Goal: Task Accomplishment & Management: Use online tool/utility

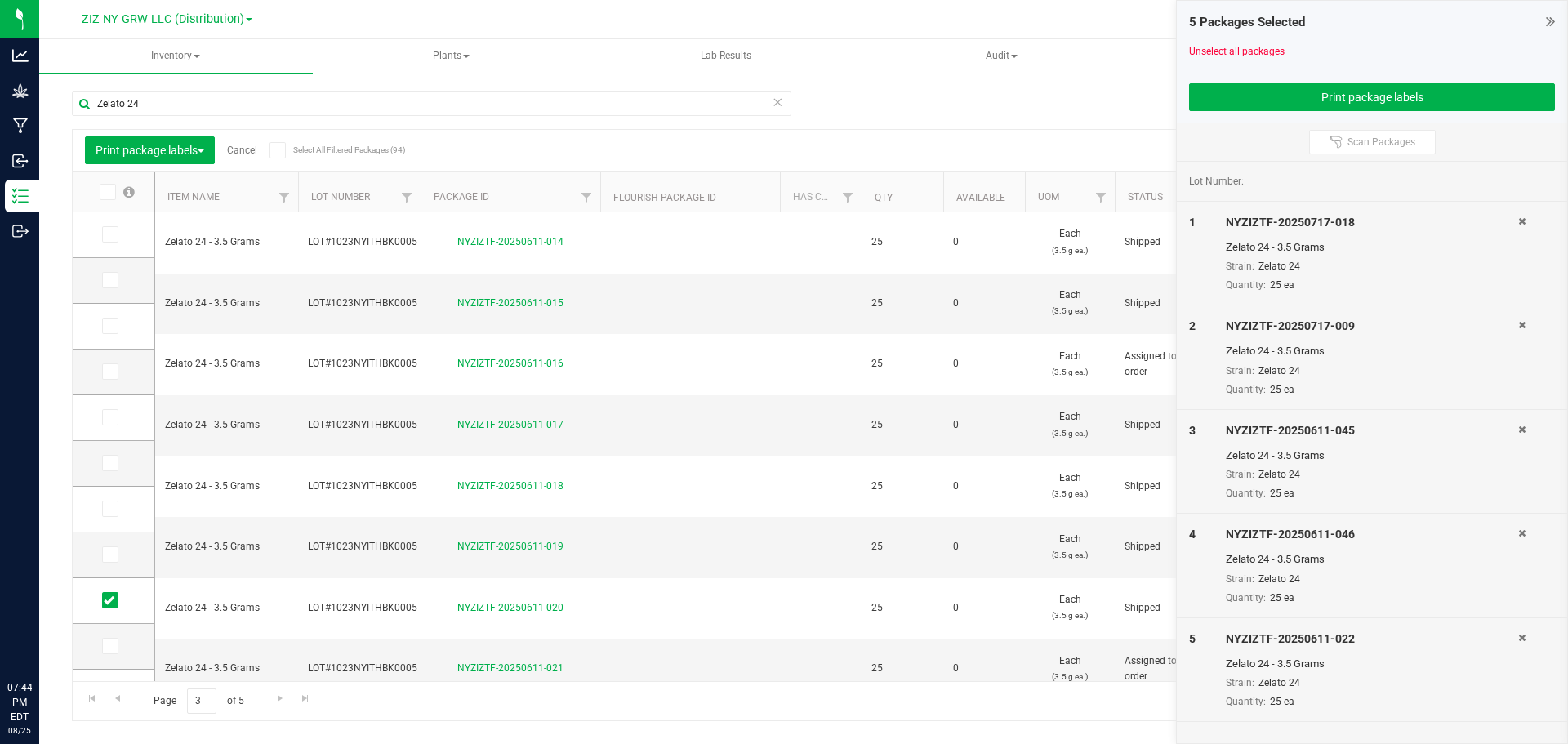
click at [756, 578] on td at bounding box center [689, 609] width 180 height 62
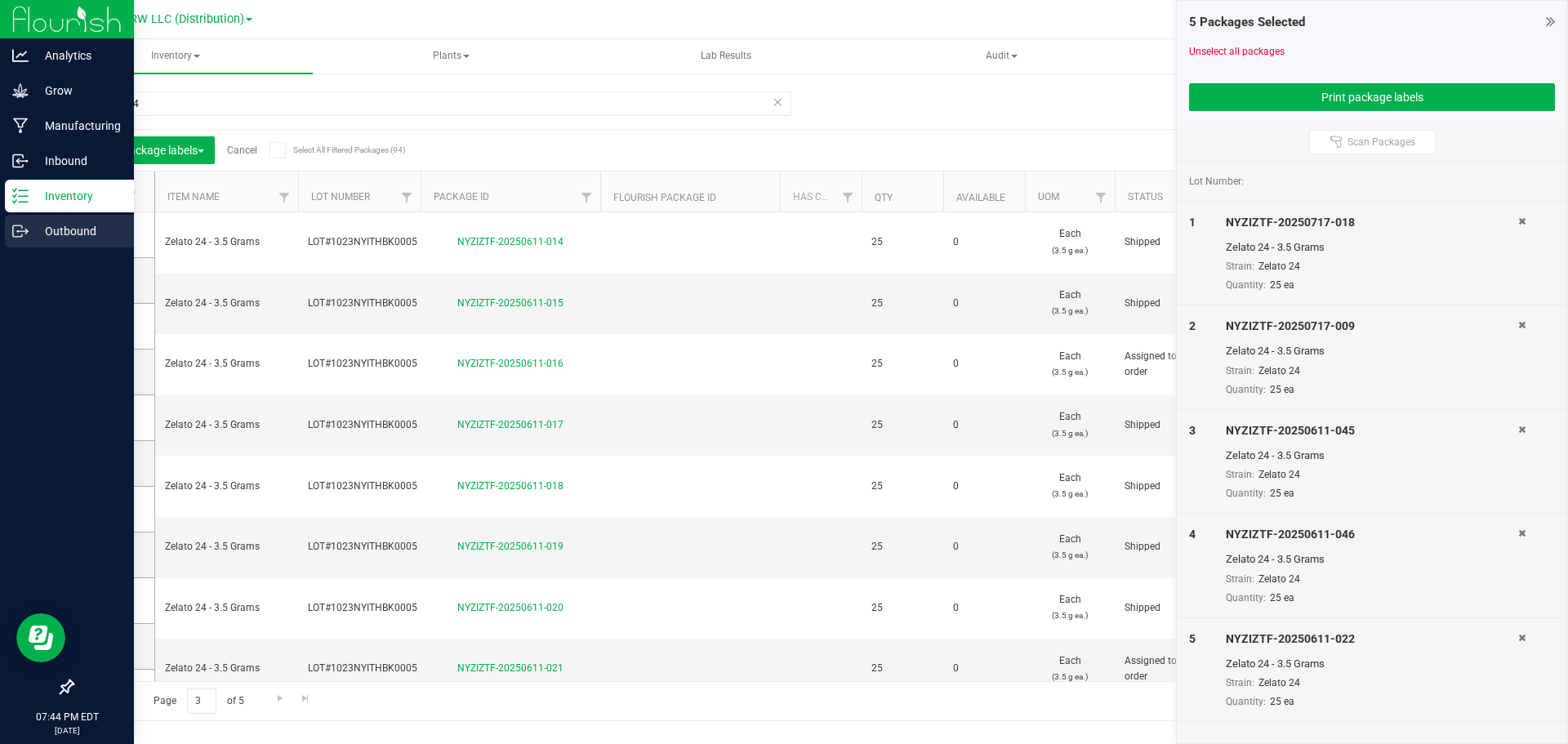
click at [13, 228] on icon at bounding box center [17, 231] width 9 height 11
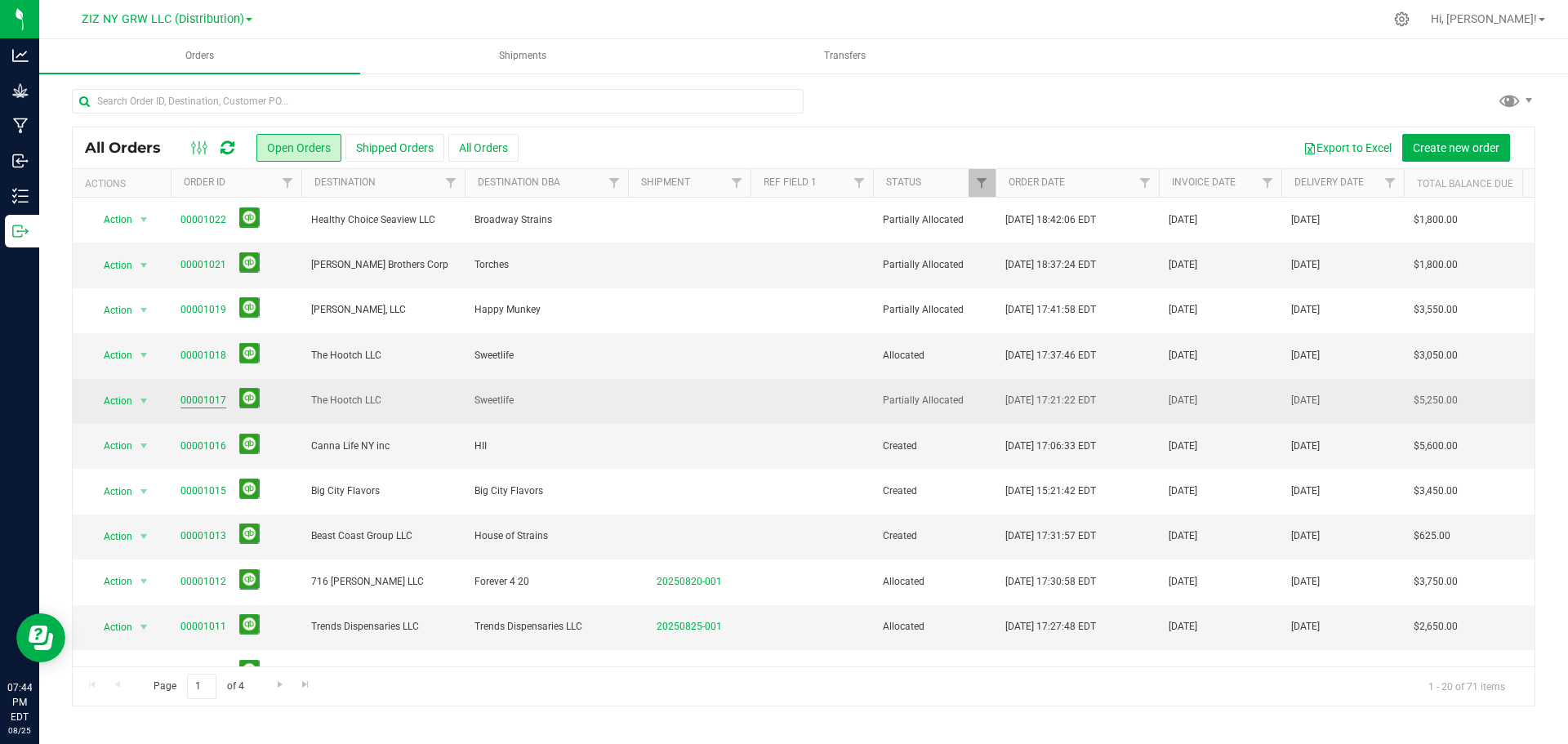
click at [199, 398] on link "00001017" at bounding box center [203, 401] width 46 height 16
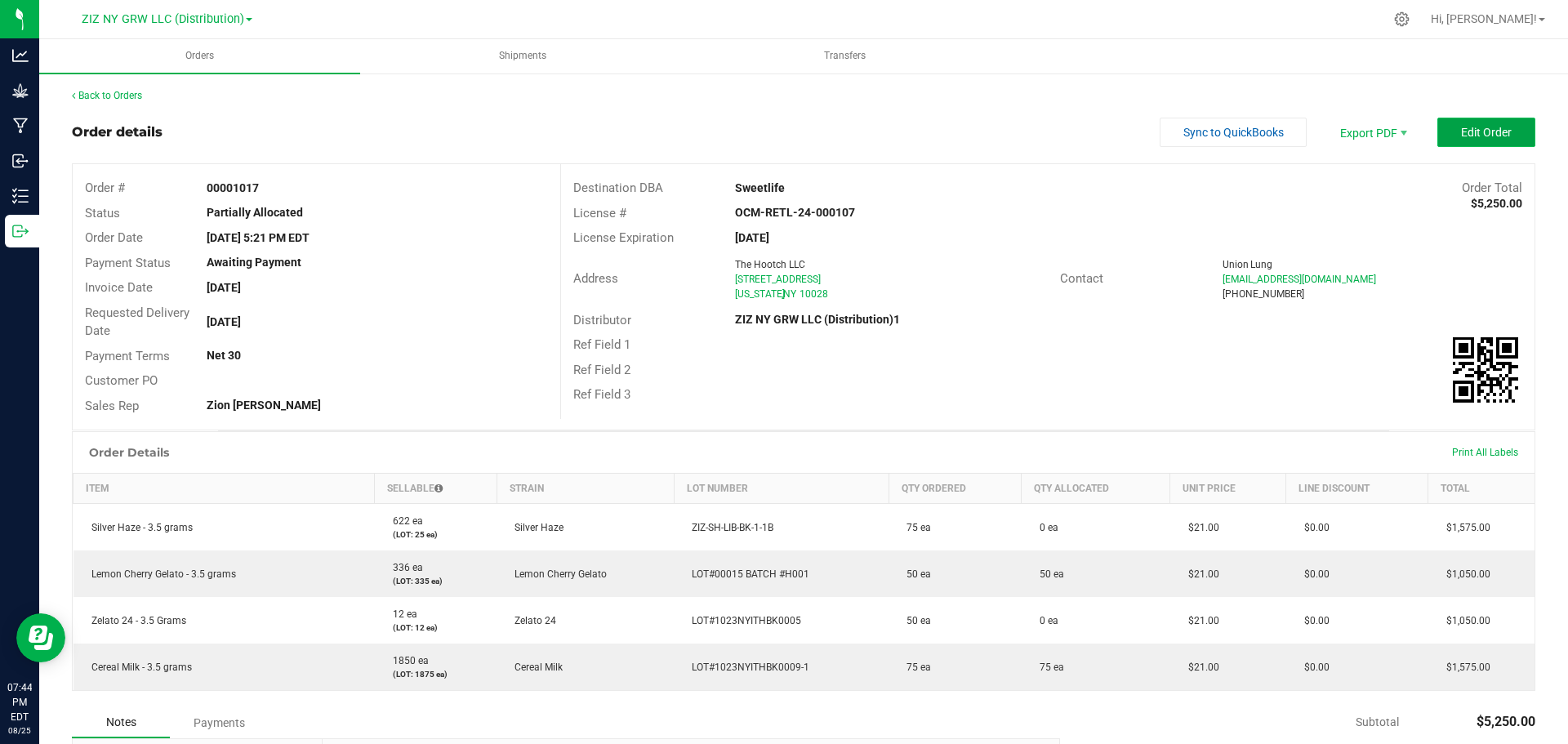
click at [1476, 140] on button "Edit Order" at bounding box center [1486, 133] width 98 height 29
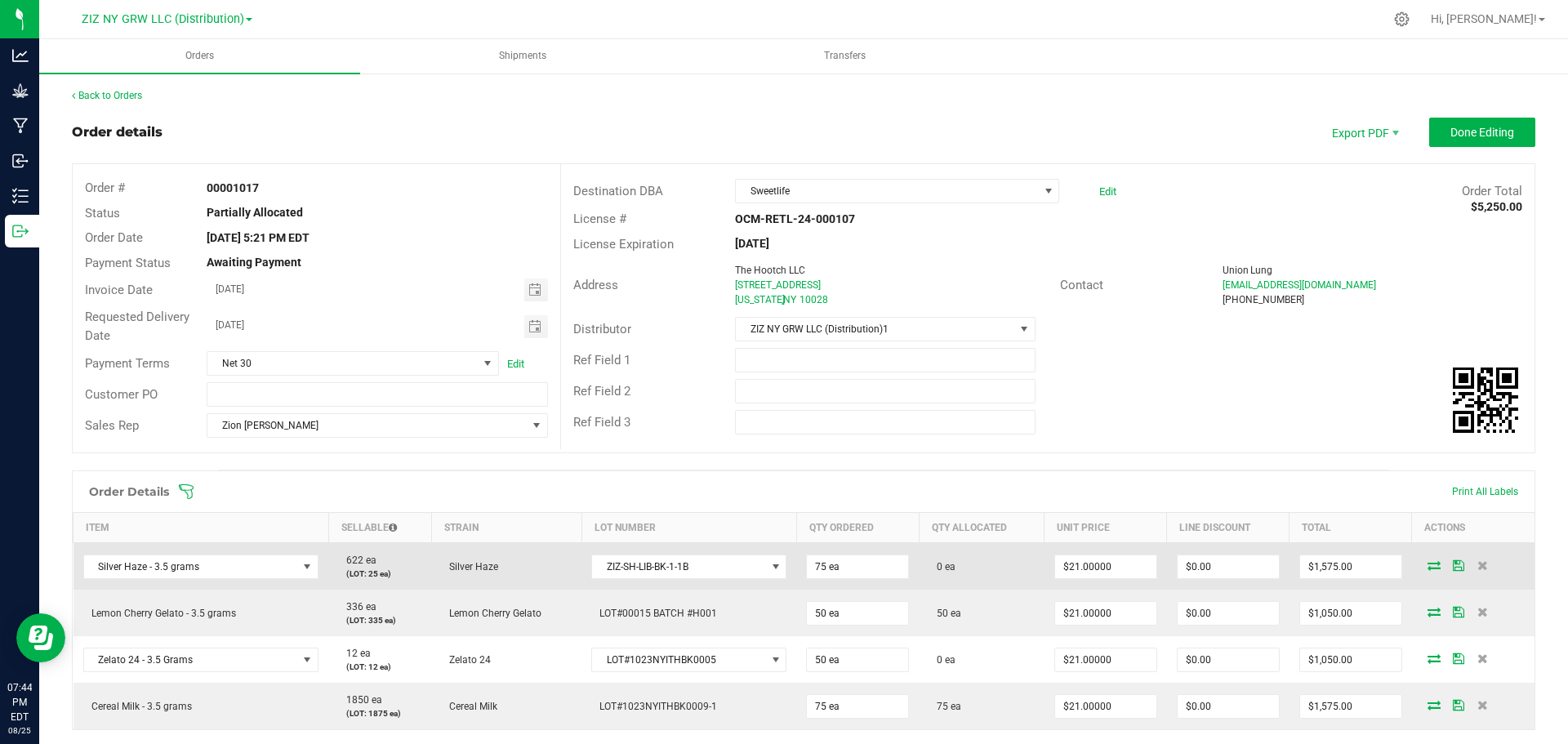
click at [1428, 565] on icon at bounding box center [1434, 565] width 13 height 10
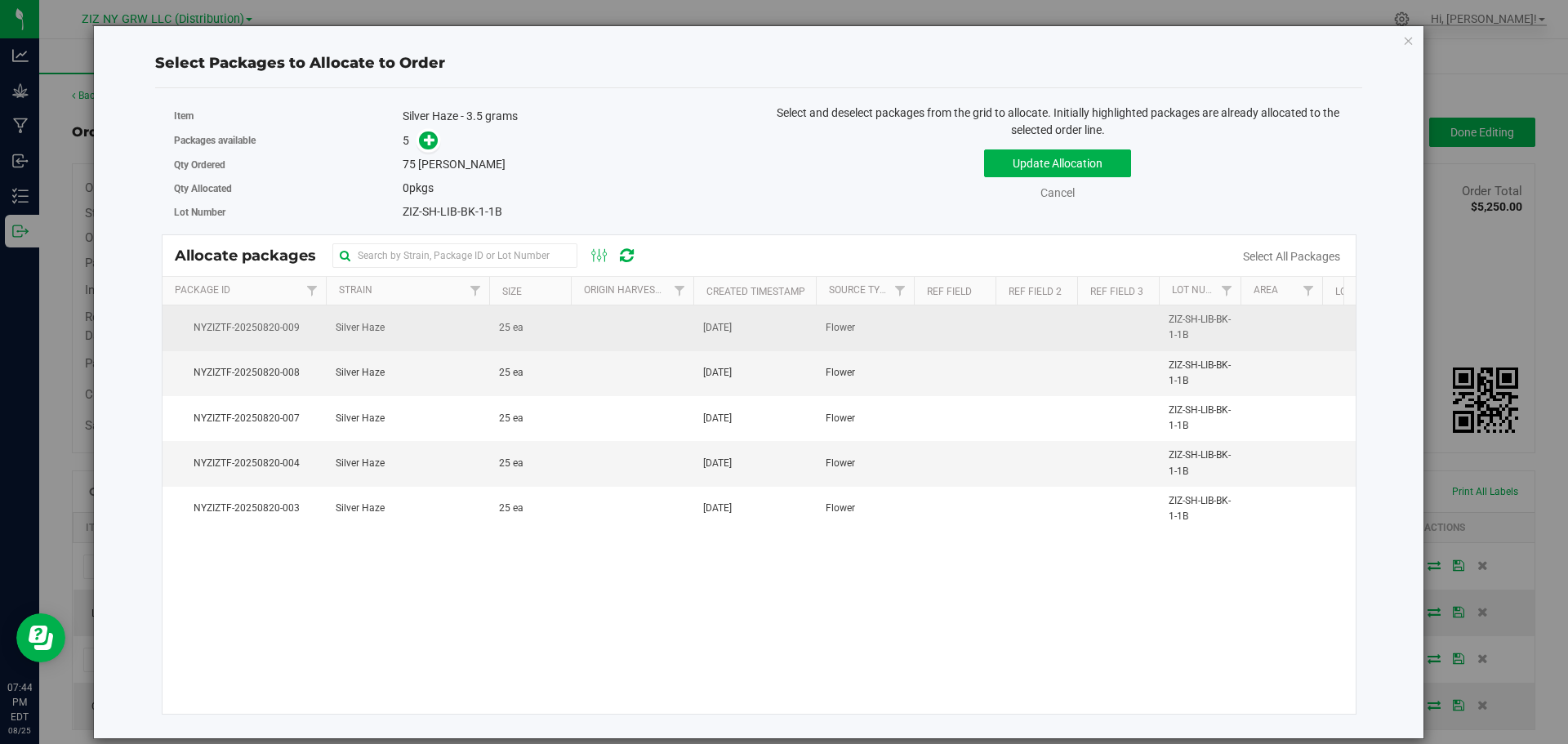
click at [507, 333] on span "25 ea" at bounding box center [511, 328] width 24 height 16
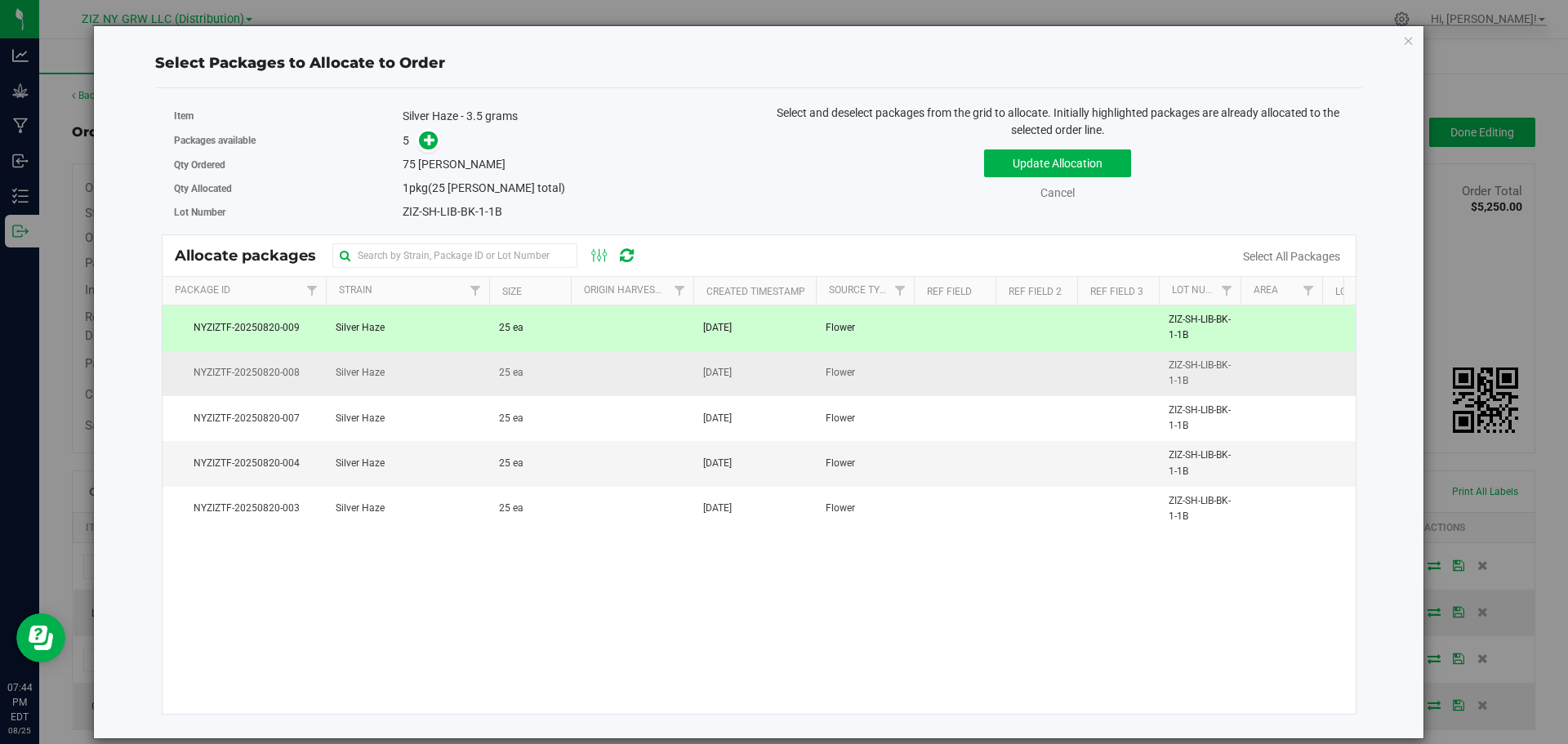
click at [507, 382] on td "25 ea" at bounding box center [530, 374] width 82 height 45
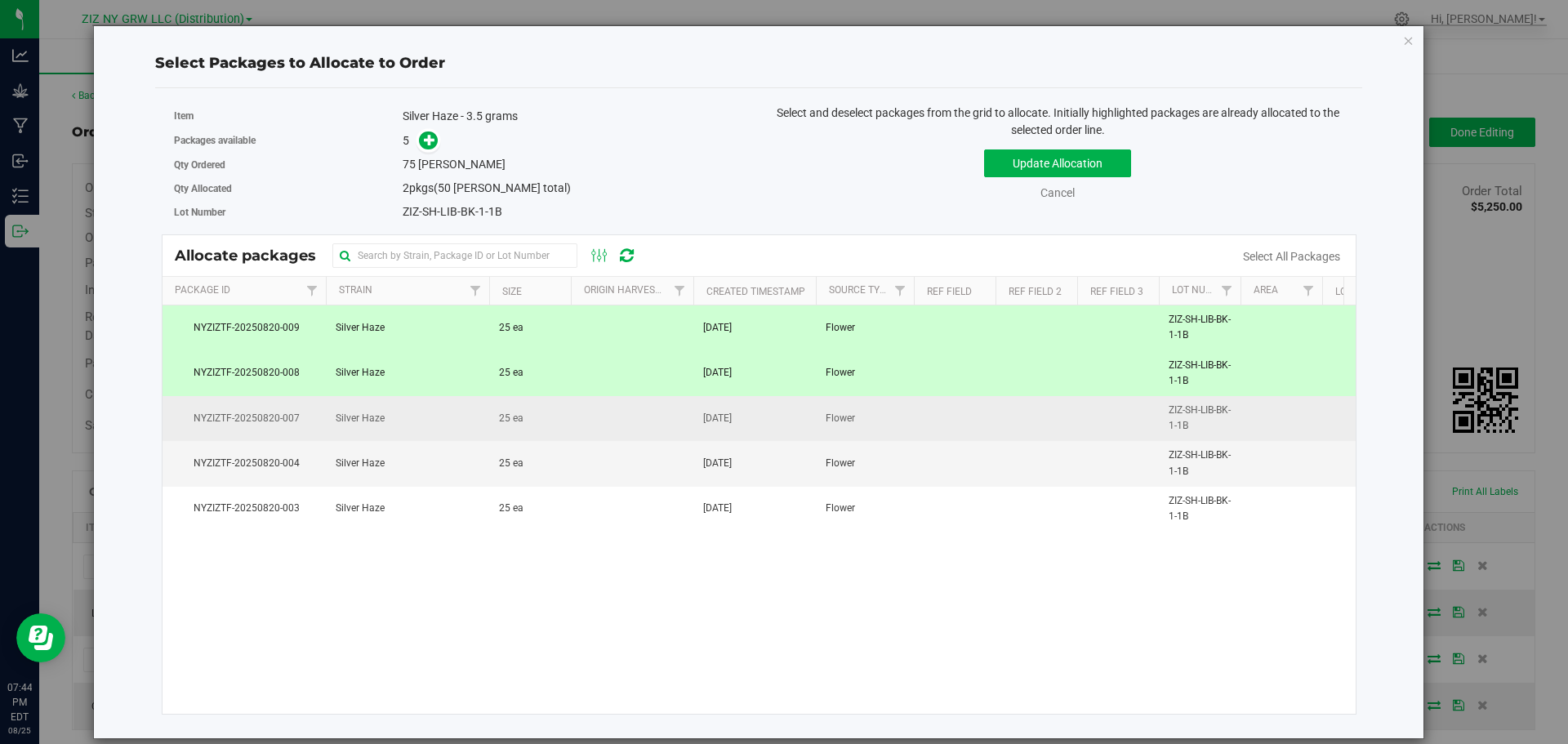
click at [507, 422] on span "25 ea" at bounding box center [511, 419] width 24 height 16
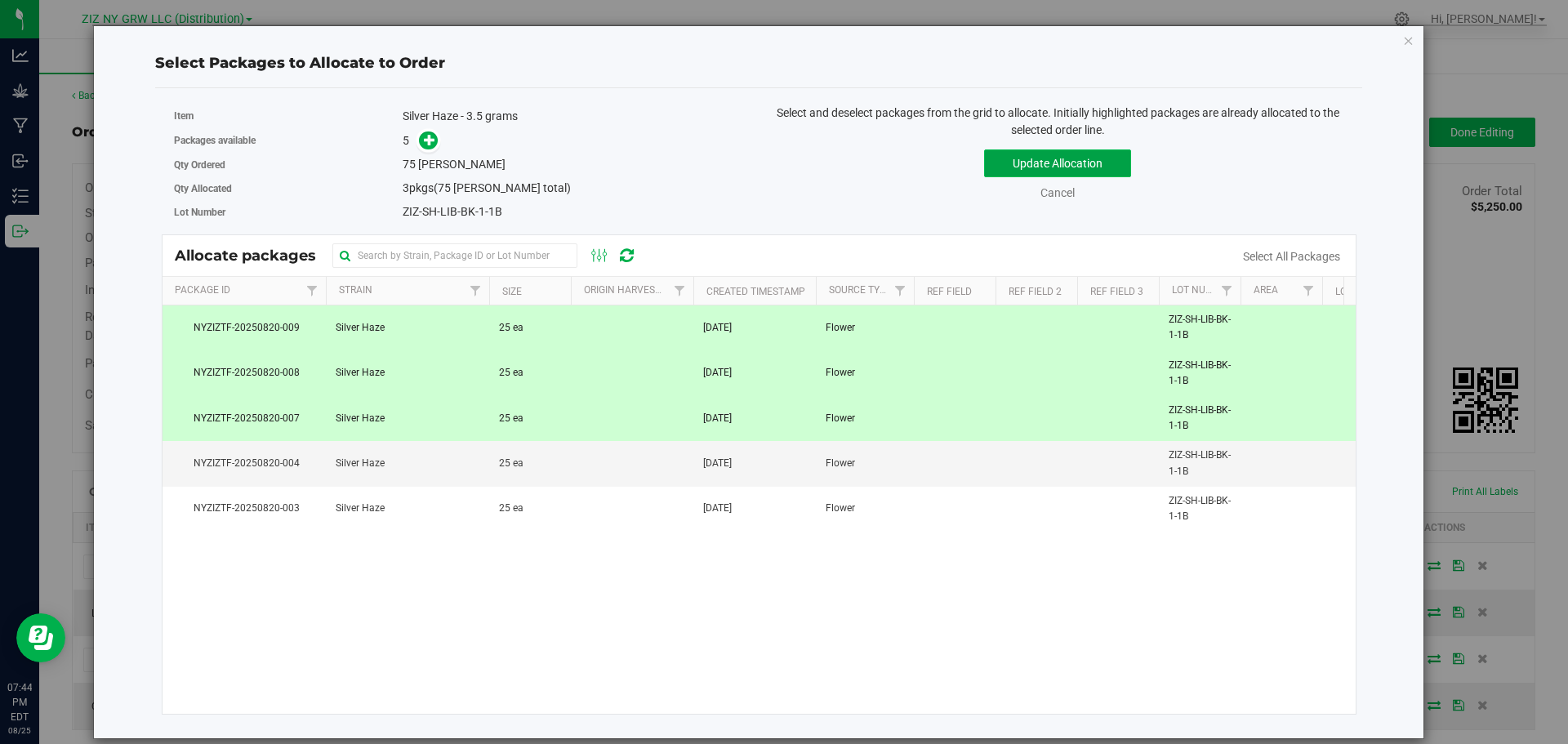
click at [1036, 170] on button "Update Allocation" at bounding box center [1056, 163] width 147 height 28
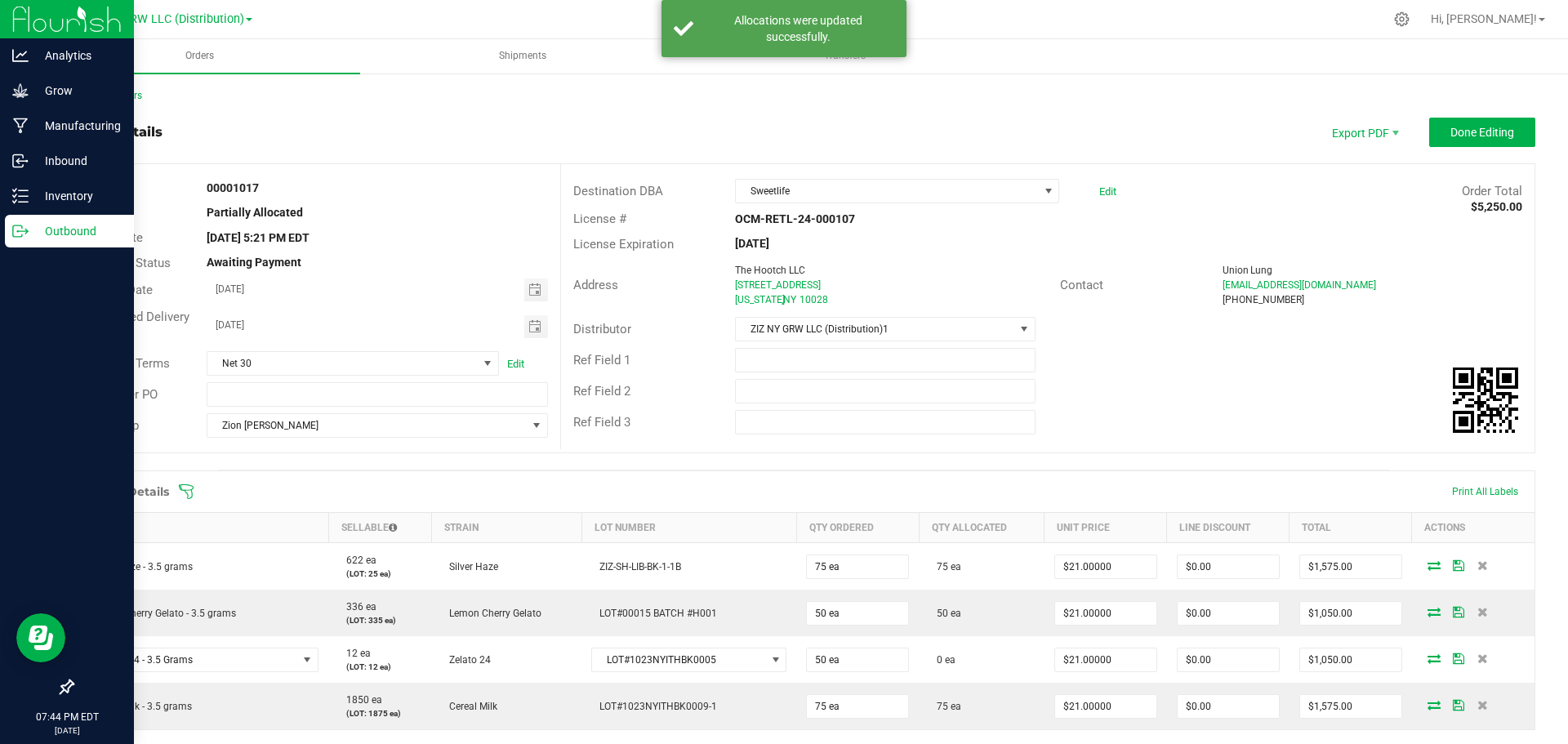
click at [28, 239] on div "Outbound" at bounding box center [69, 232] width 129 height 33
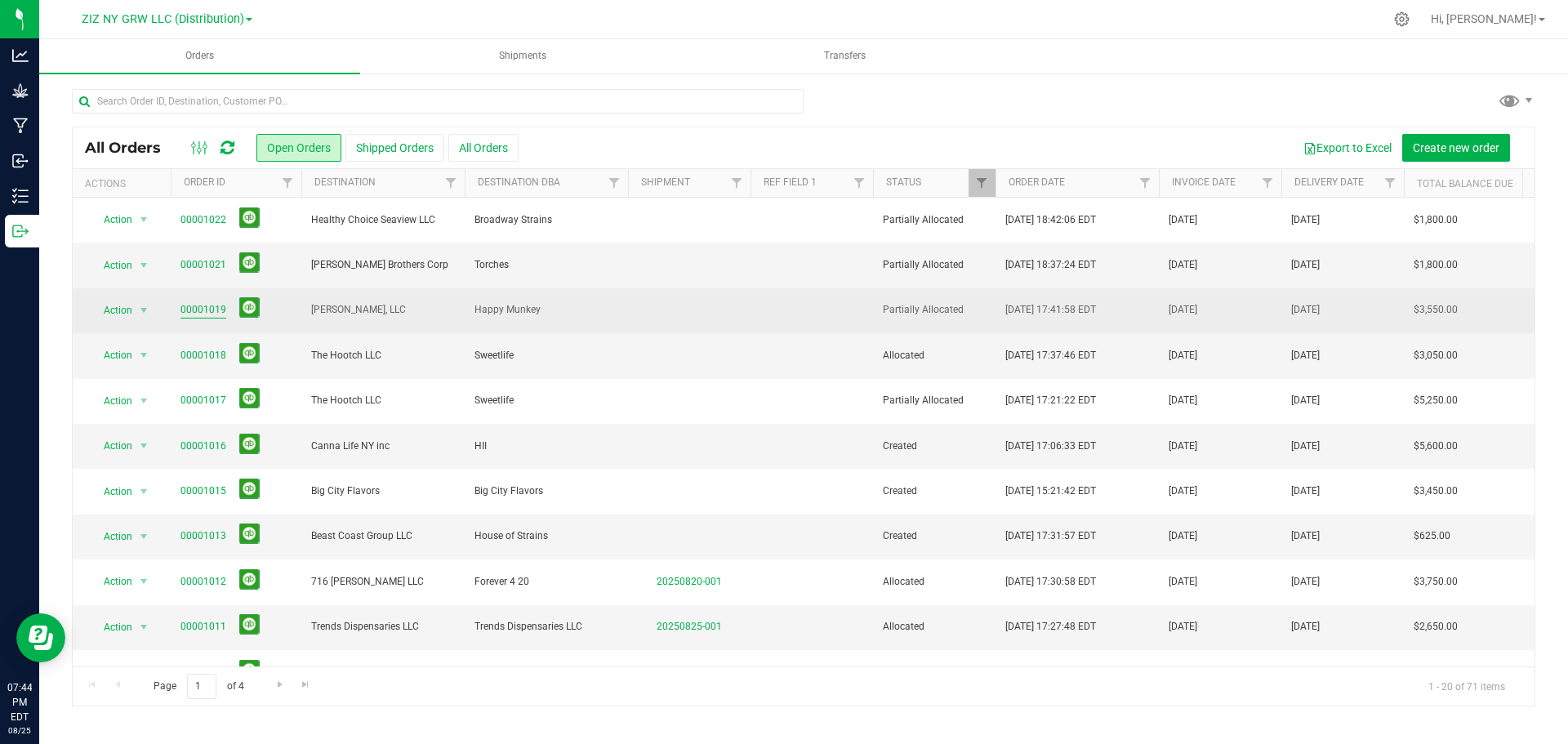
click at [215, 313] on link "00001019" at bounding box center [203, 310] width 46 height 16
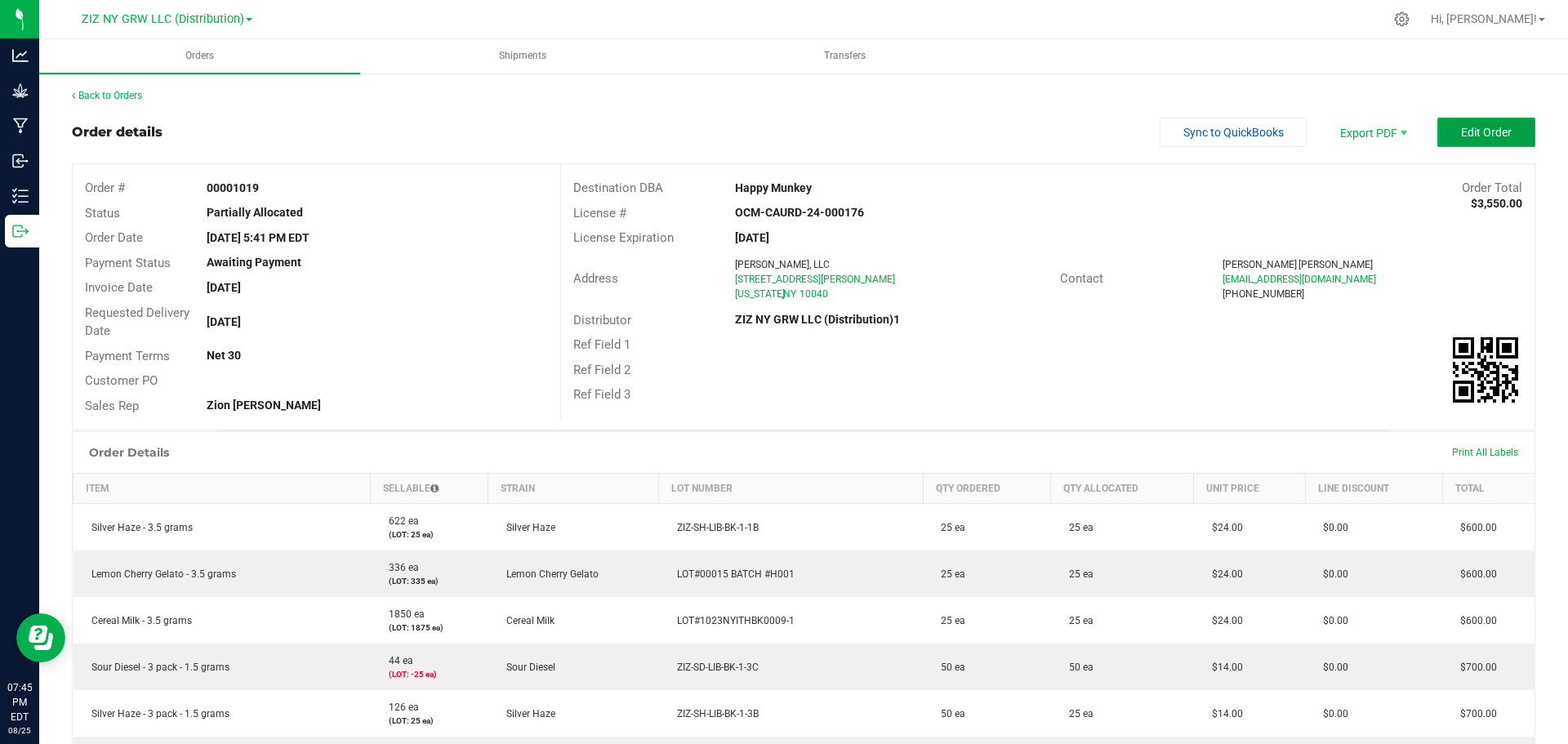
click at [1480, 140] on button "Edit Order" at bounding box center [1486, 133] width 98 height 29
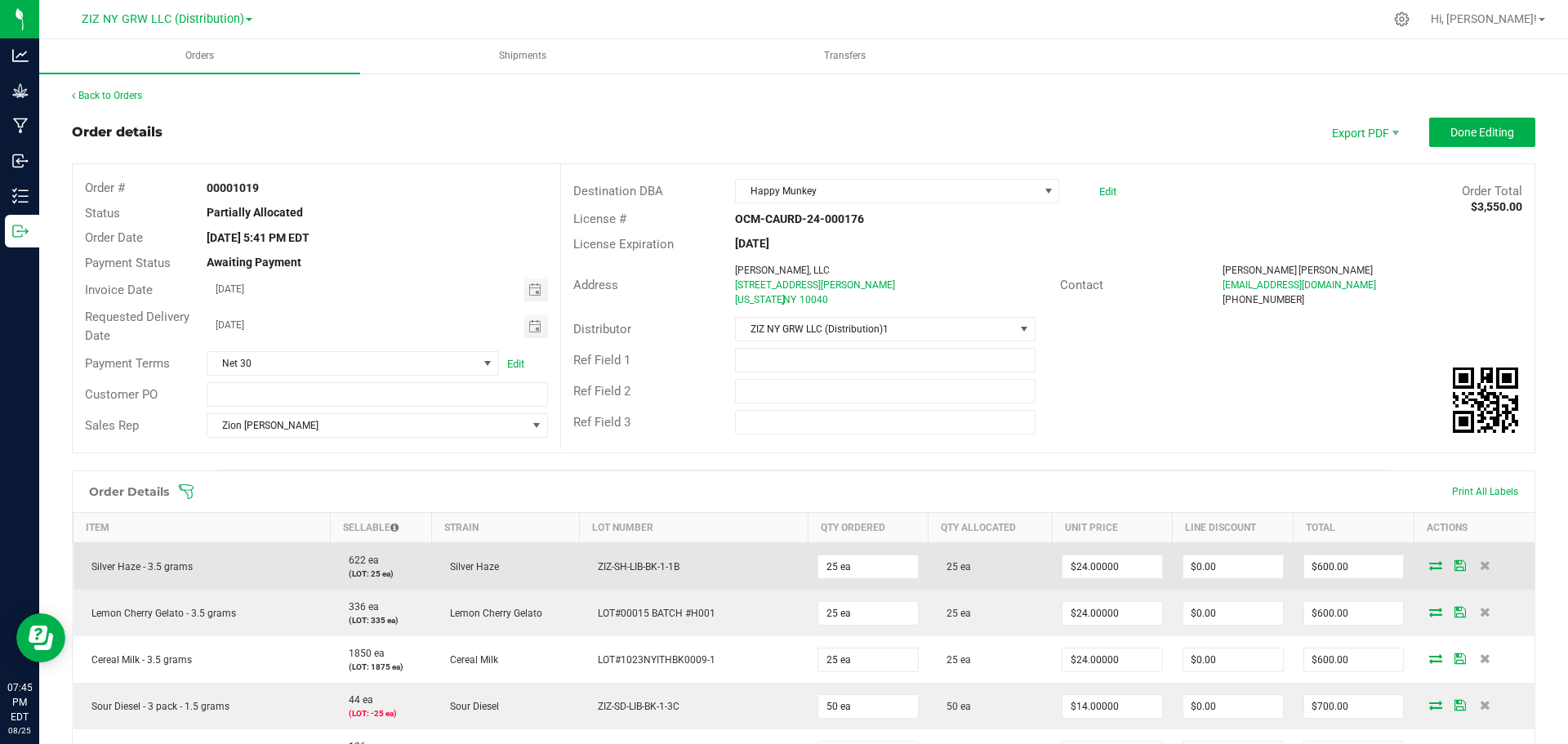
click at [1428, 570] on icon at bounding box center [1434, 565] width 13 height 10
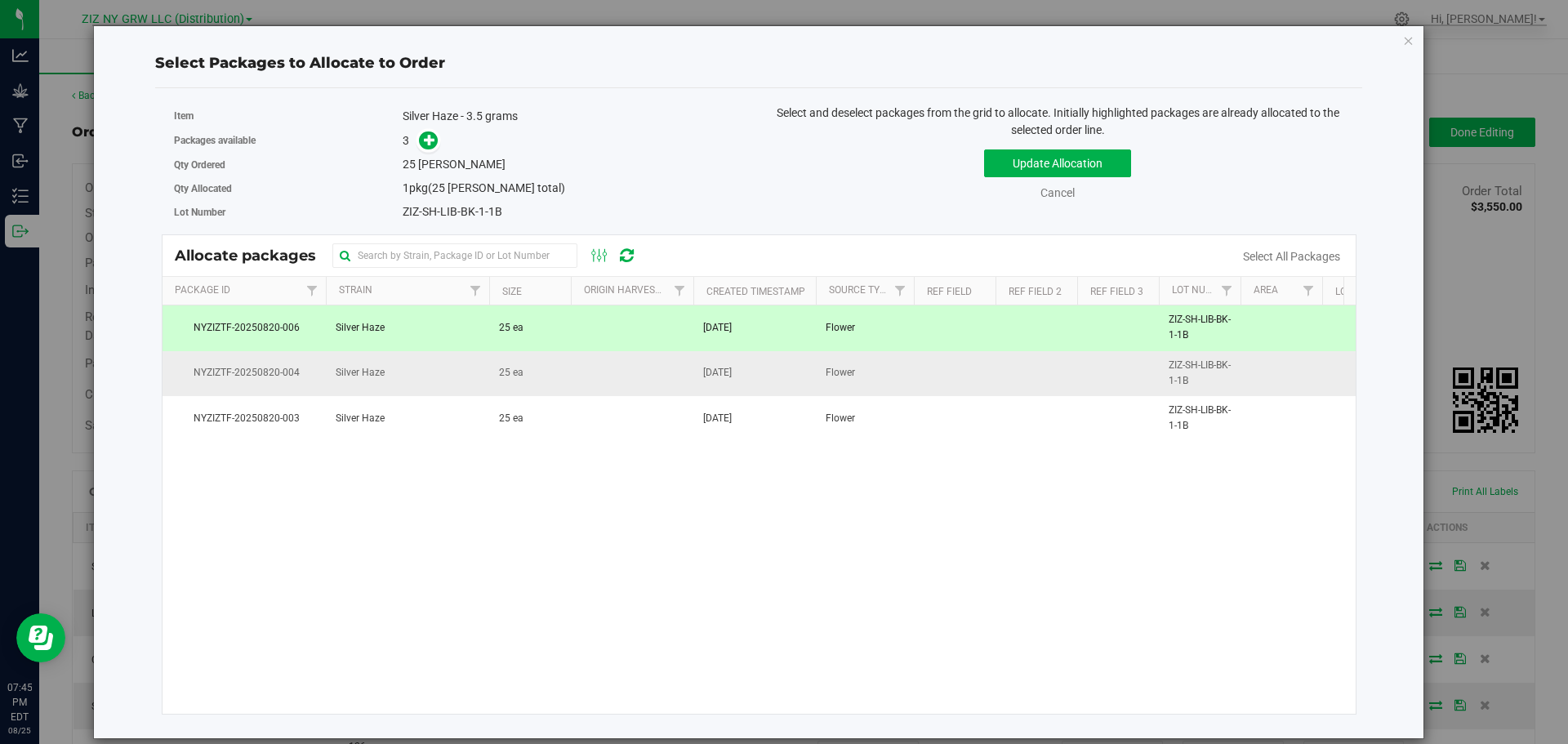
click at [593, 380] on td at bounding box center [631, 374] width 122 height 45
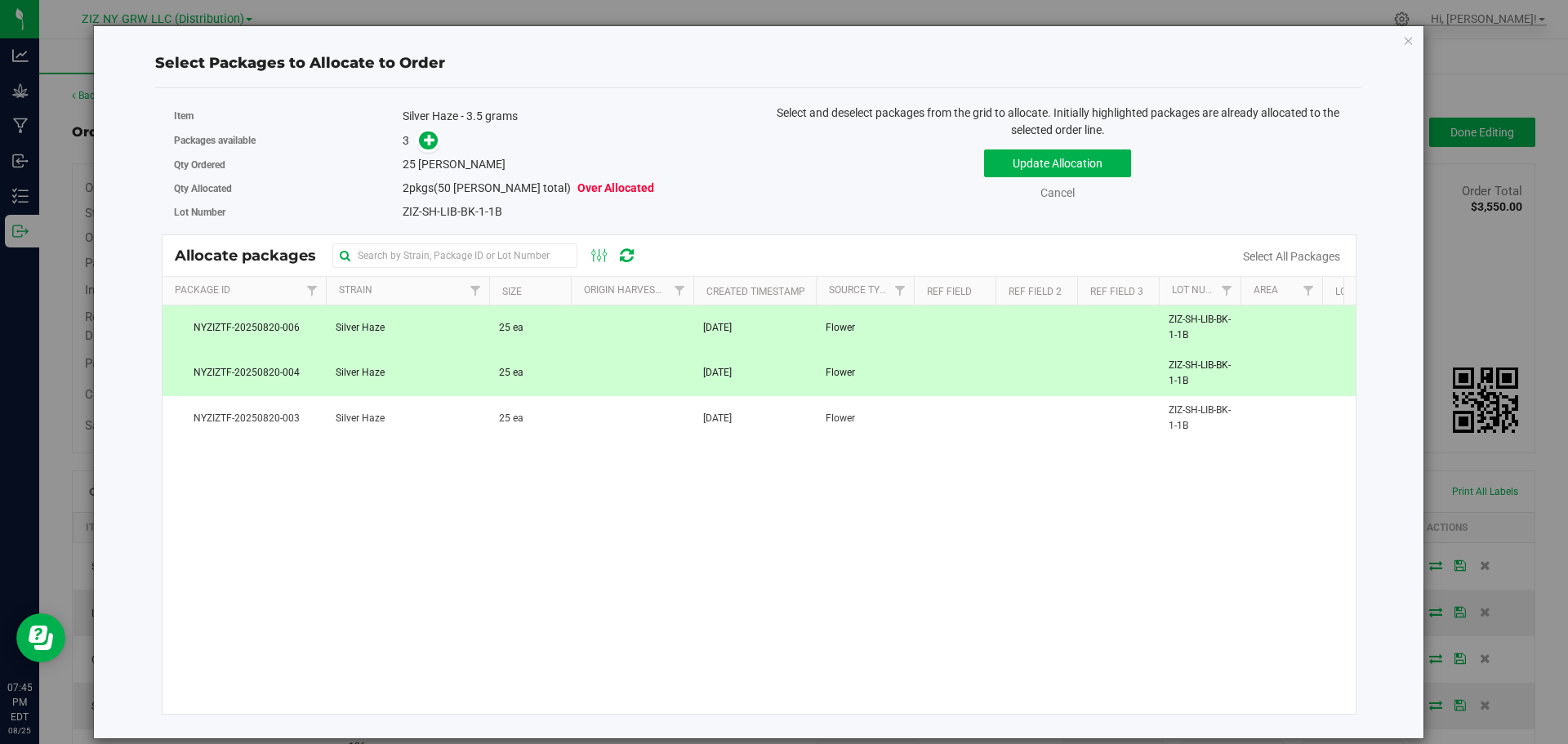
click at [600, 372] on td at bounding box center [631, 374] width 122 height 45
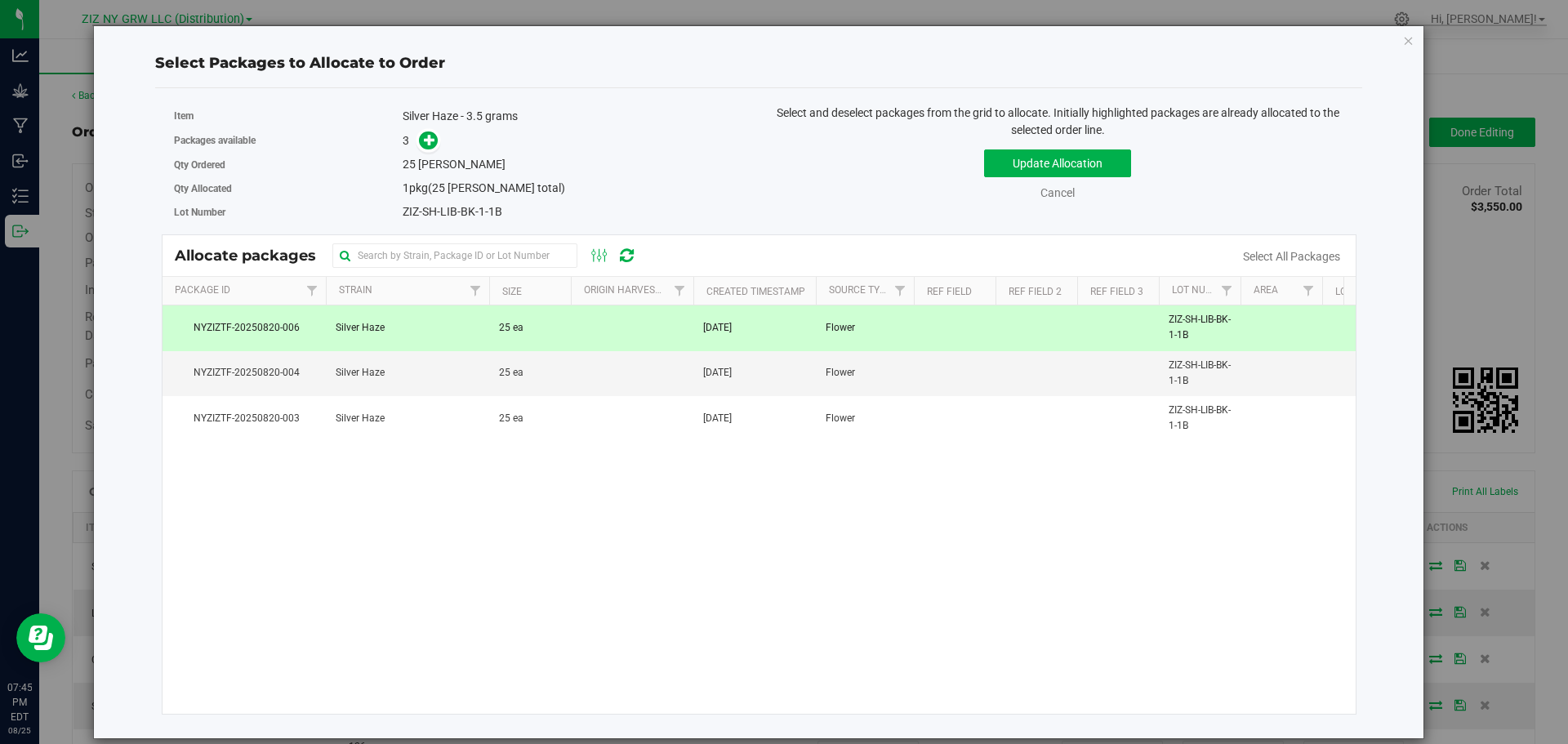
click at [1426, 34] on div "Select Packages to Allocate to Order Item Silver Haze - 3.5 grams Packages avai…" at bounding box center [790, 372] width 1580 height 744
click at [1409, 36] on icon "button" at bounding box center [1408, 40] width 11 height 20
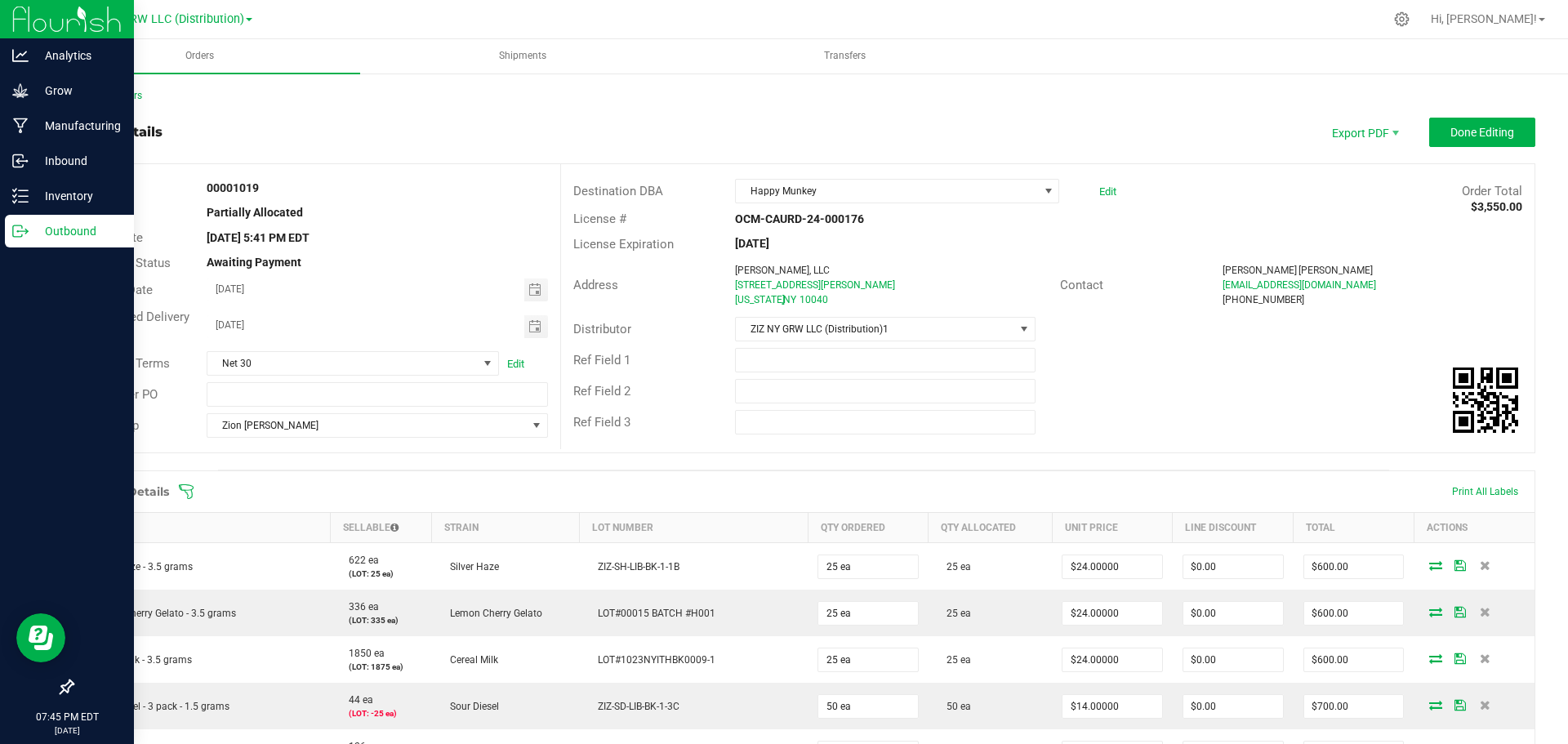
click at [31, 232] on p "Outbound" at bounding box center [77, 231] width 98 height 20
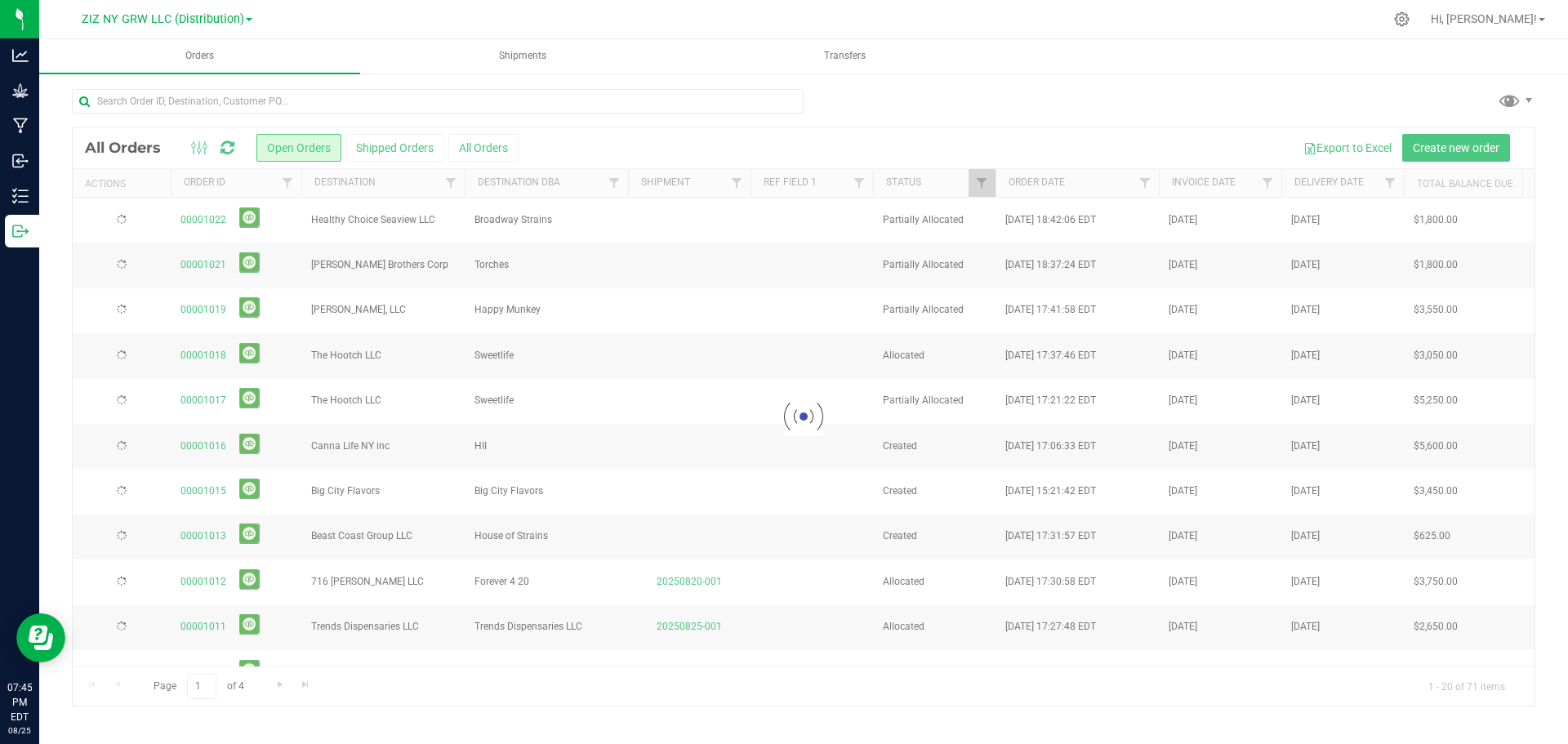
click at [202, 23] on span "ZIZ NY GRW LLC (Distribution)" at bounding box center [162, 19] width 162 height 14
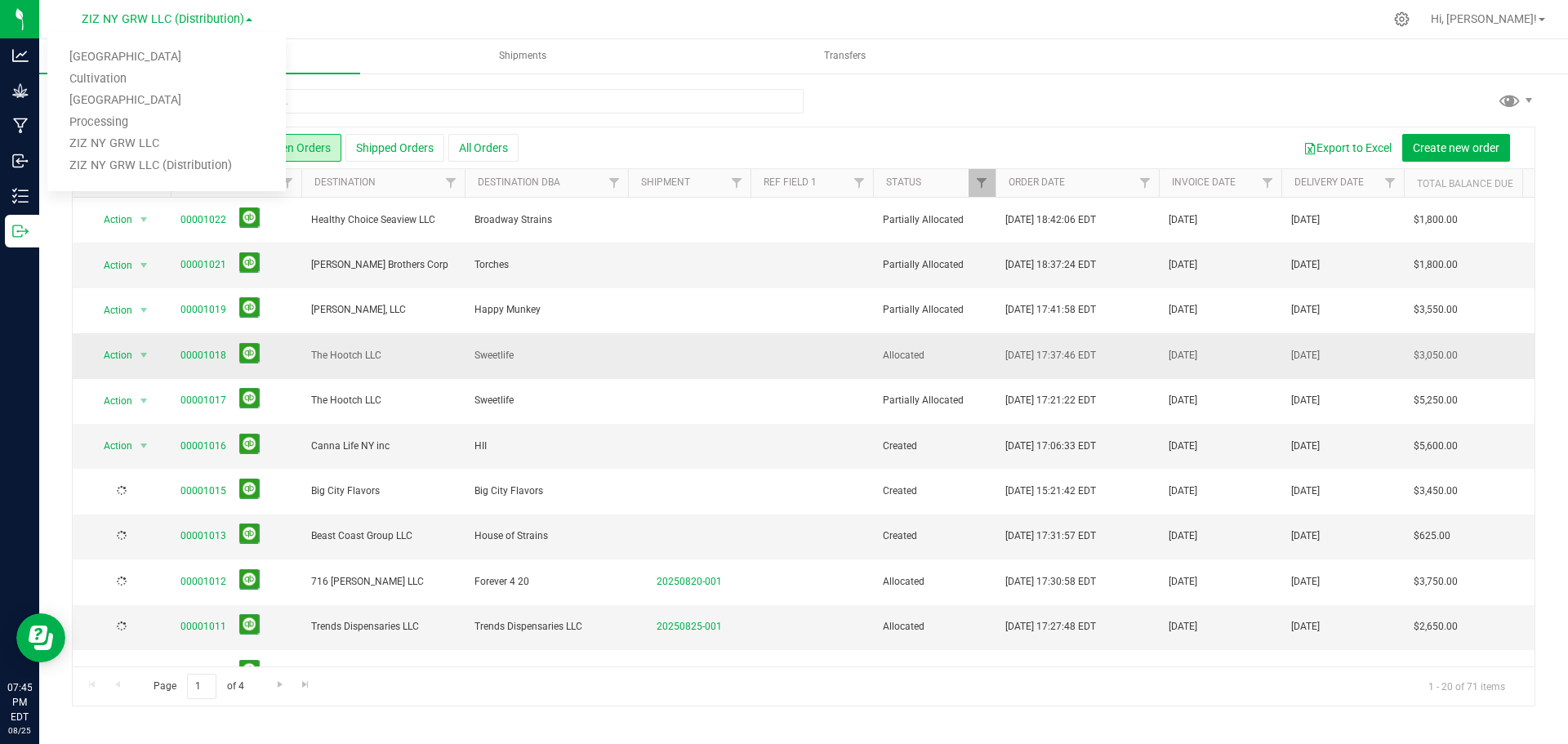
click at [700, 344] on td at bounding box center [689, 356] width 122 height 45
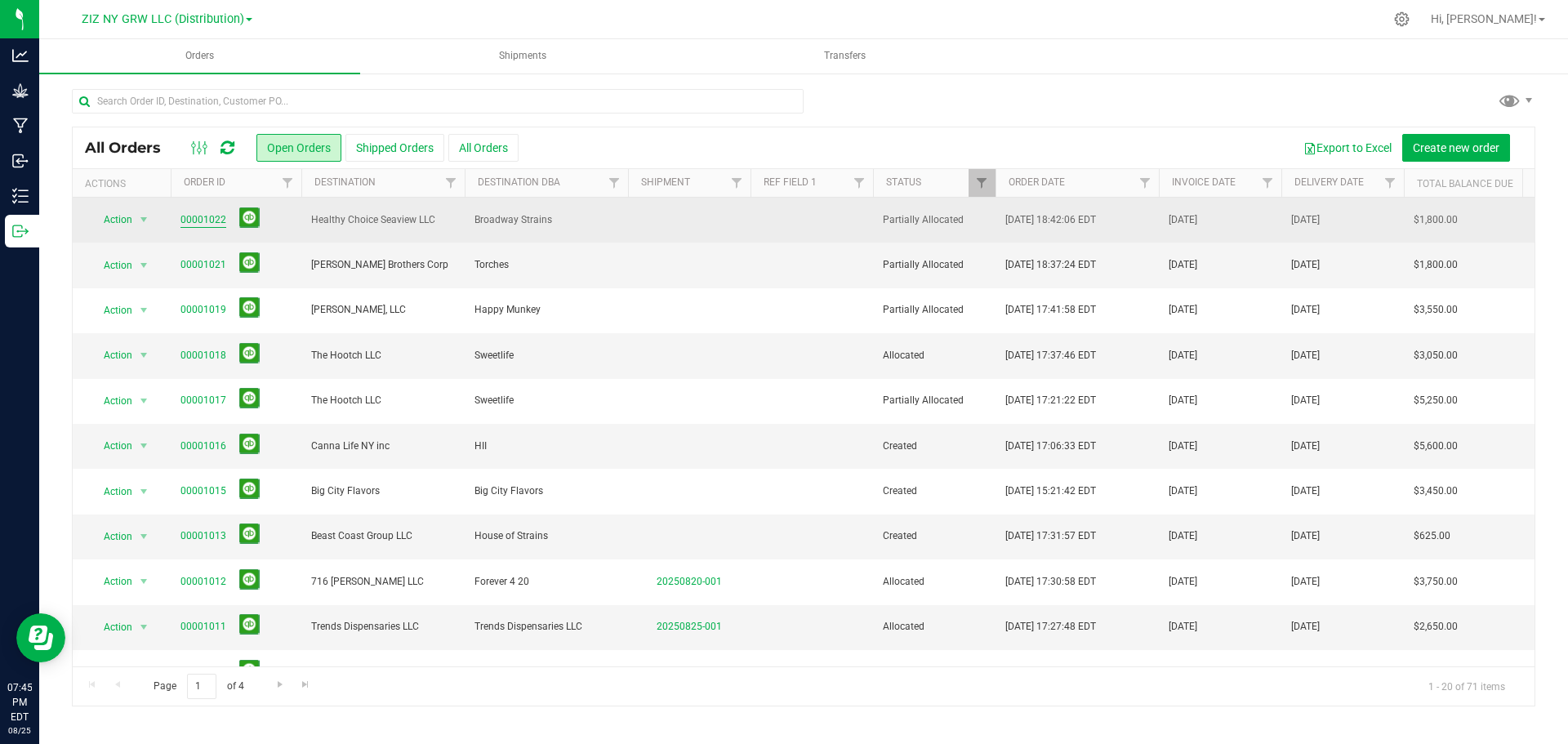
click at [212, 216] on link "00001022" at bounding box center [203, 220] width 46 height 16
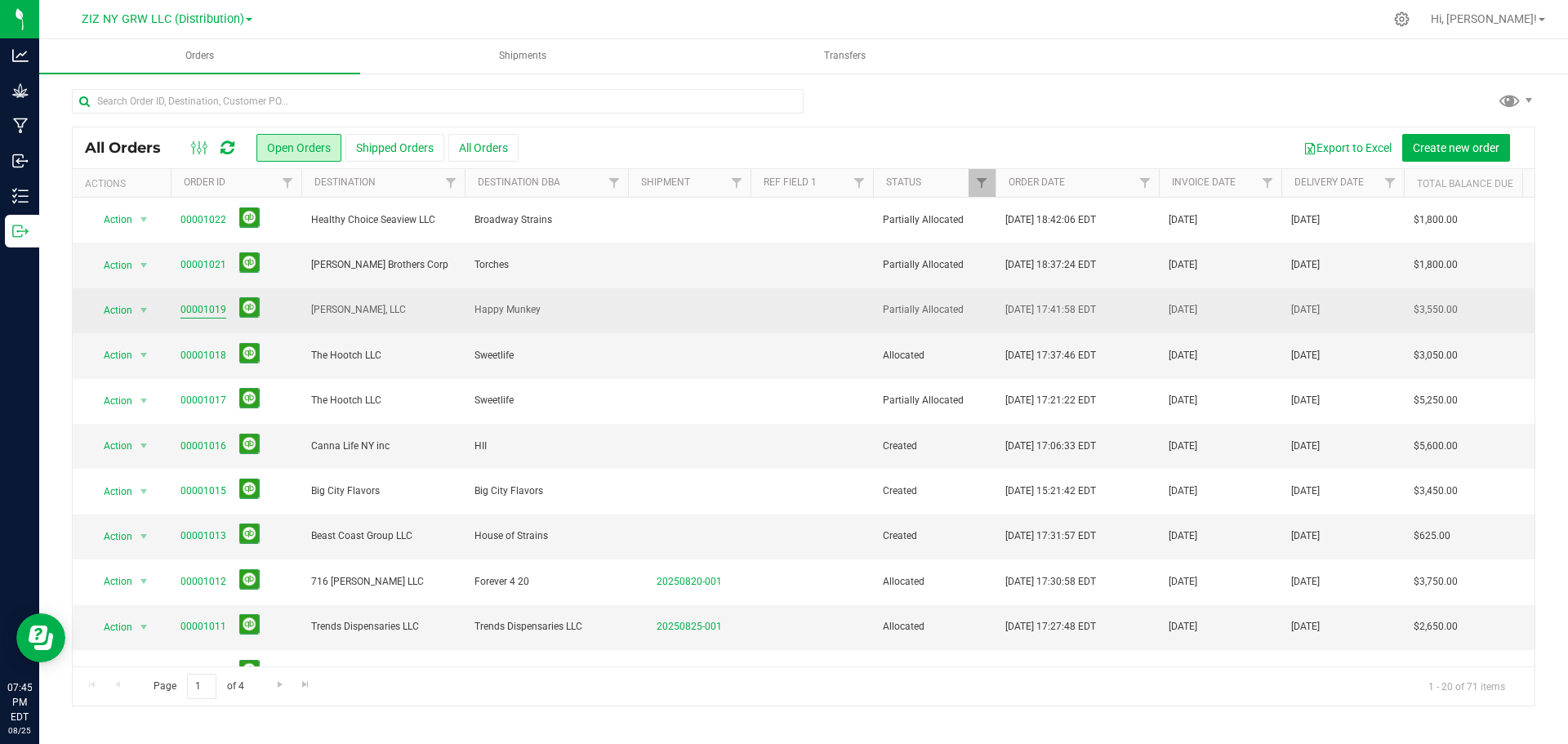
click at [202, 312] on link "00001019" at bounding box center [203, 310] width 46 height 16
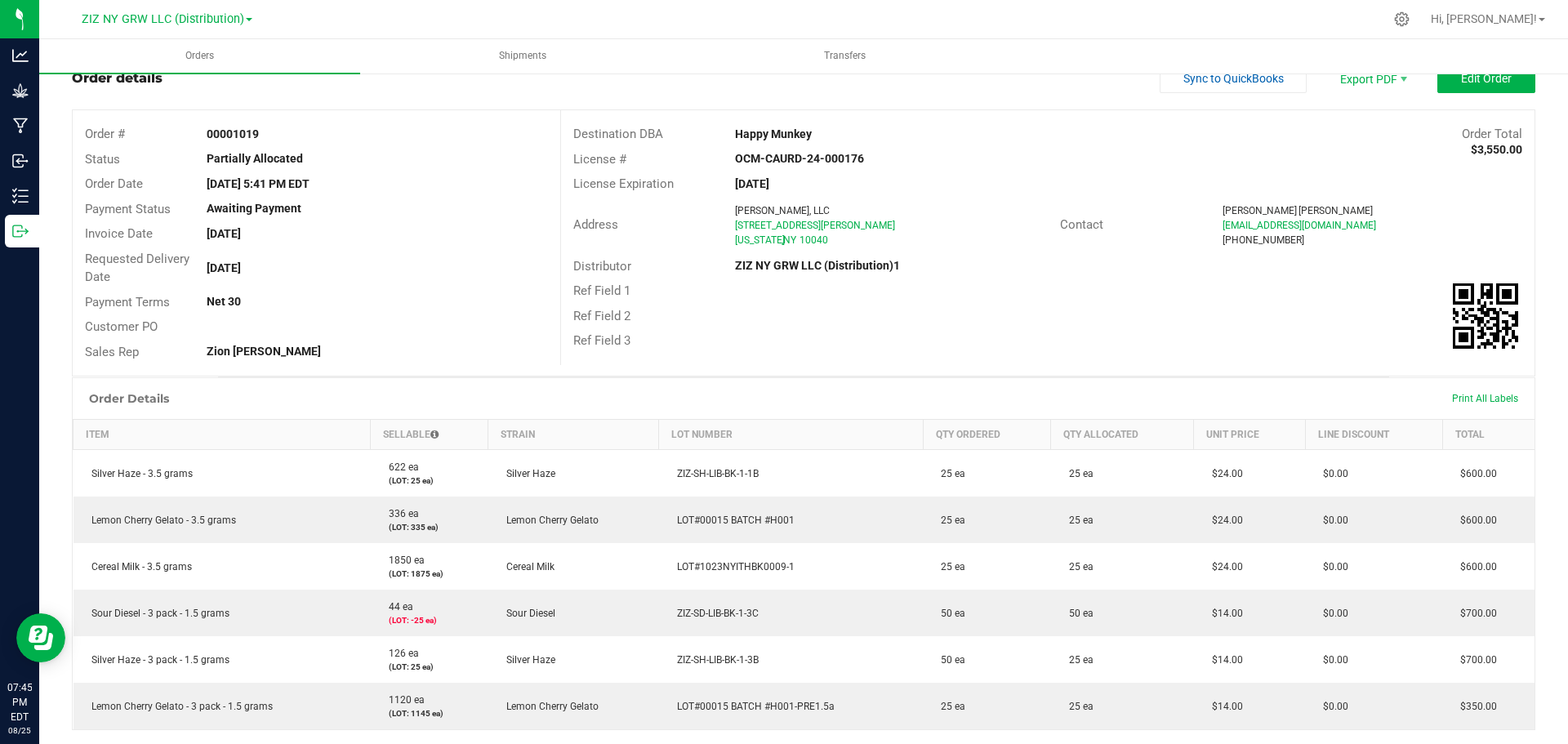
scroll to position [82, 0]
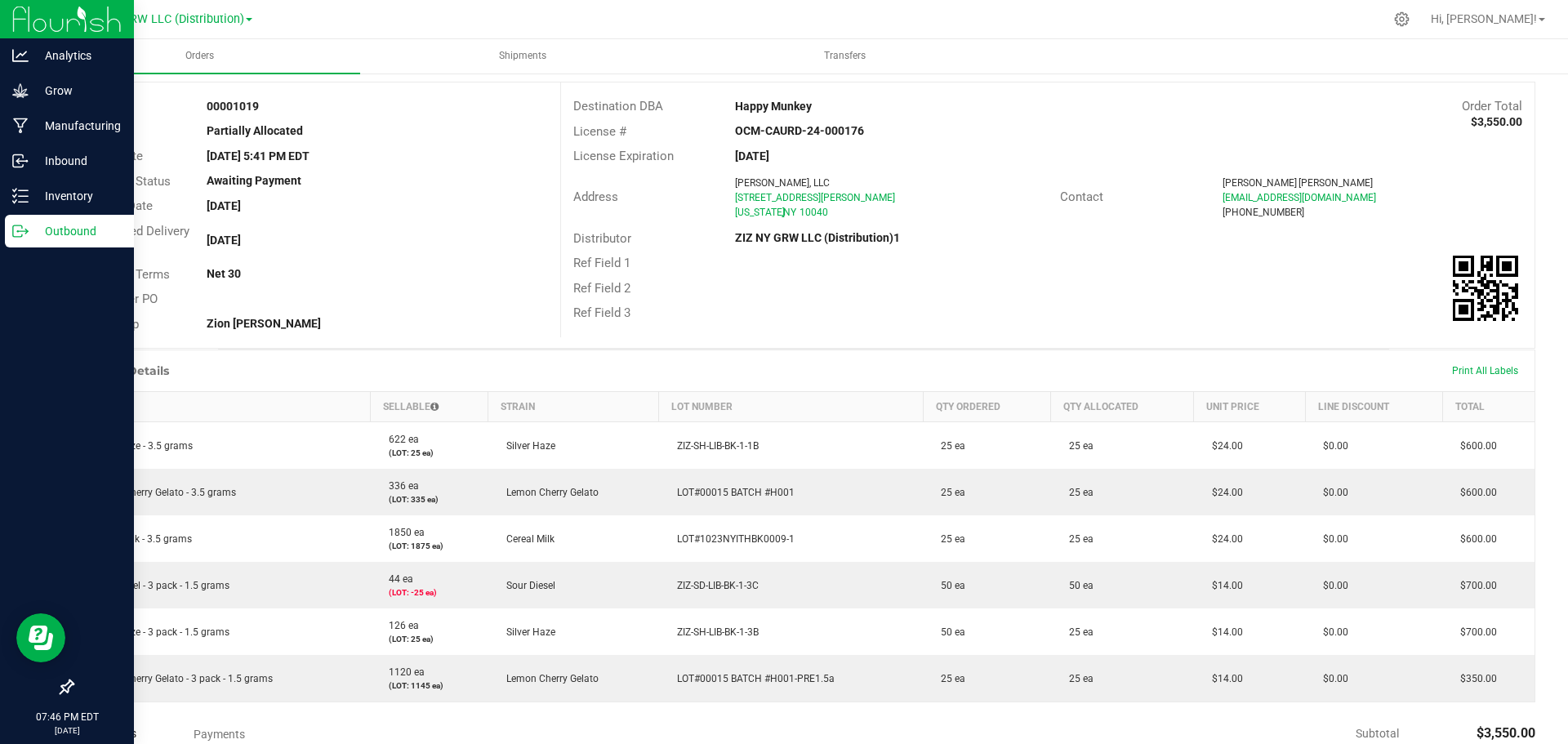
click at [81, 232] on p "Outbound" at bounding box center [77, 231] width 98 height 20
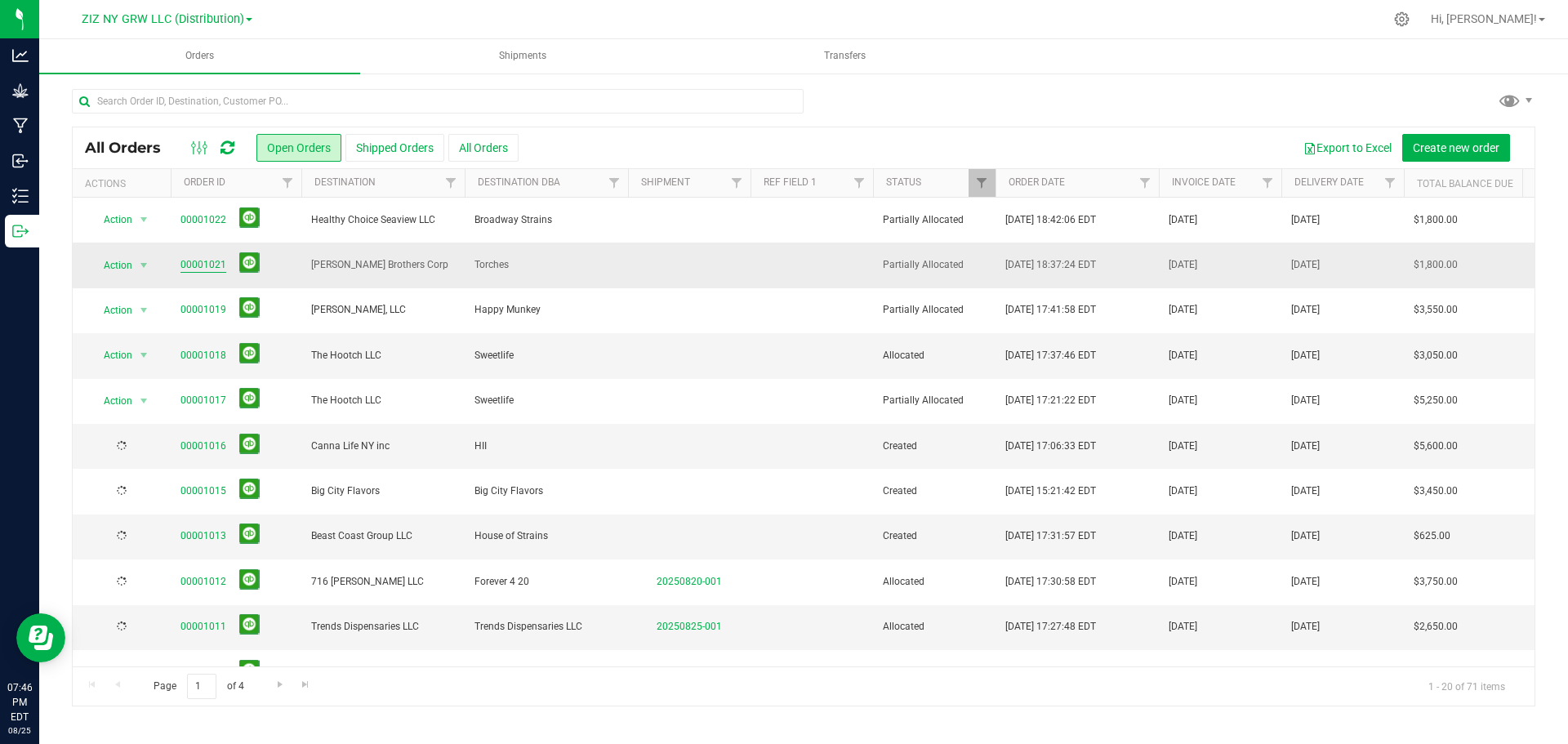
click at [205, 261] on link "00001021" at bounding box center [203, 265] width 46 height 16
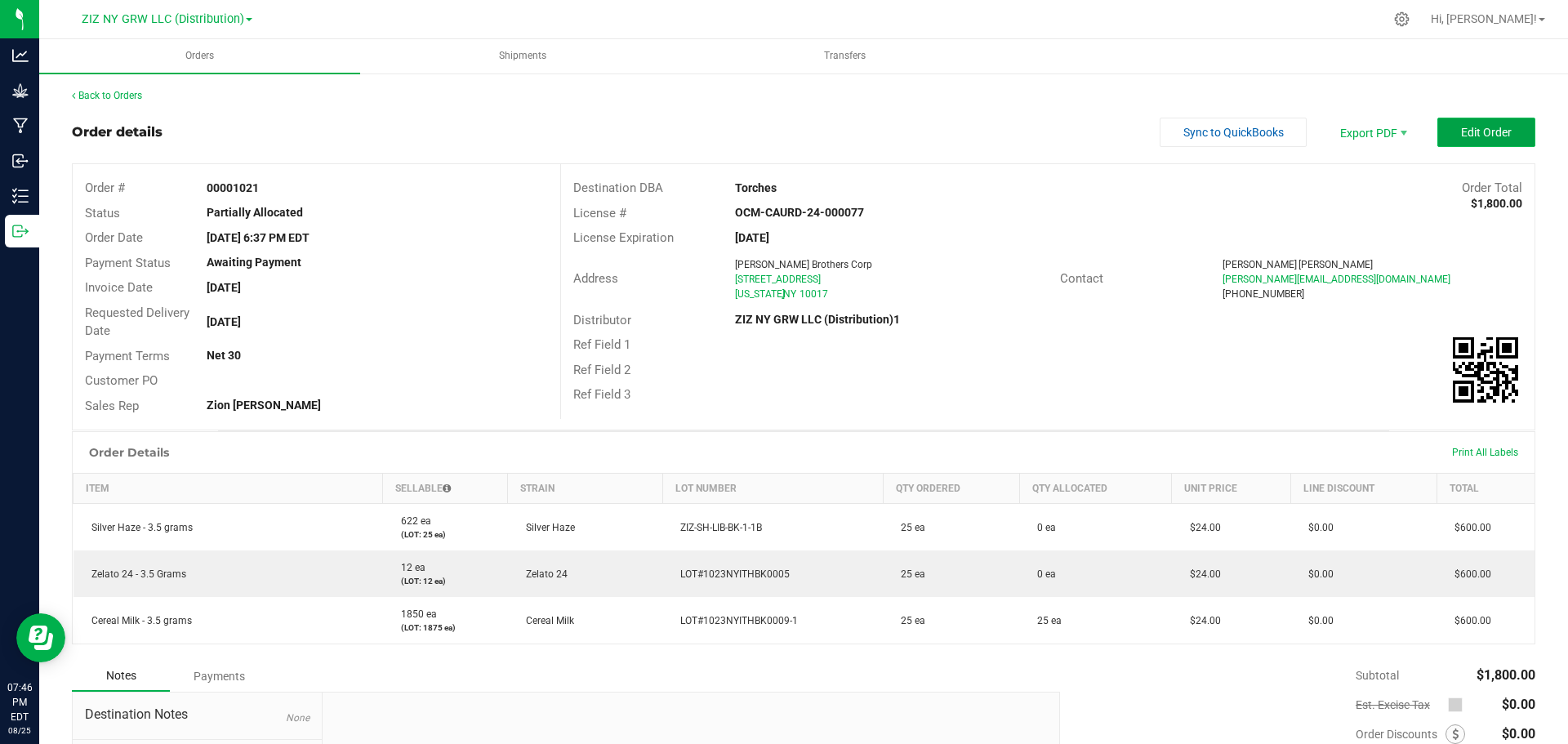
click at [1481, 134] on span "Edit Order" at bounding box center [1486, 132] width 50 height 13
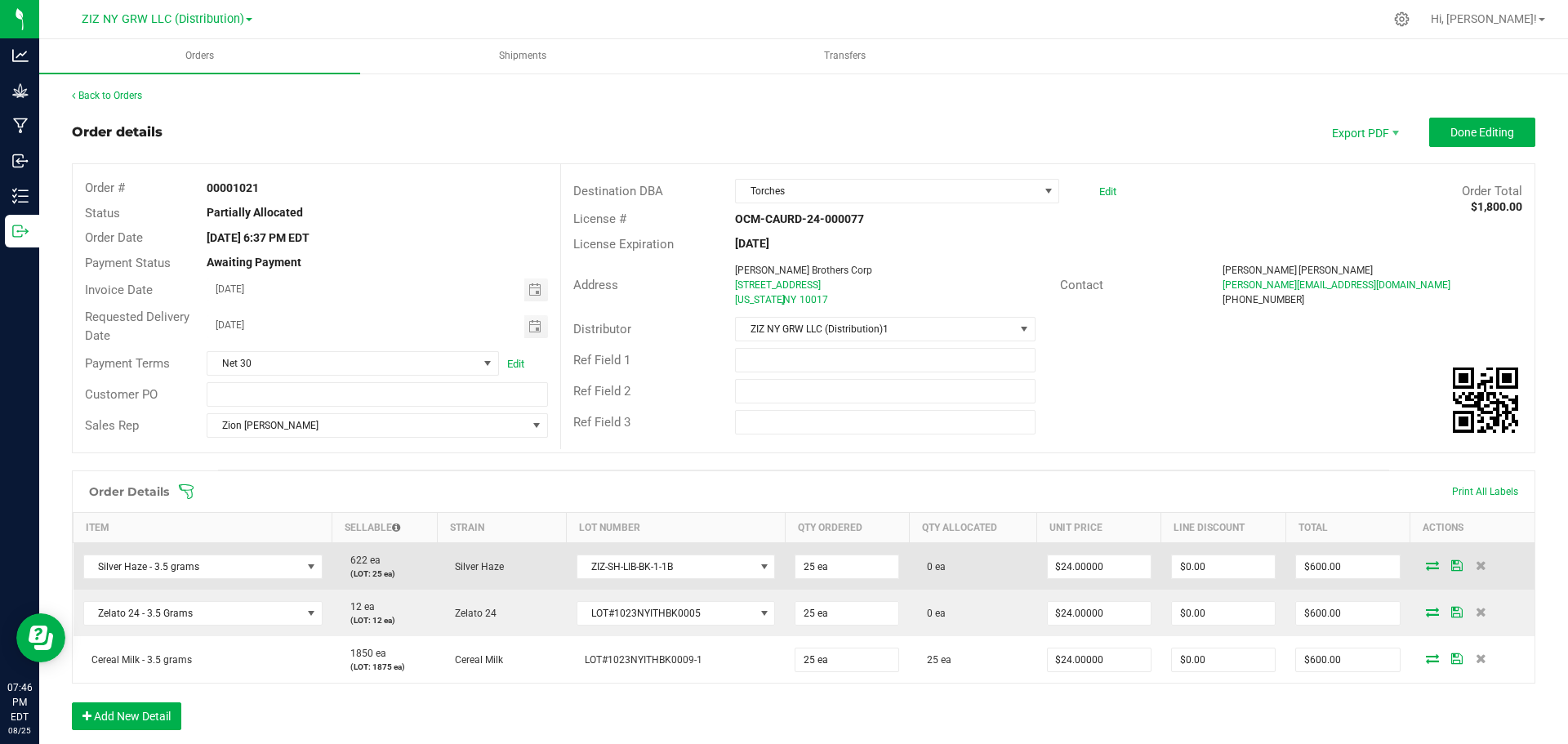
click at [1426, 567] on icon at bounding box center [1432, 565] width 13 height 10
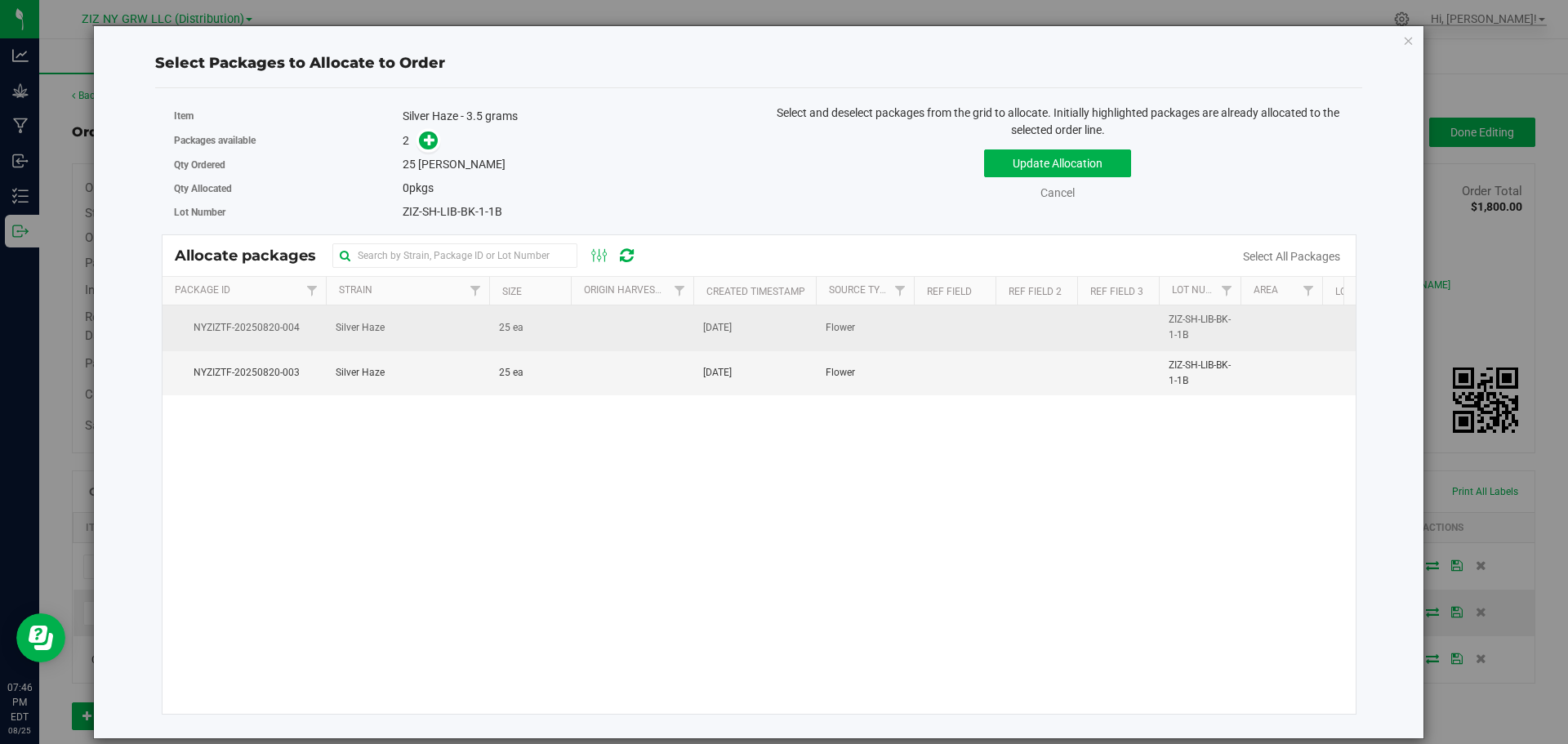
click at [455, 341] on td "Silver Haze" at bounding box center [408, 328] width 163 height 45
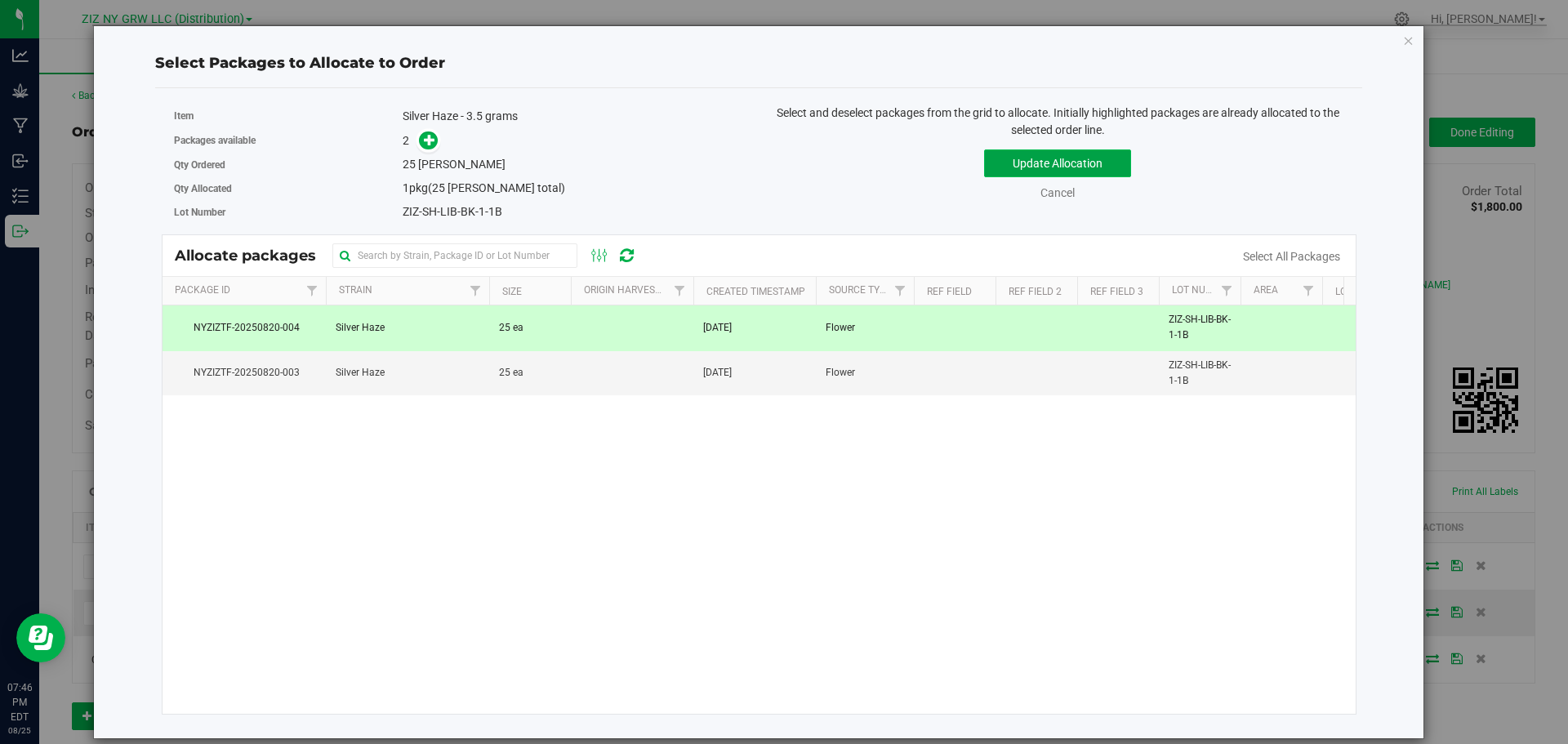
click at [1101, 158] on button "Update Allocation" at bounding box center [1056, 163] width 147 height 28
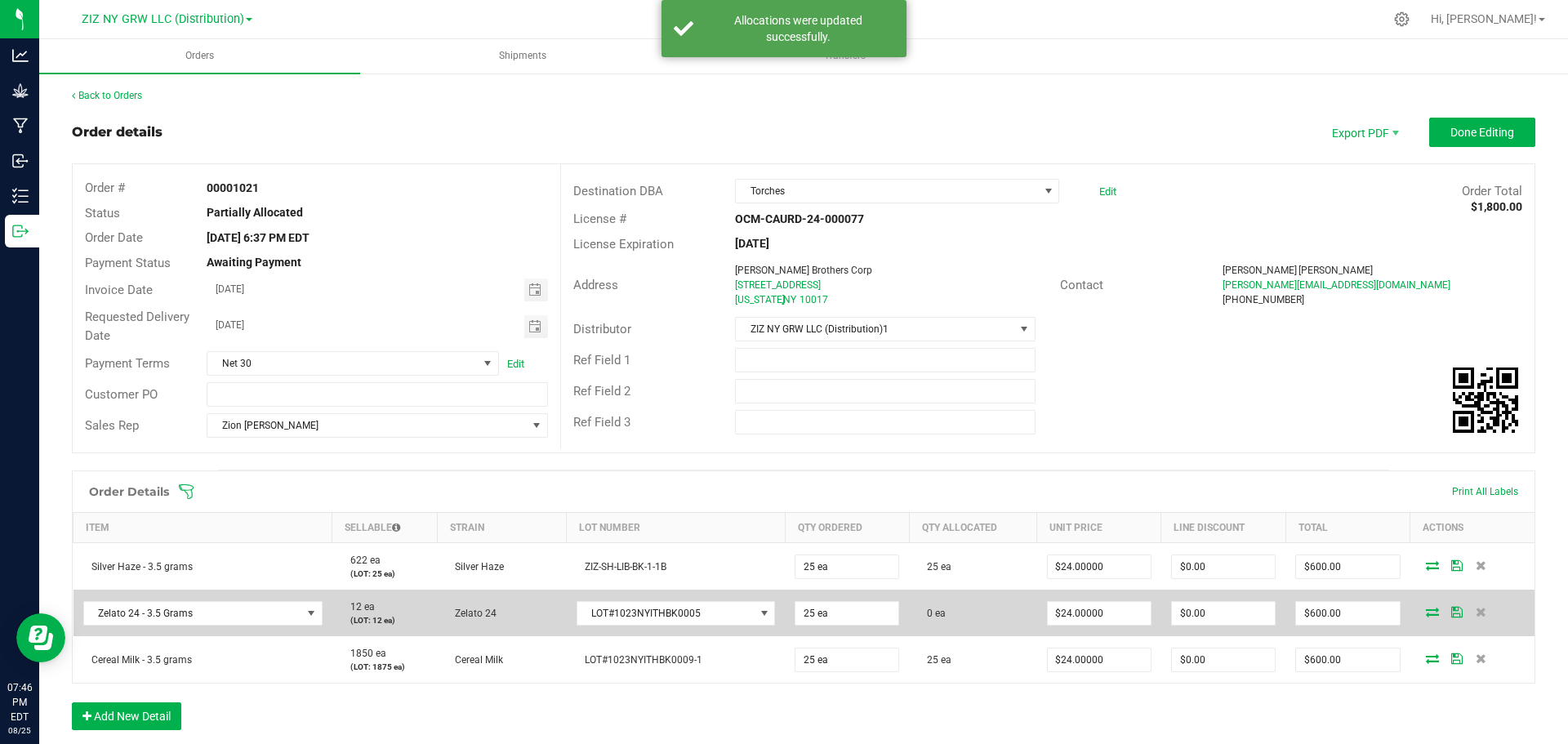
click at [1420, 611] on span at bounding box center [1432, 610] width 24 height 10
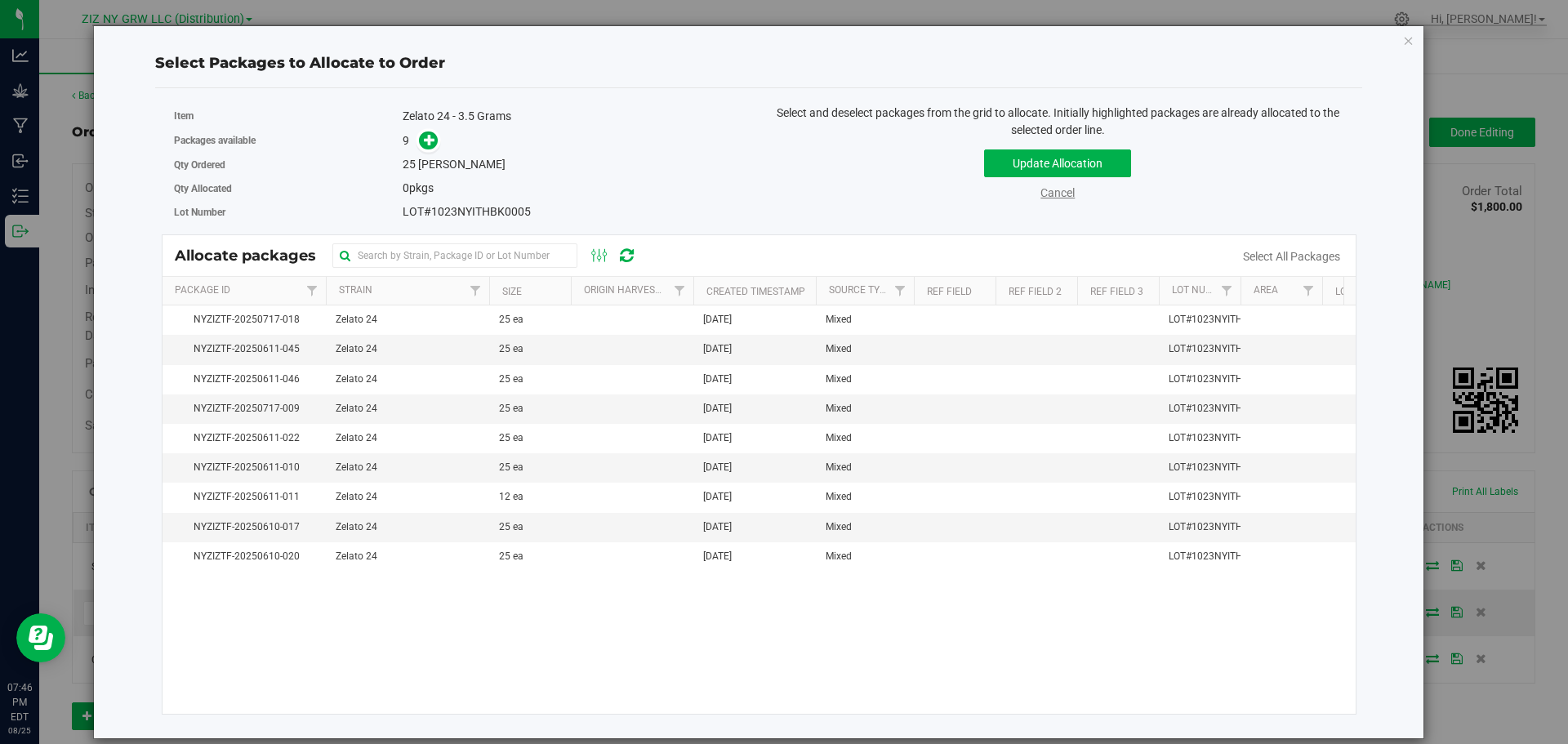
click at [1066, 190] on link "Cancel" at bounding box center [1057, 193] width 35 height 13
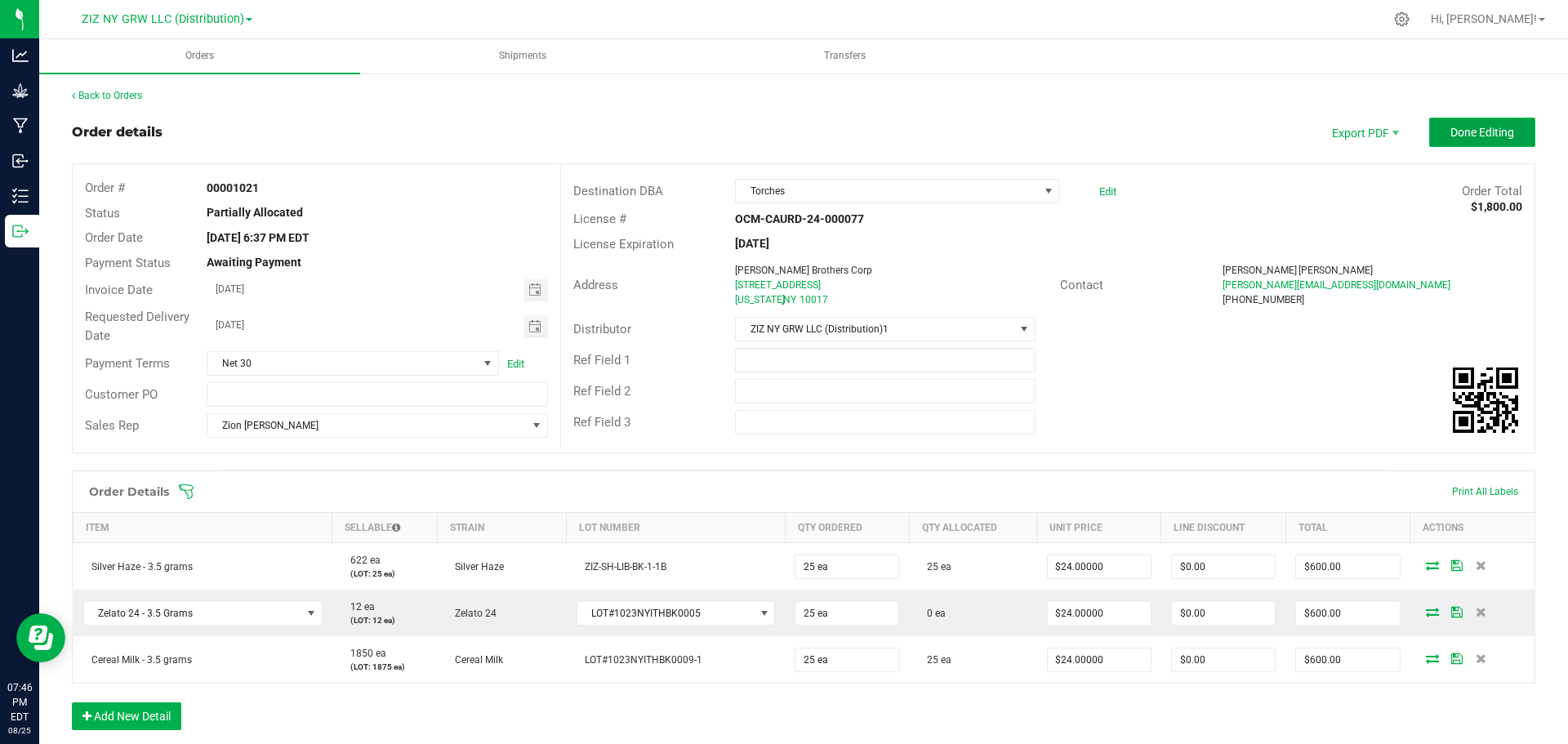
click at [1456, 133] on span "Done Editing" at bounding box center [1481, 132] width 63 height 13
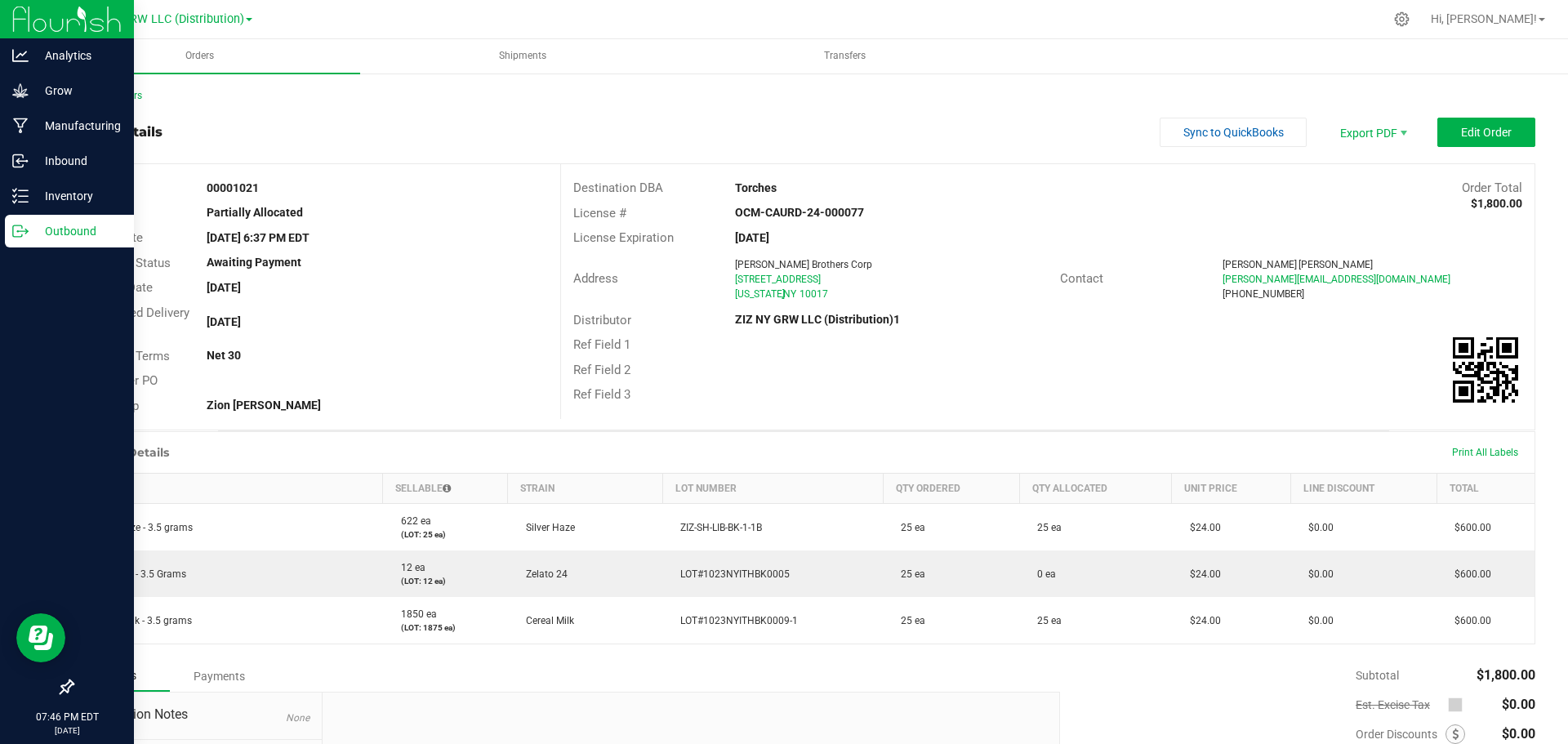
click at [68, 230] on p "Outbound" at bounding box center [77, 231] width 98 height 20
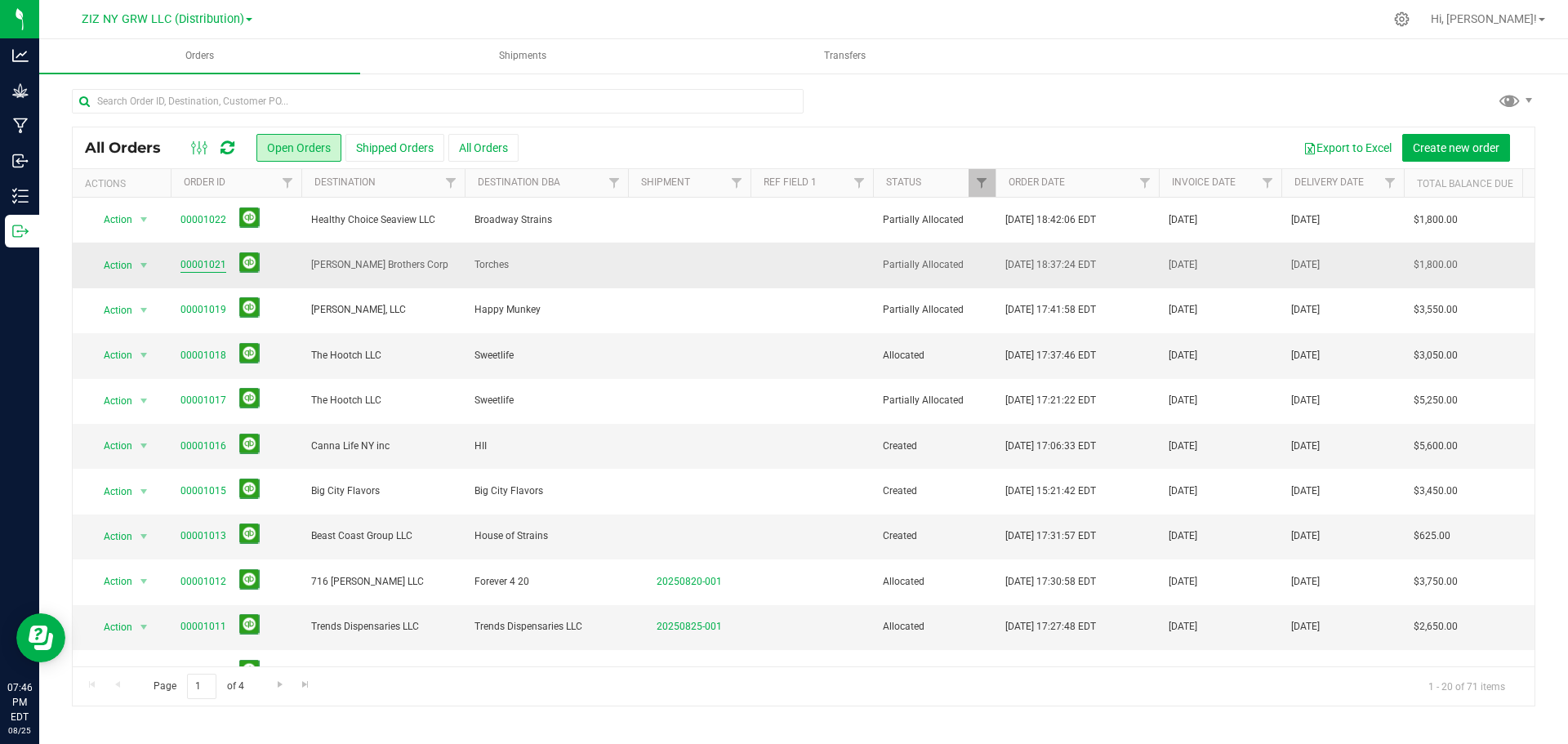
click at [217, 262] on link "00001021" at bounding box center [203, 265] width 46 height 16
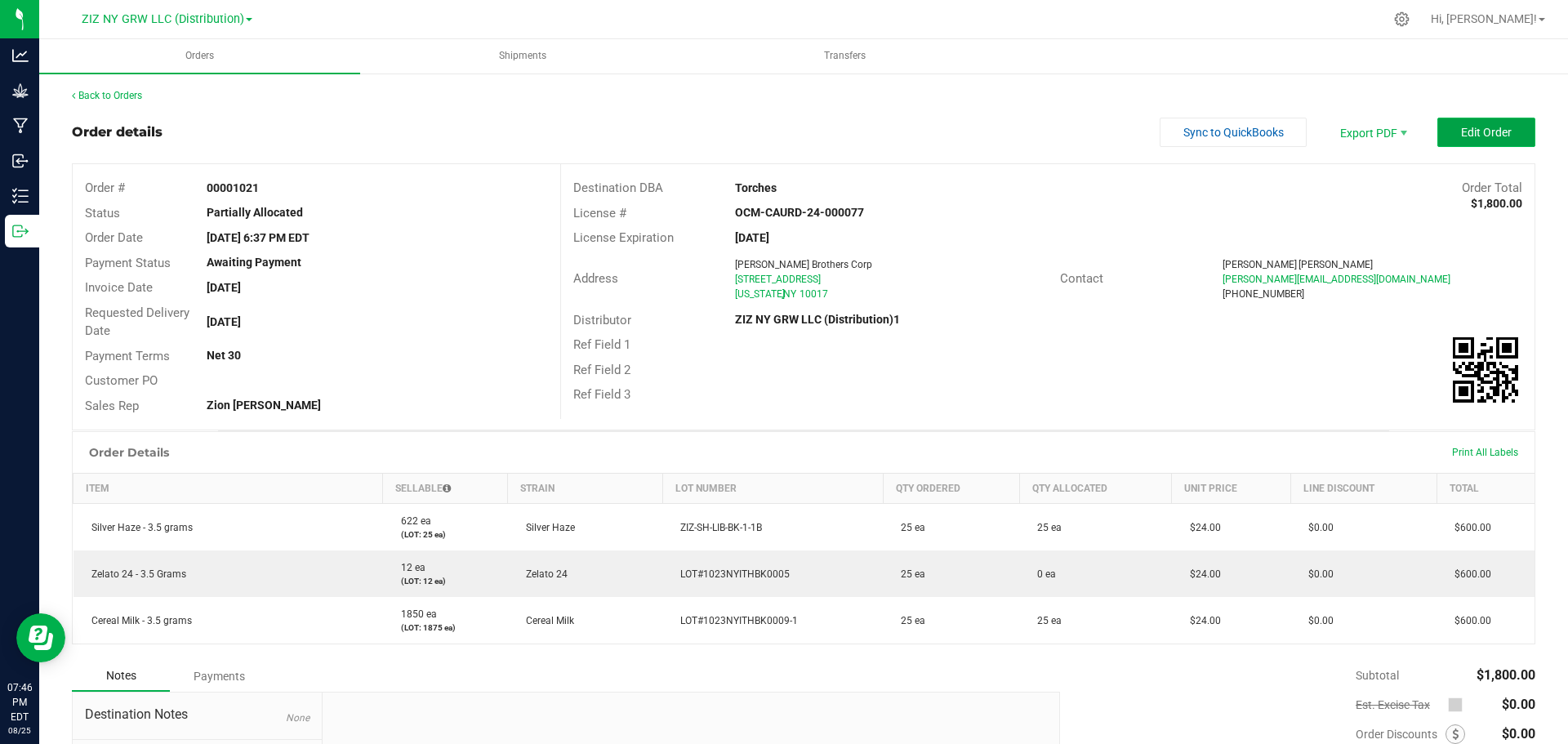
click at [1460, 127] on span "Edit Order" at bounding box center [1486, 132] width 50 height 13
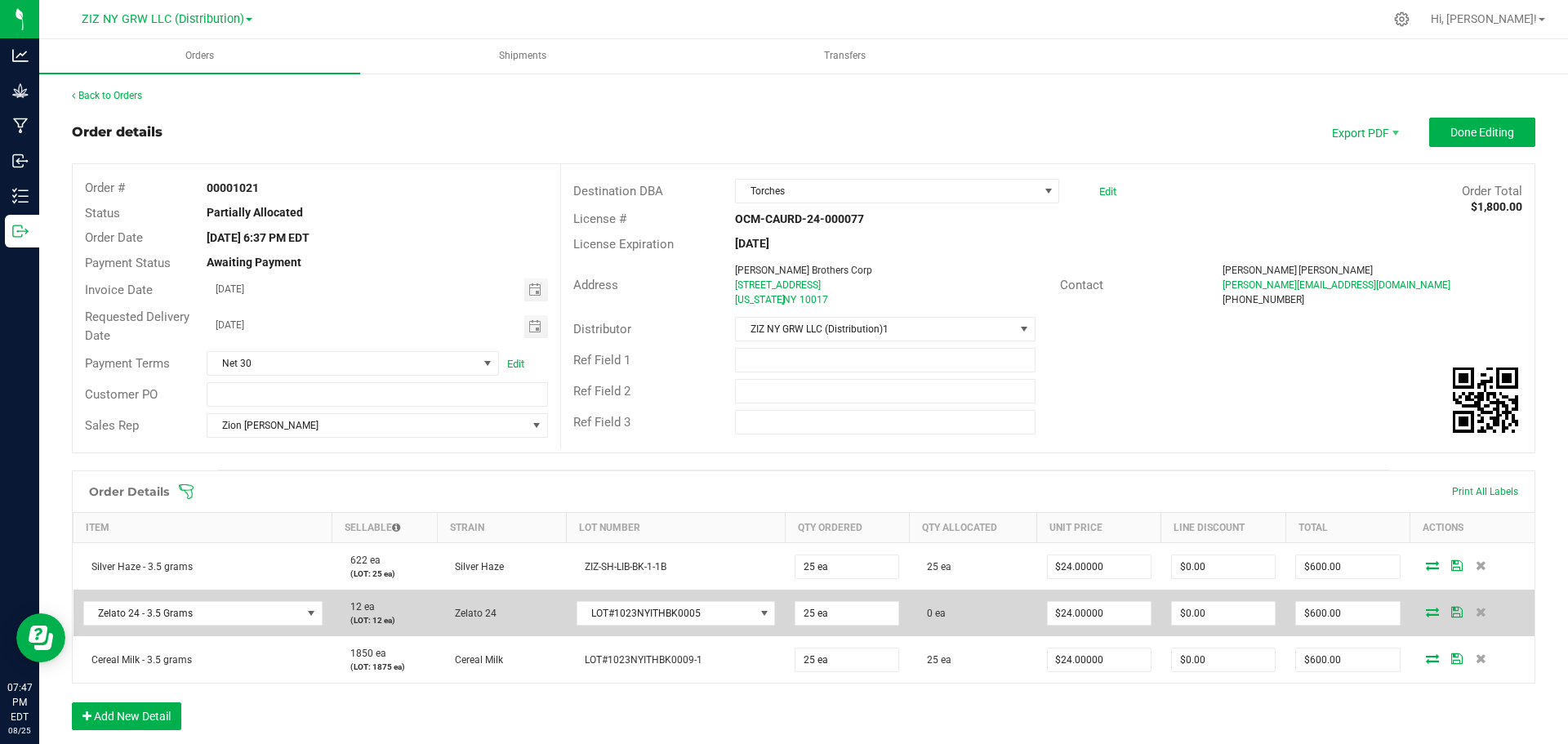
click at [1426, 613] on icon at bounding box center [1432, 610] width 13 height 10
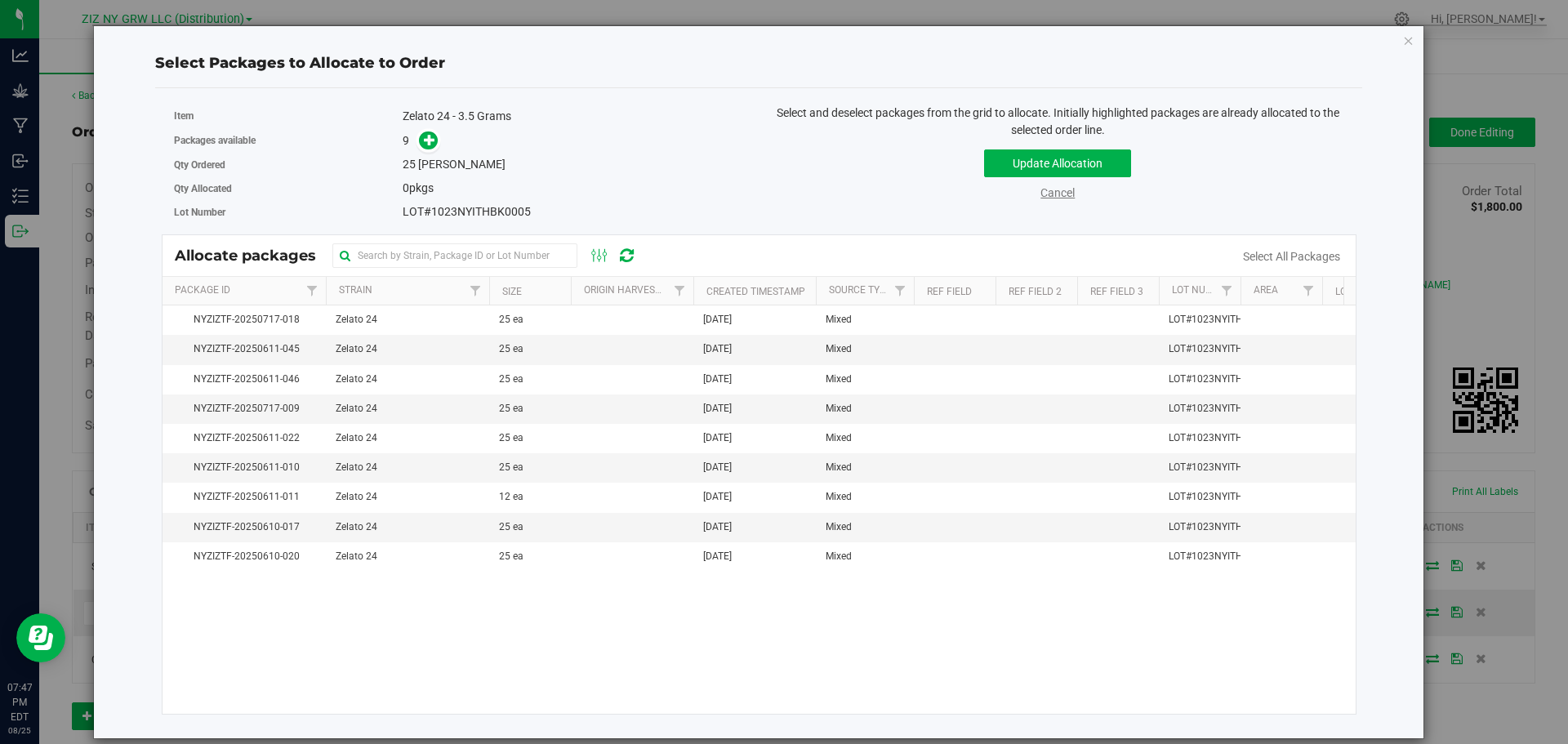
click at [1073, 198] on link "Cancel" at bounding box center [1057, 193] width 35 height 13
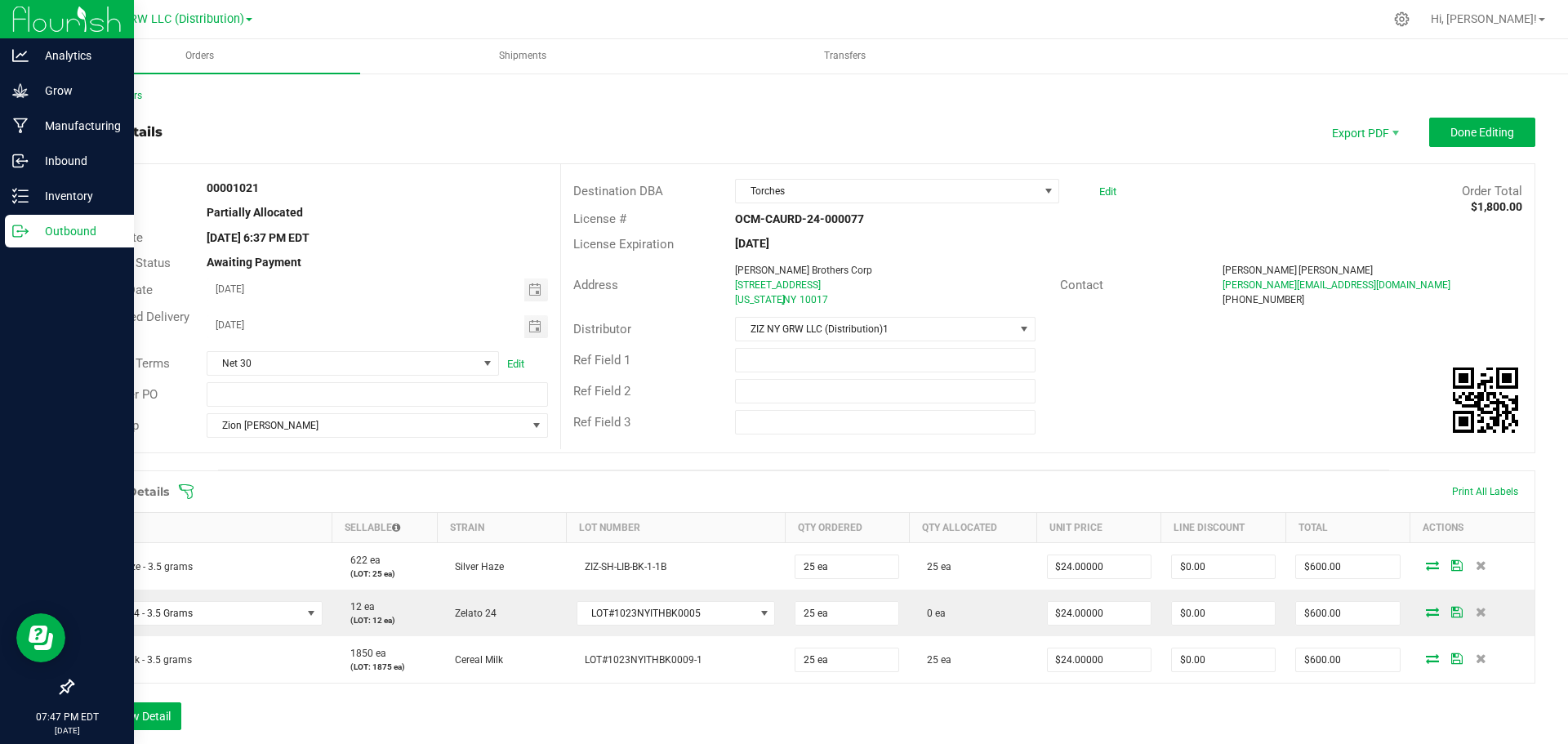
click at [83, 238] on p "Outbound" at bounding box center [77, 231] width 98 height 20
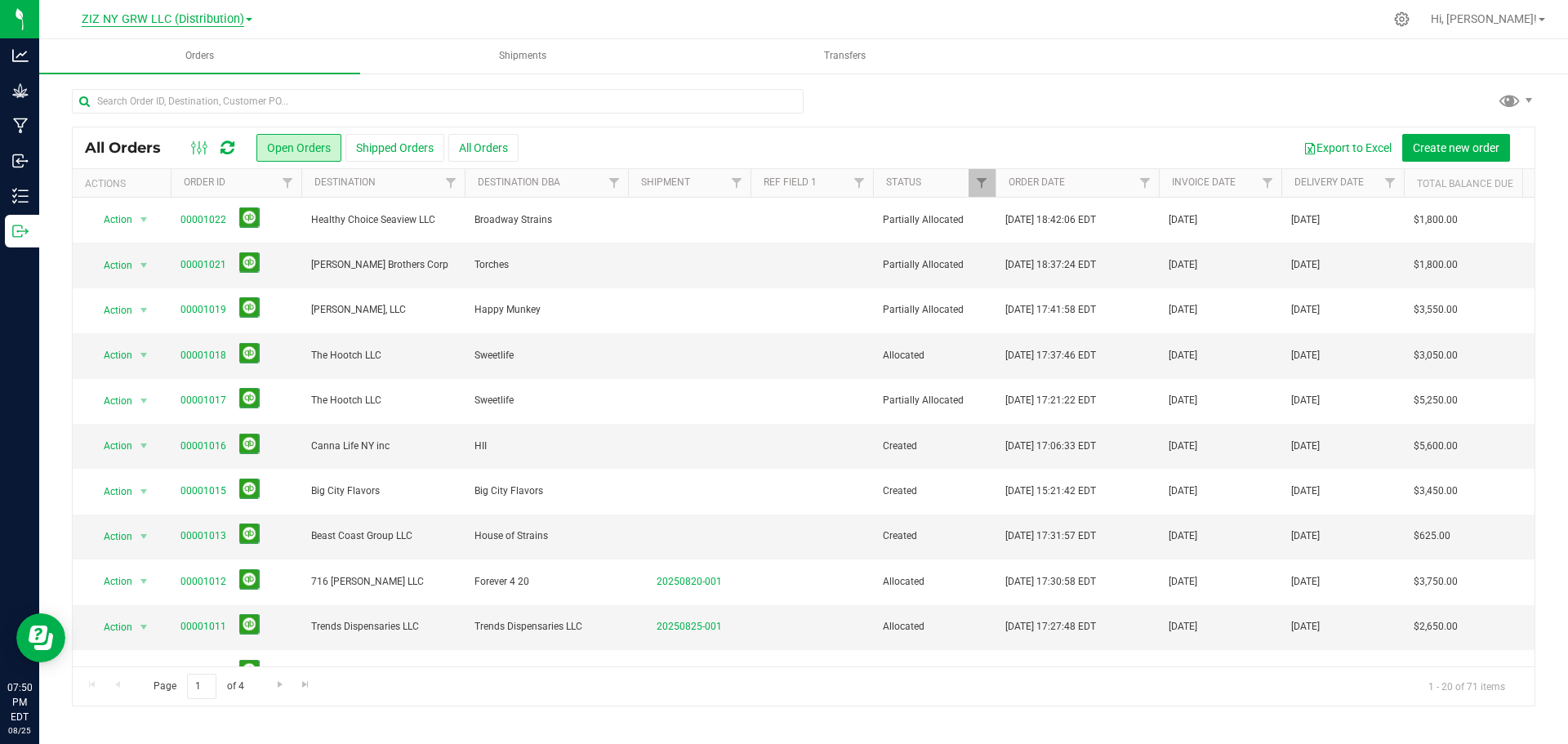
click at [232, 23] on span "ZIZ NY GRW LLC (Distribution)" at bounding box center [162, 19] width 162 height 15
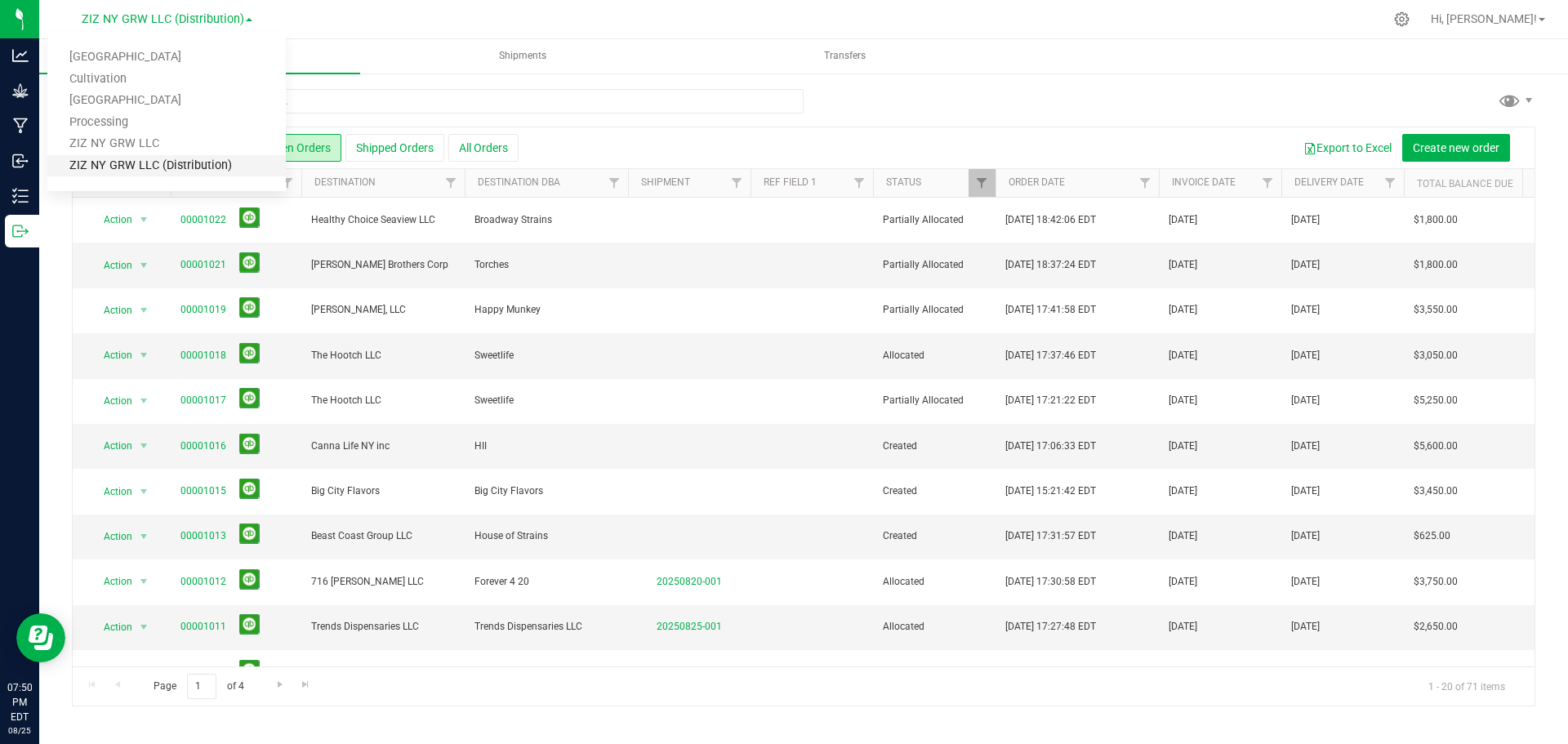
click at [142, 165] on link "ZIZ NY GRW LLC (Distribution)" at bounding box center [167, 166] width 238 height 22
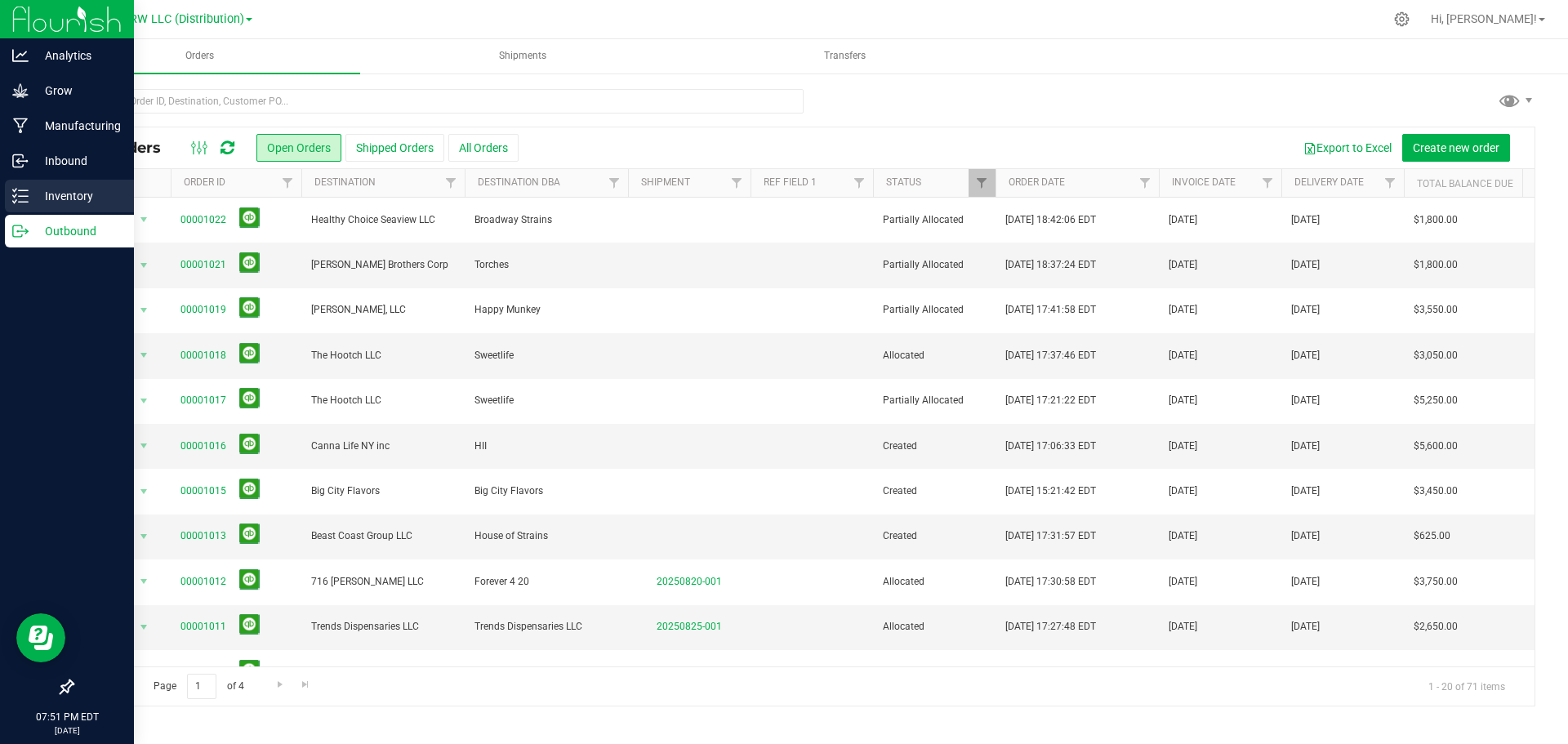
click at [41, 201] on p "Inventory" at bounding box center [77, 196] width 98 height 20
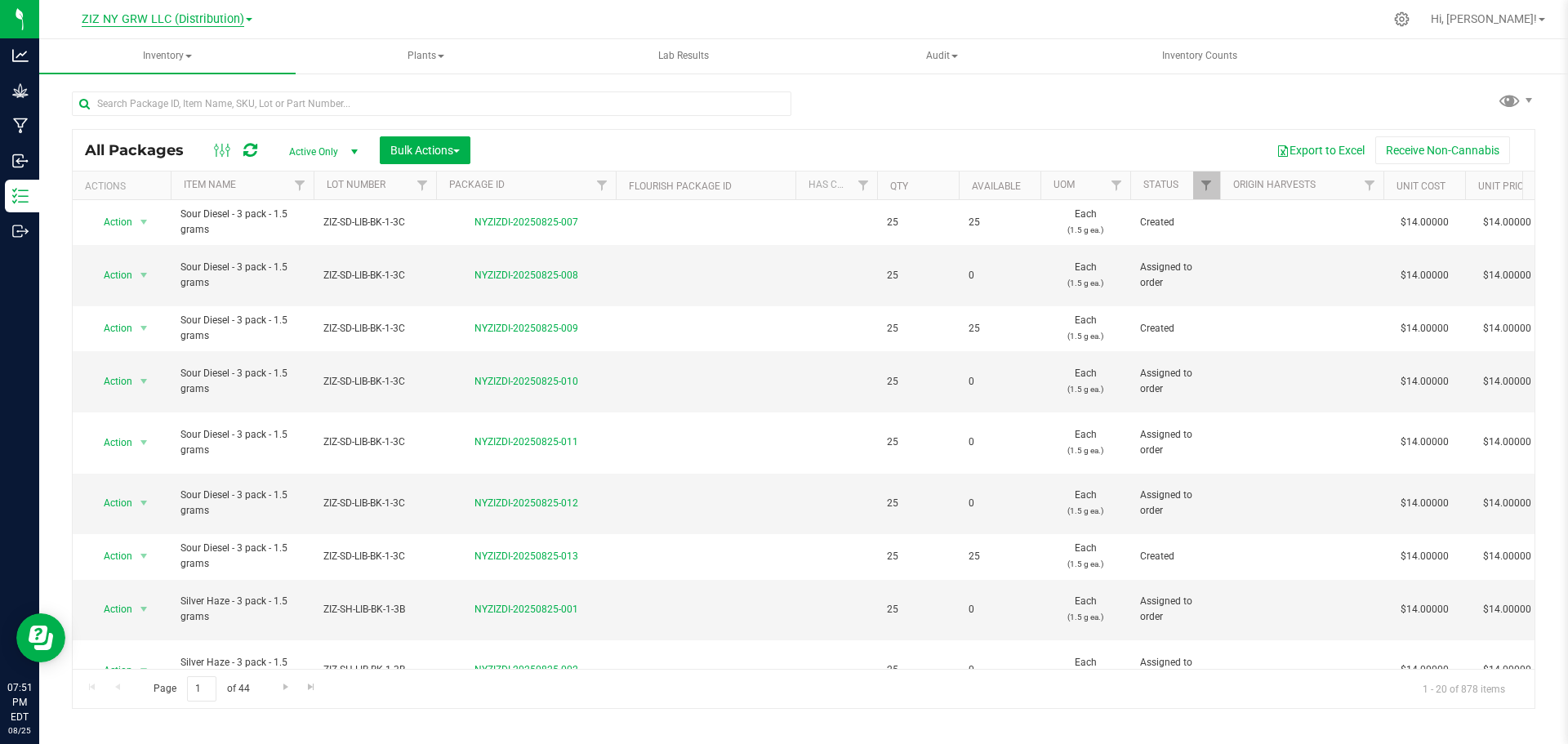
click at [204, 16] on span "ZIZ NY GRW LLC (Distribution)" at bounding box center [162, 19] width 162 height 15
click at [97, 121] on link "Processing" at bounding box center [167, 122] width 238 height 22
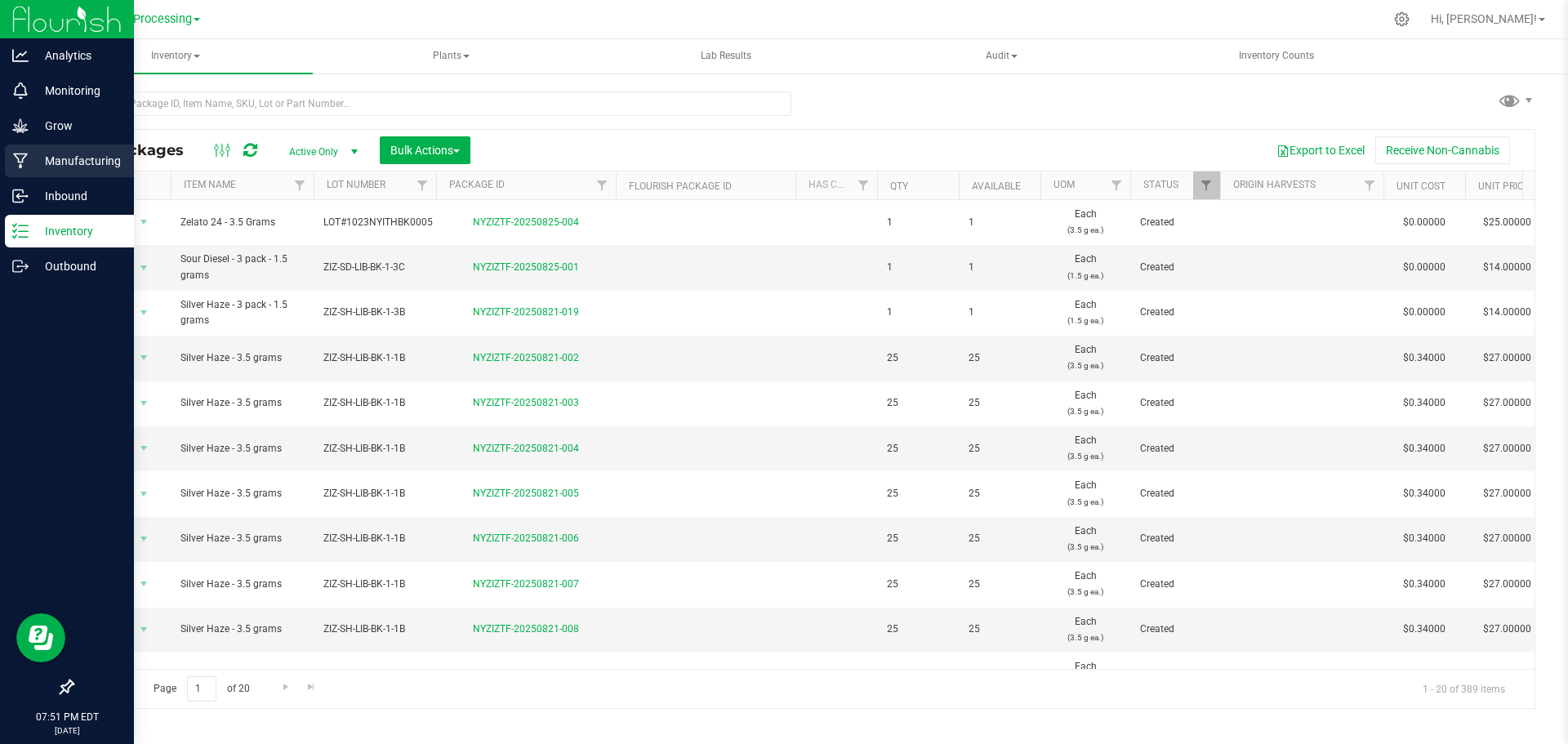
click at [30, 160] on p "Manufacturing" at bounding box center [77, 160] width 98 height 20
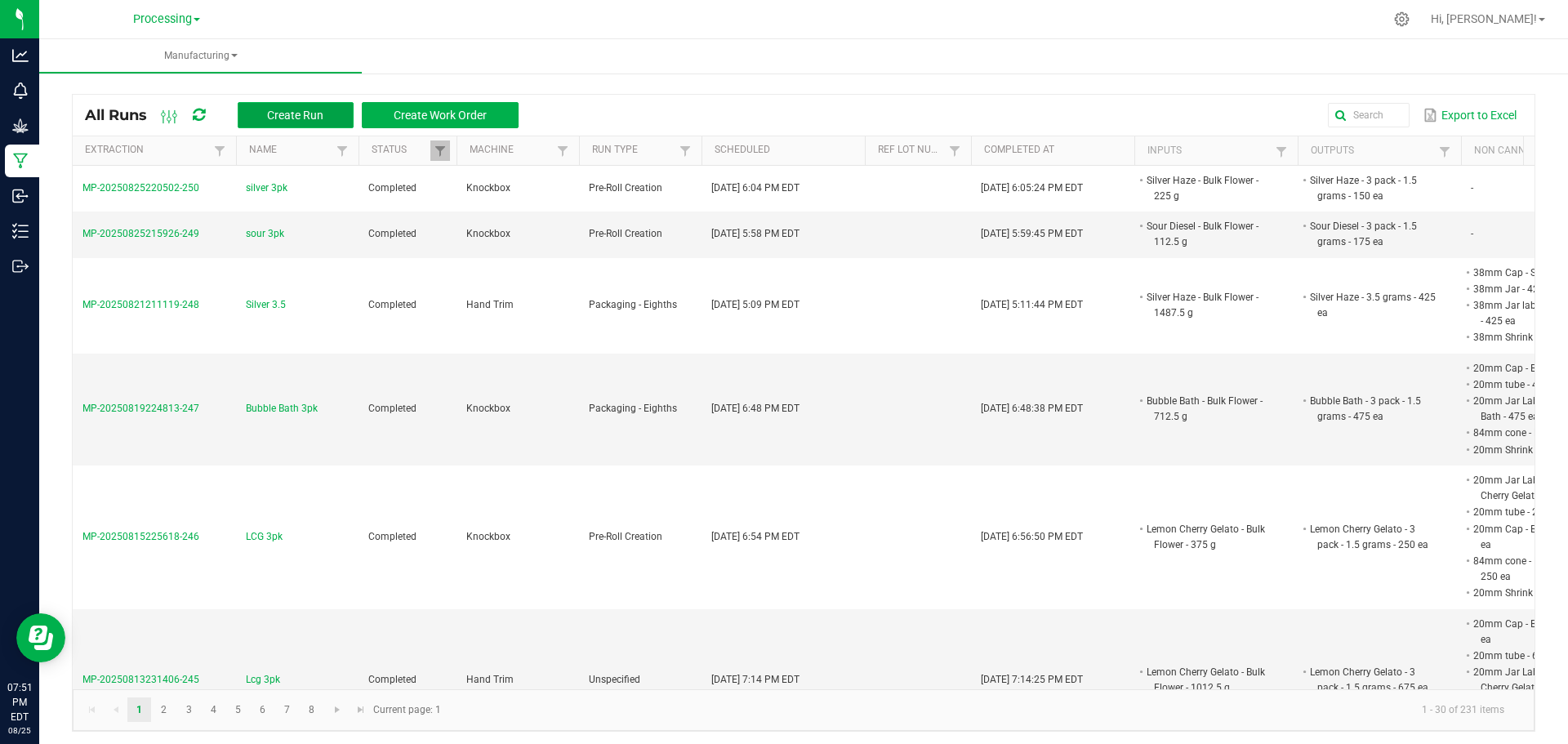
click at [303, 112] on span "Create Run" at bounding box center [295, 114] width 56 height 13
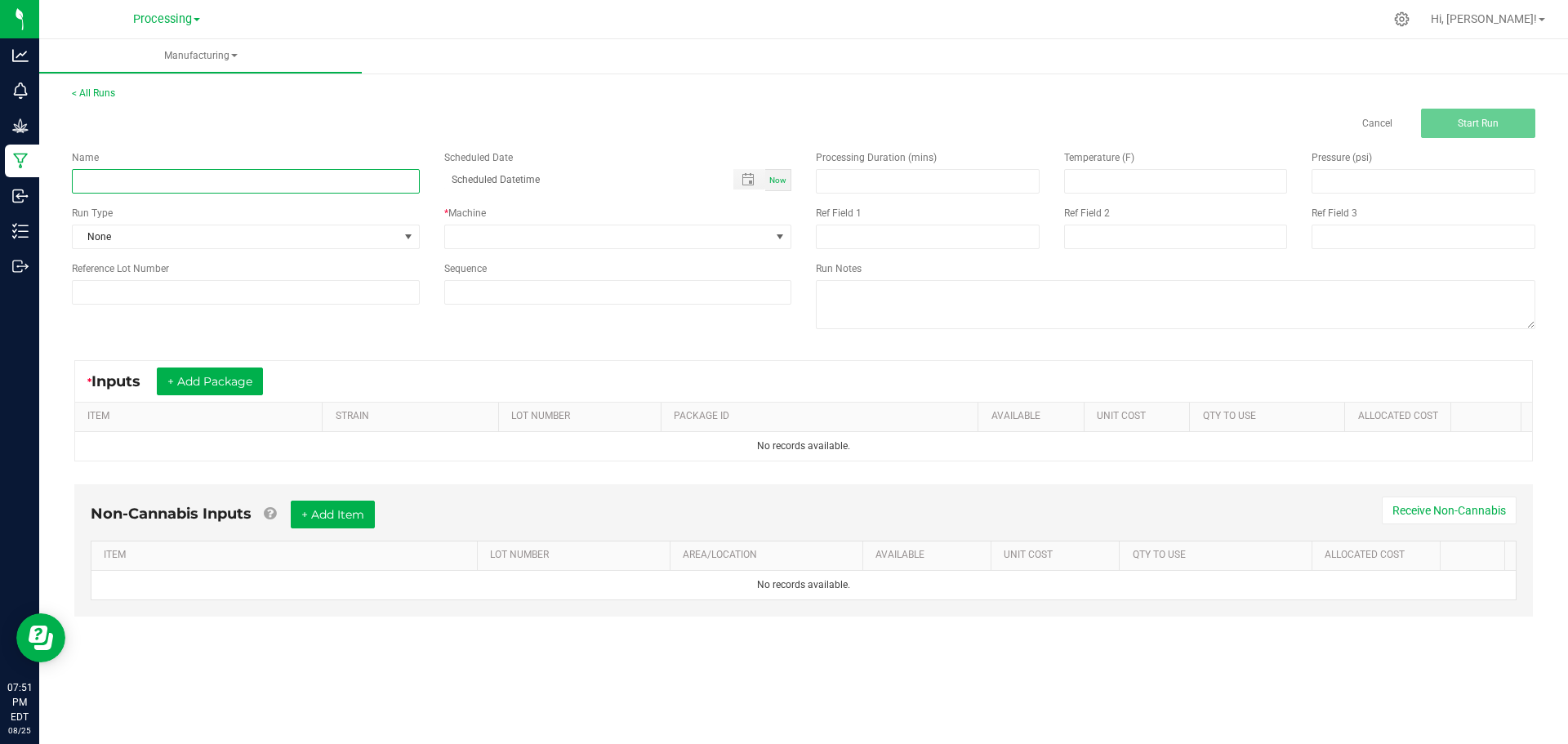
click at [389, 180] on input at bounding box center [245, 181] width 348 height 24
type input "silver 3pk"
click at [252, 386] on button "+ Add Package" at bounding box center [210, 382] width 106 height 28
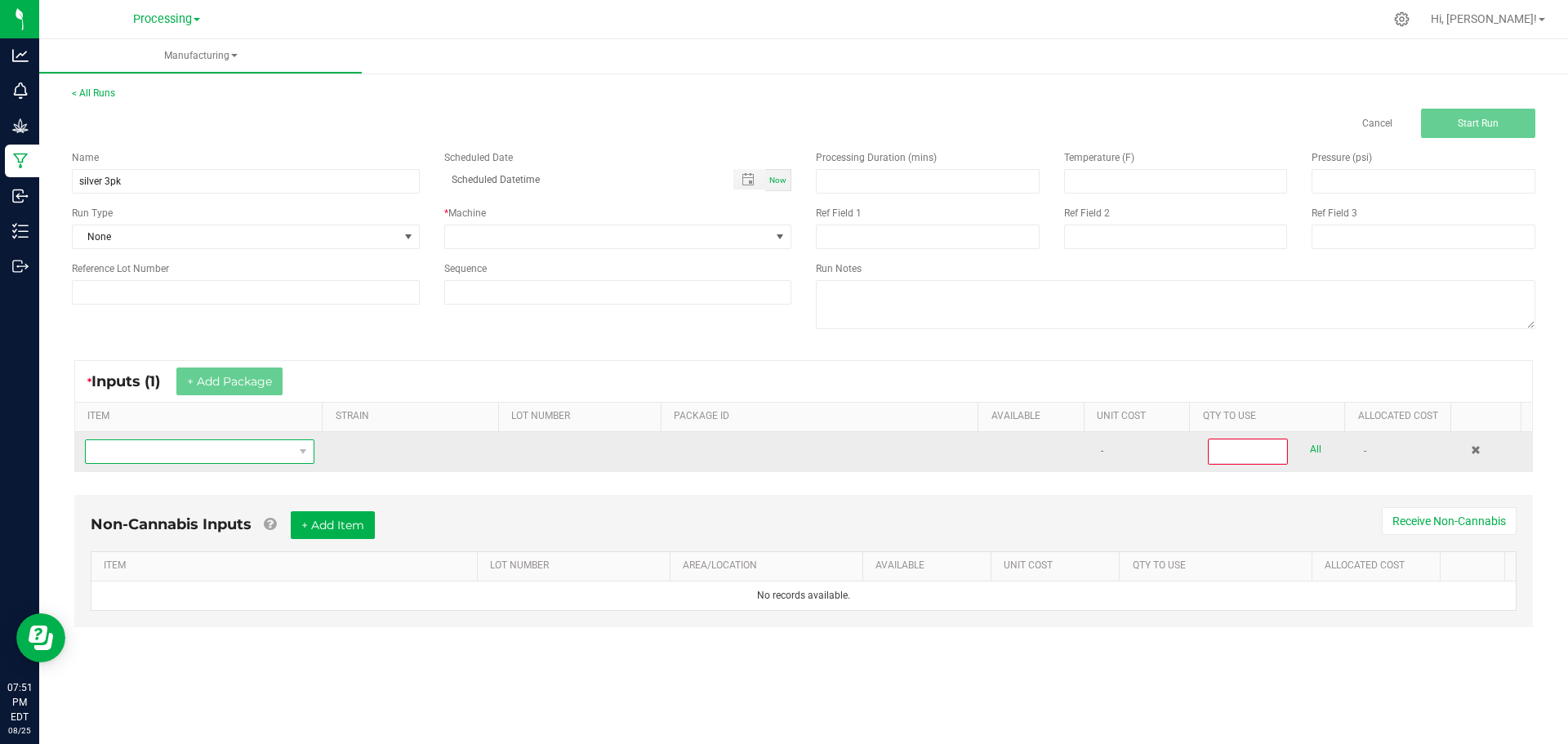
click at [245, 452] on span "NO DATA FOUND" at bounding box center [189, 451] width 207 height 23
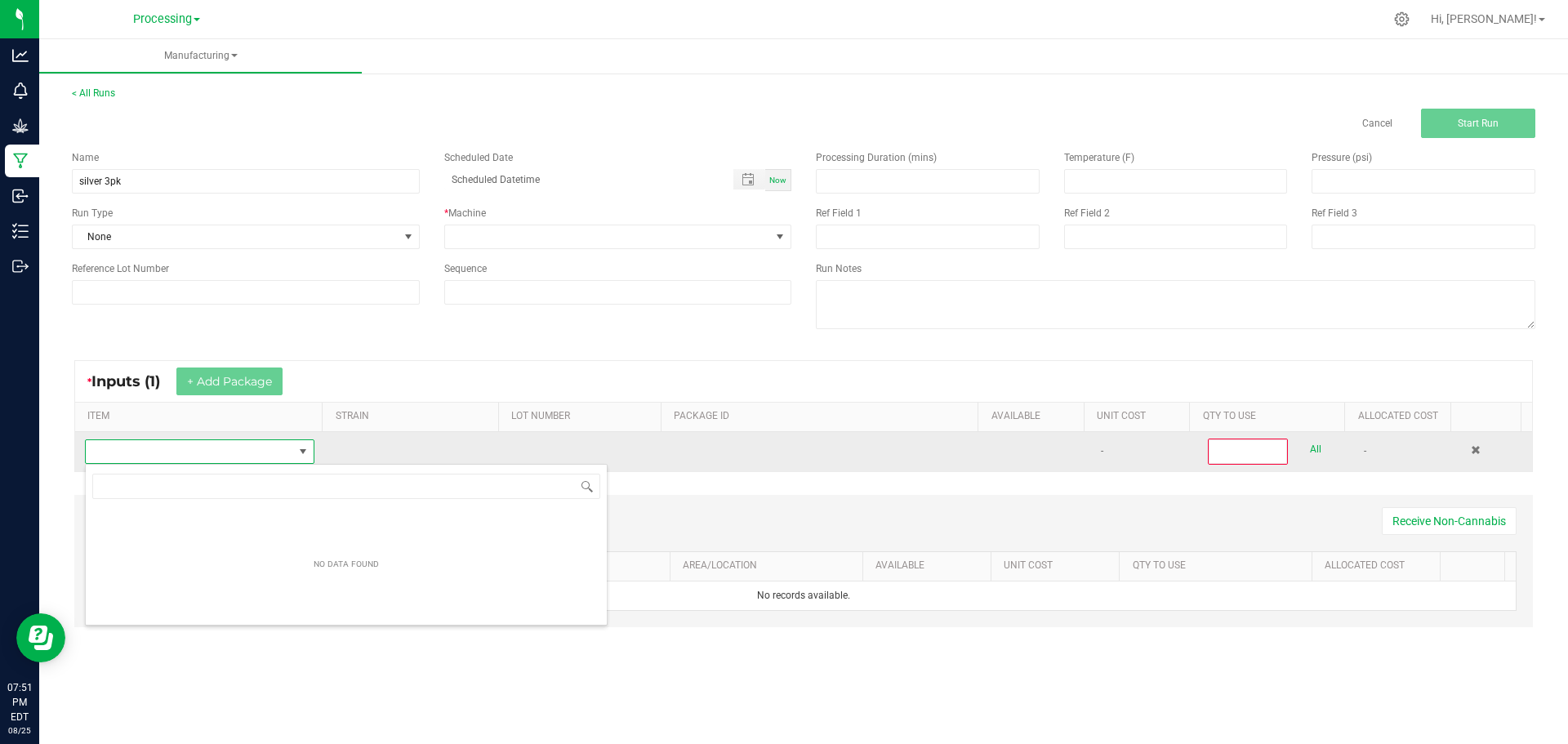
scroll to position [24, 225]
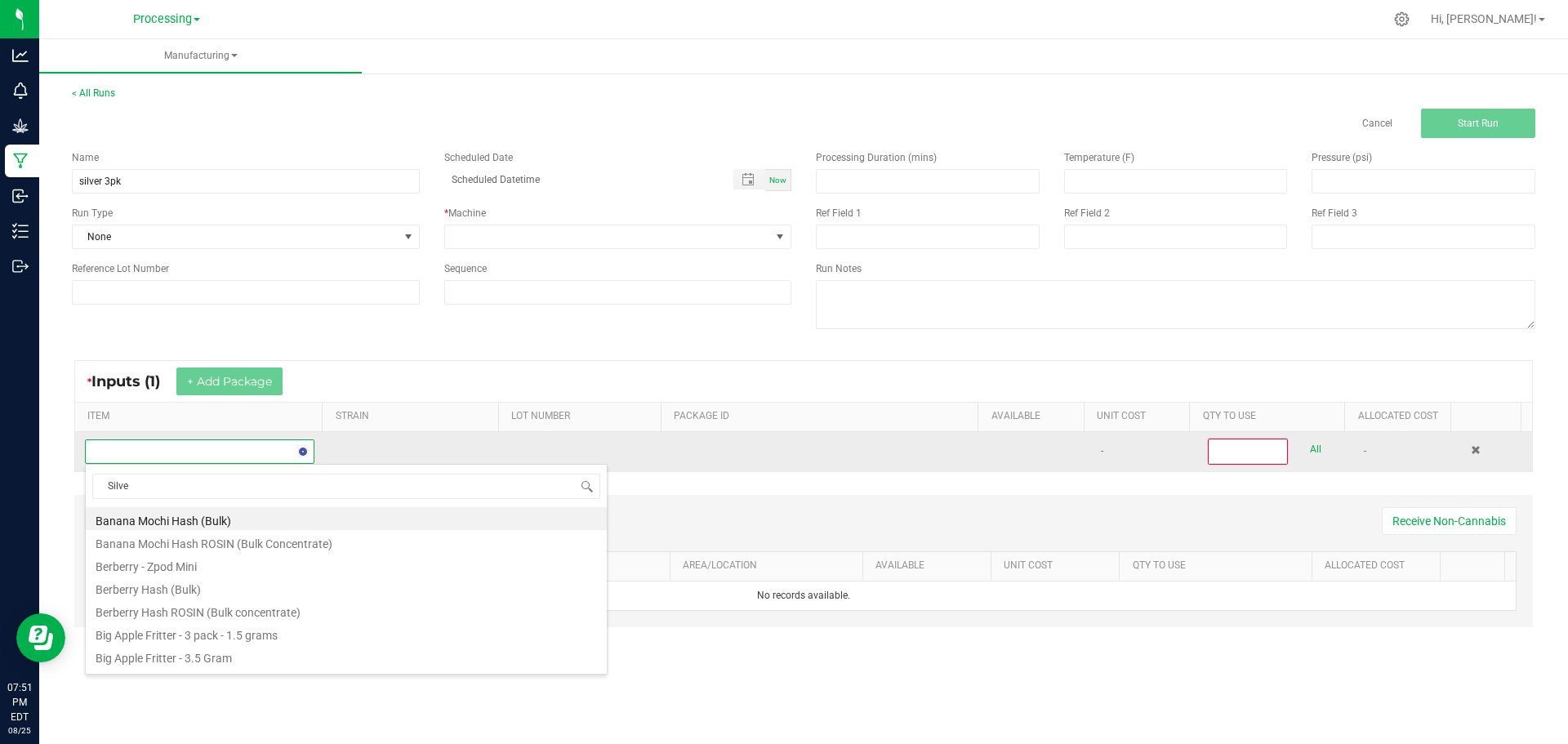
type input "Silver"
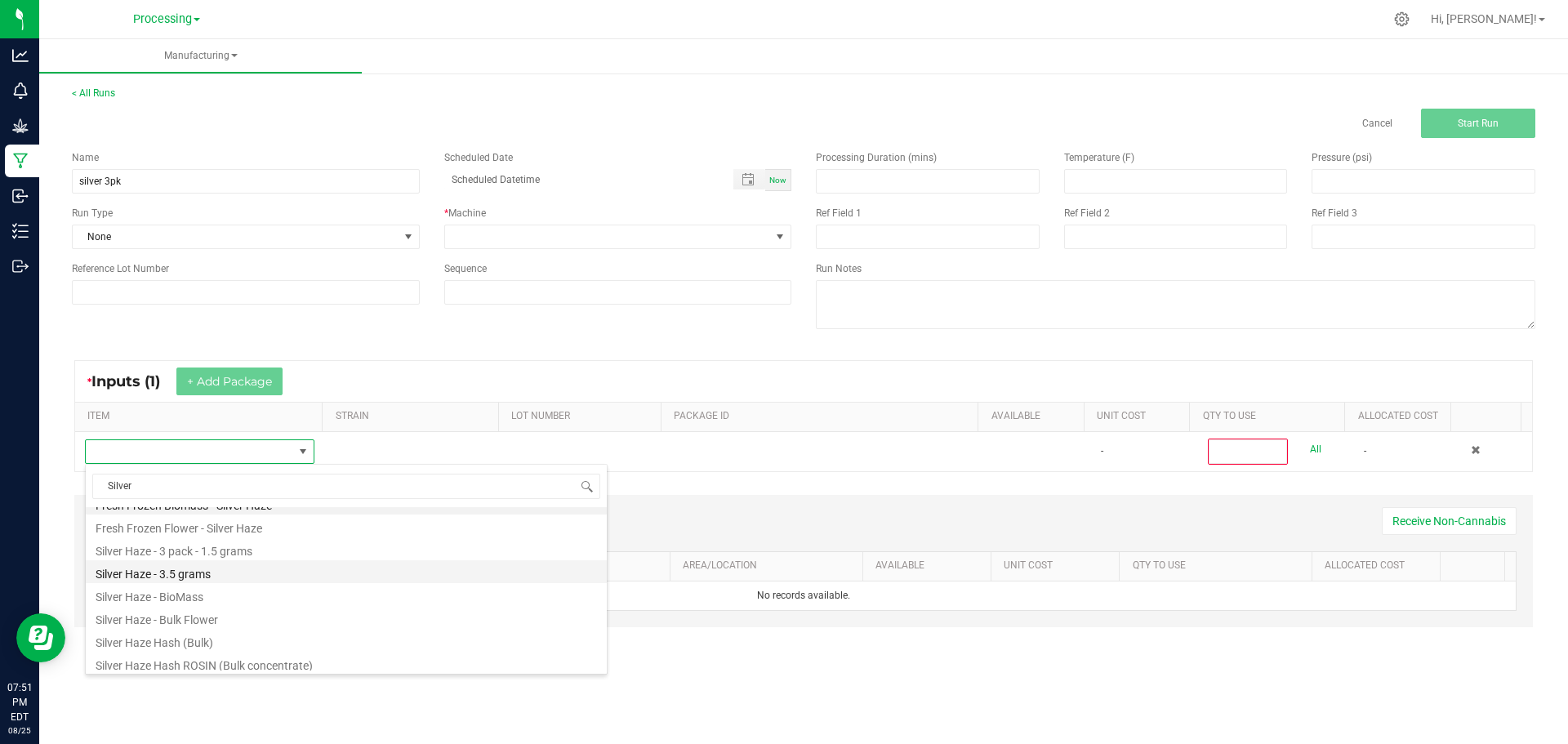
scroll to position [20, 0]
click at [247, 623] on li "Silver Haze - Bulk Flower" at bounding box center [346, 613] width 521 height 23
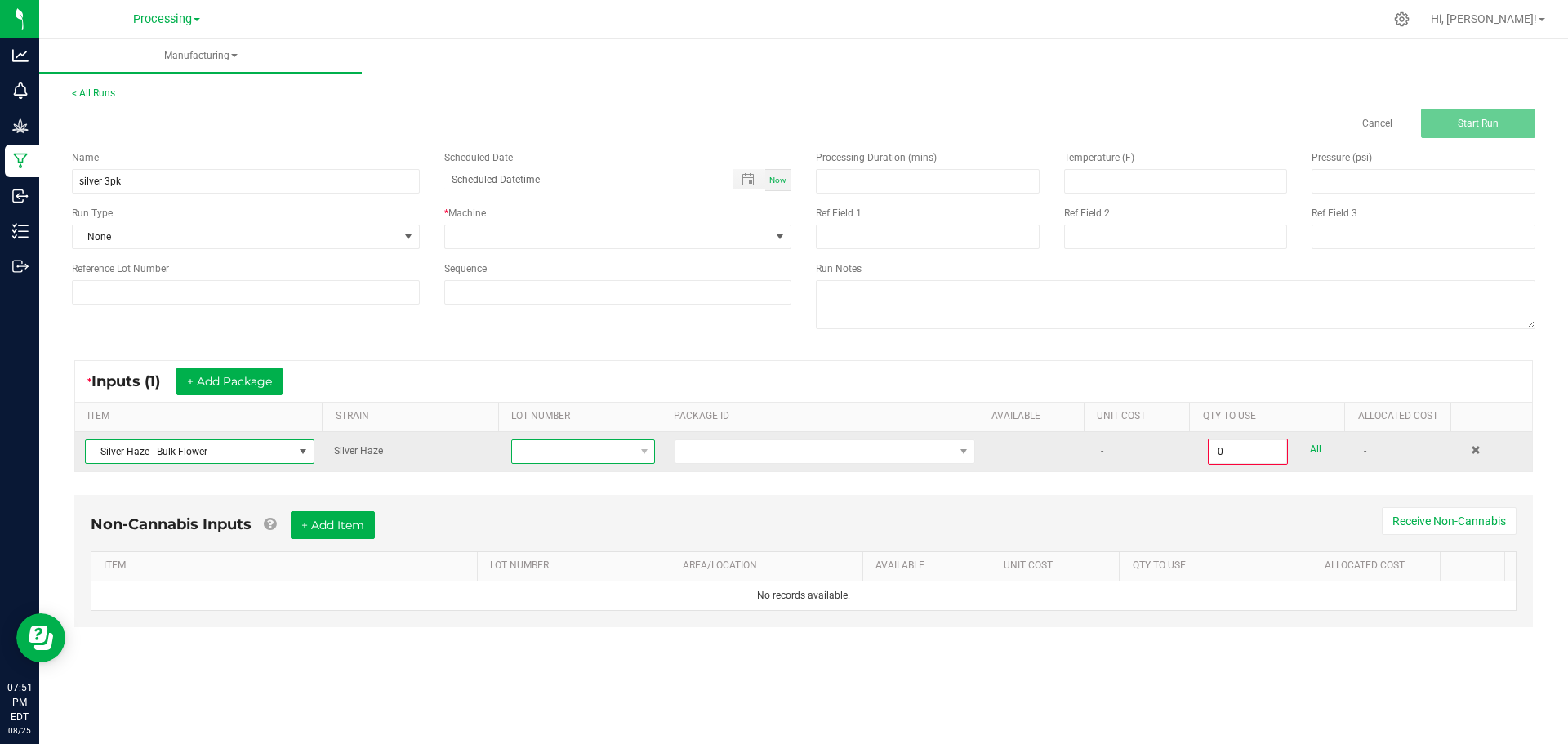
click at [592, 443] on span at bounding box center [572, 451] width 121 height 23
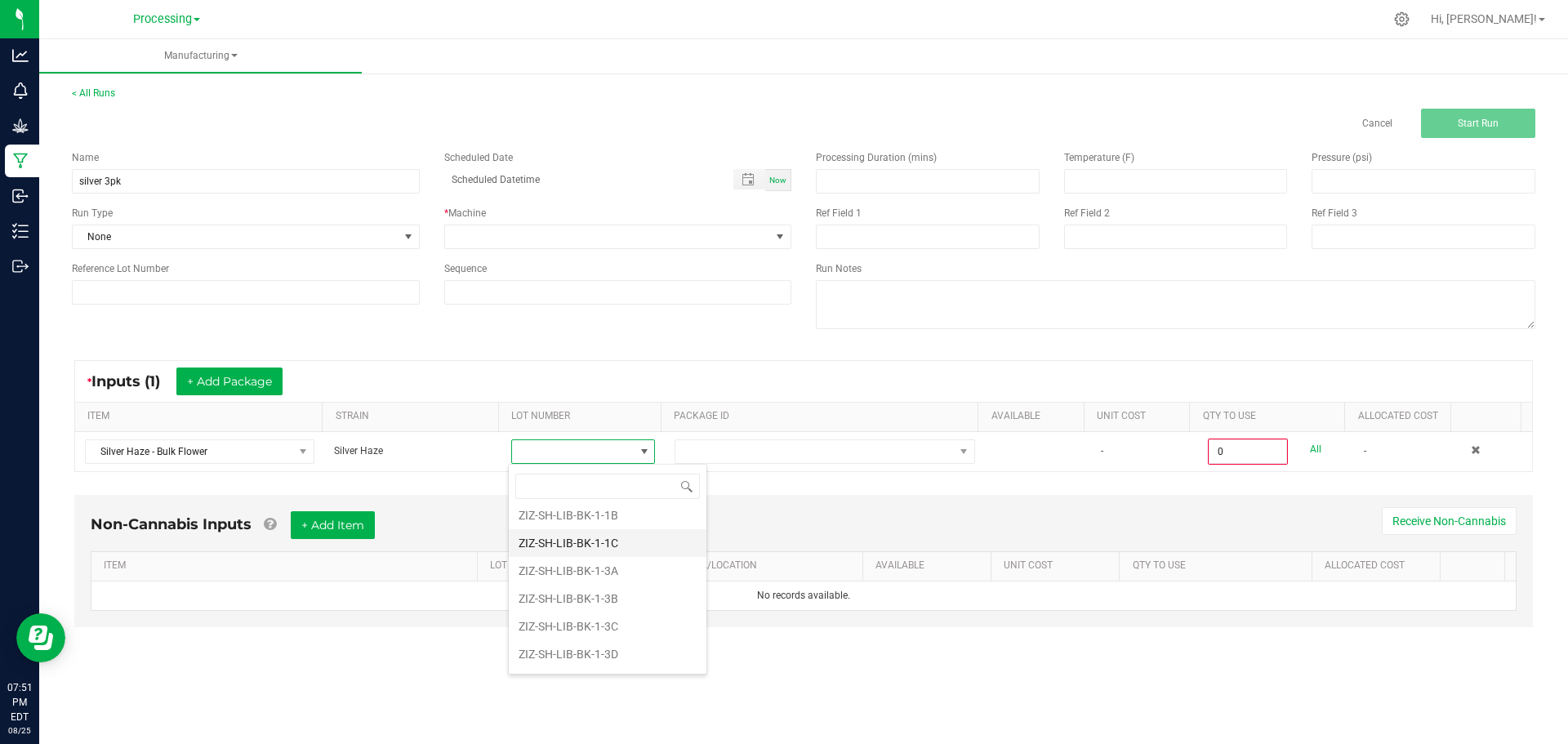
scroll to position [255, 0]
drag, startPoint x: 650, startPoint y: 570, endPoint x: 724, endPoint y: 521, distance: 88.8
click at [650, 568] on li "ZIZ-SH-LIB-BK-1-3B" at bounding box center [608, 571] width 198 height 28
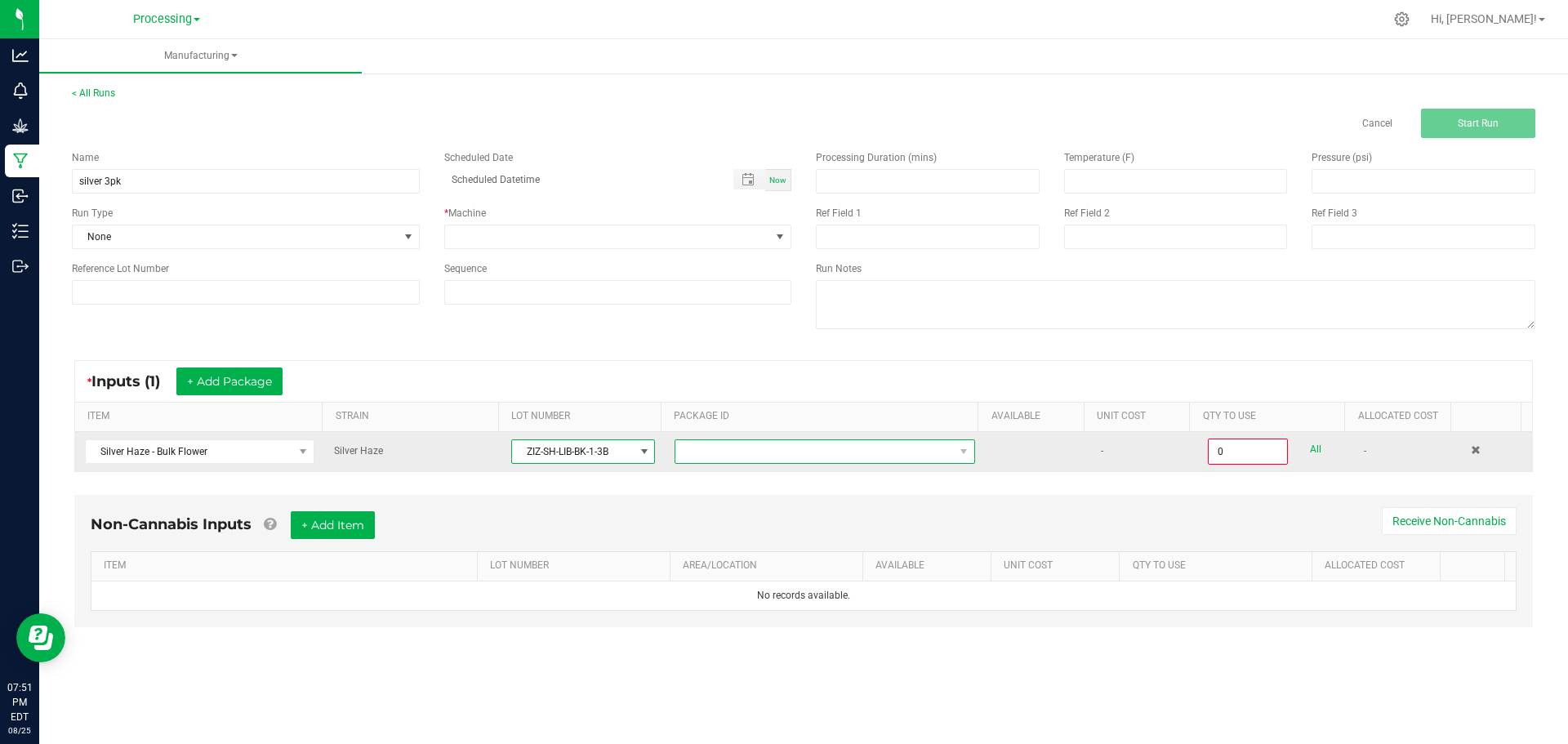
click at [837, 451] on span at bounding box center [814, 451] width 278 height 23
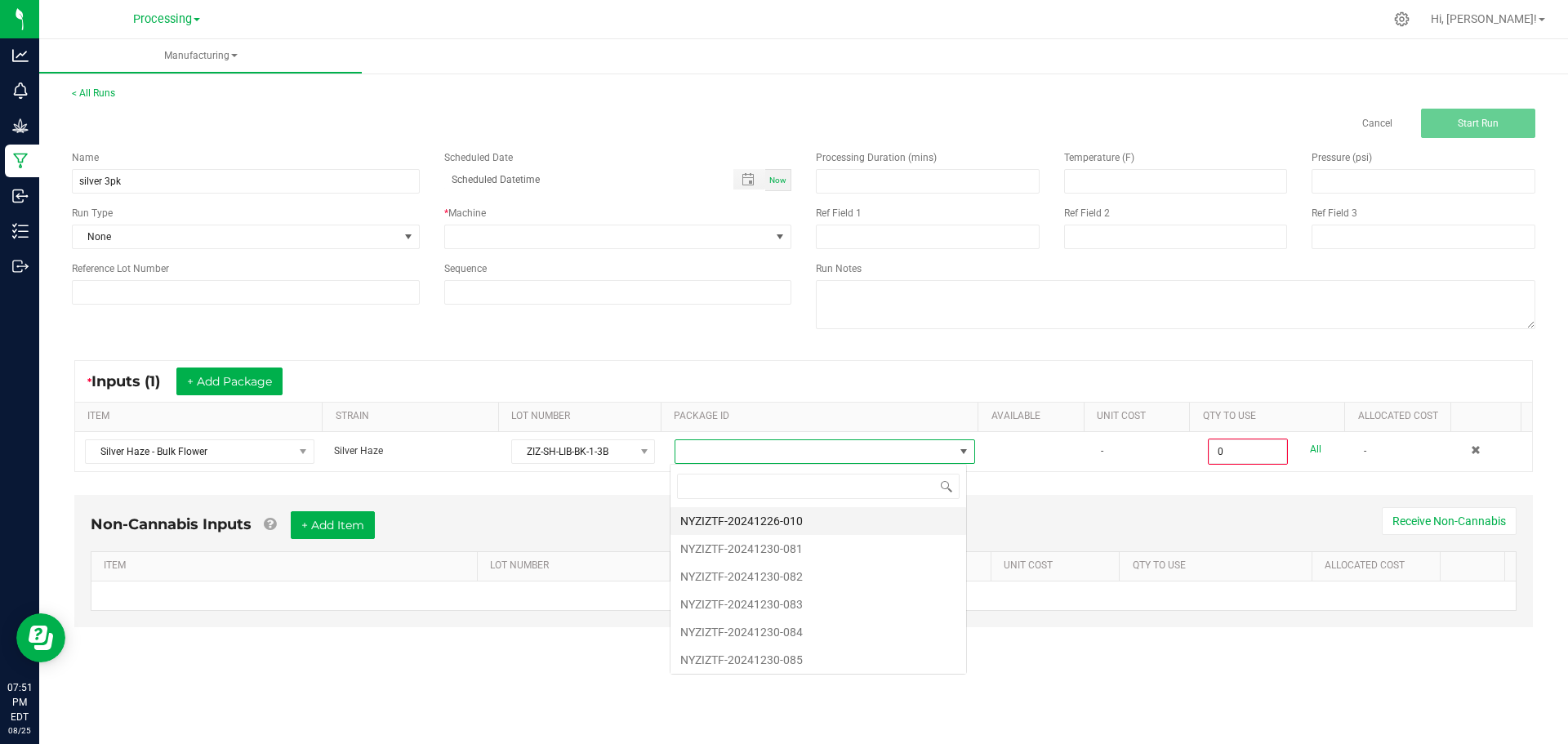
scroll to position [24, 298]
click at [805, 527] on li "NYZIZTF-20241226-010" at bounding box center [818, 521] width 296 height 28
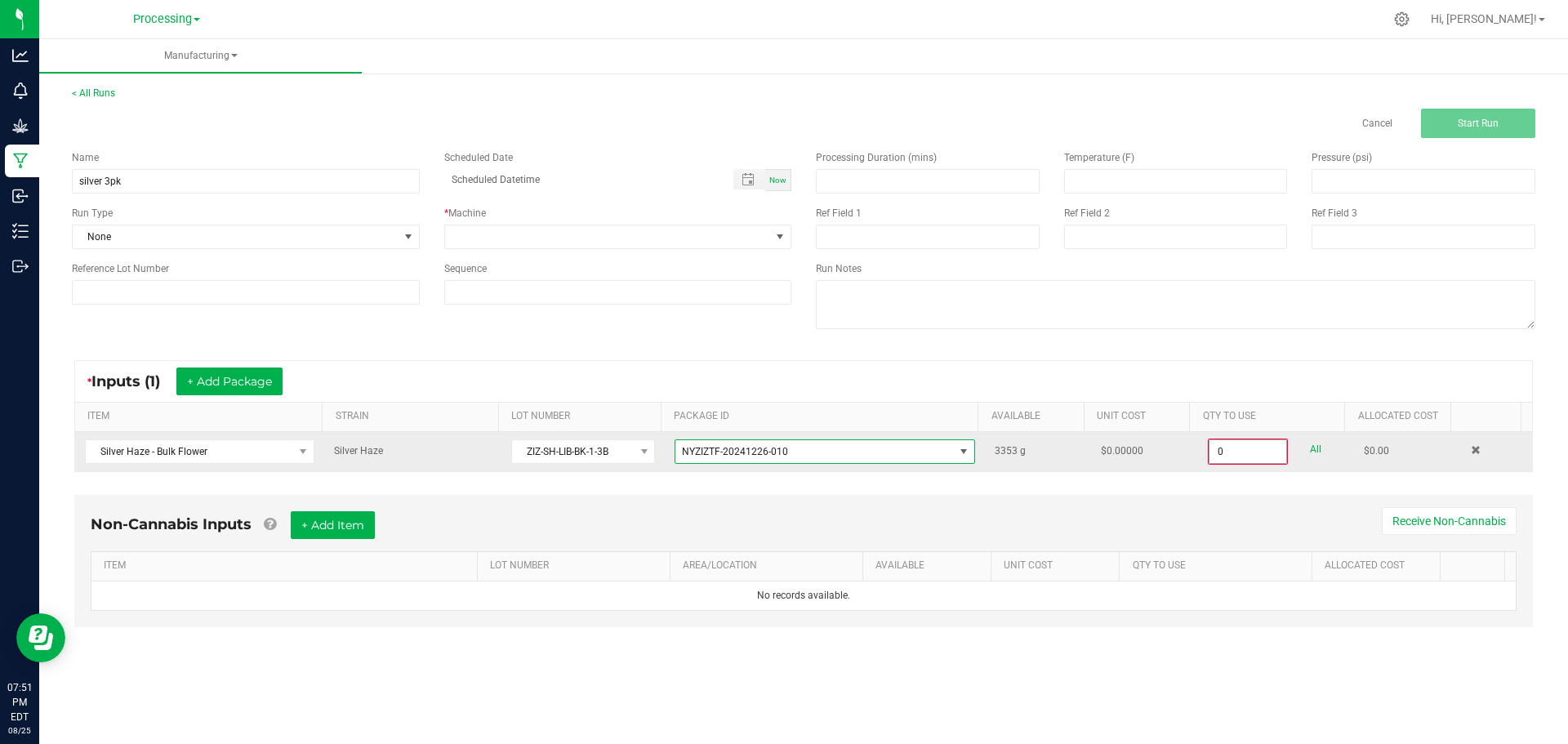
click at [1254, 461] on input "0" at bounding box center [1247, 451] width 76 height 23
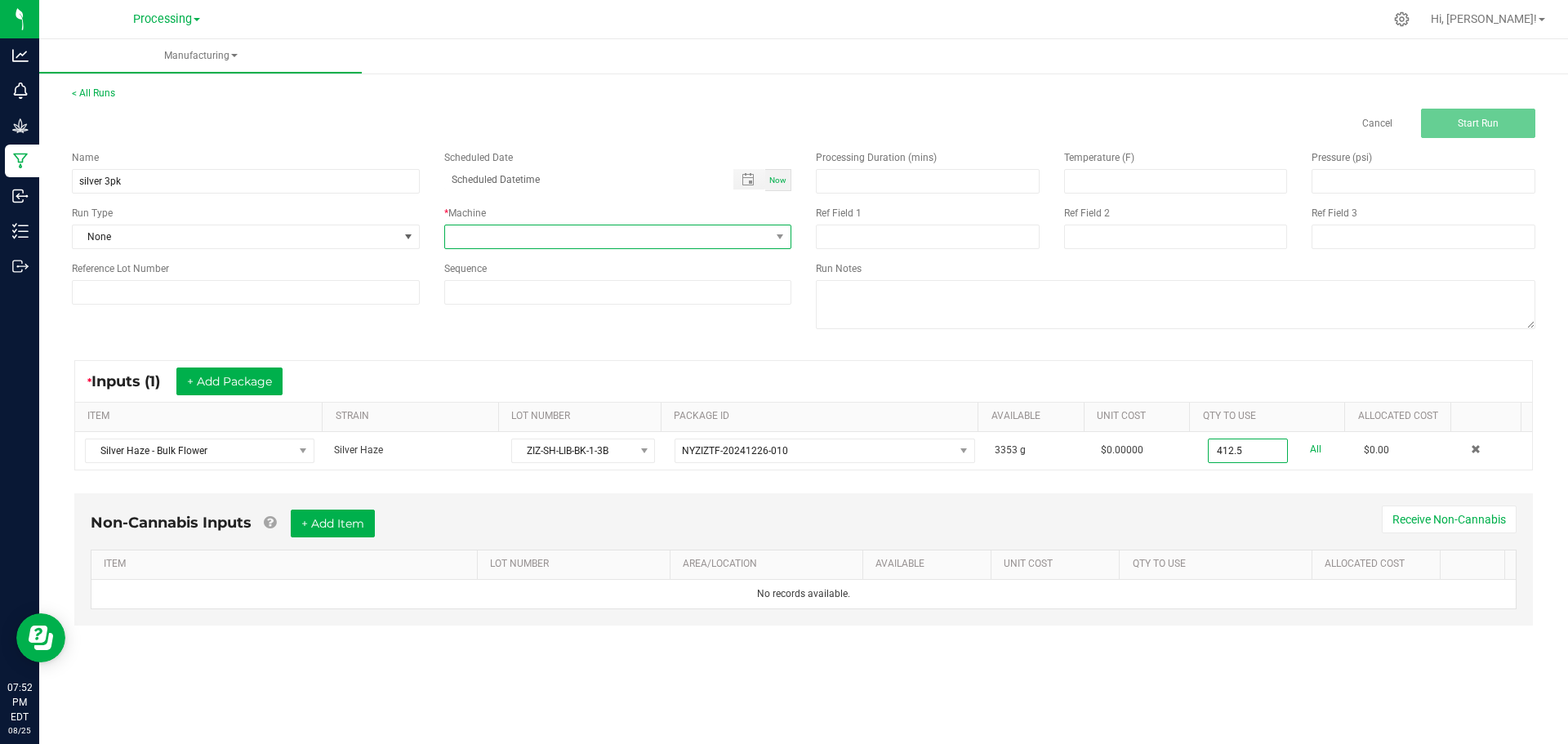
click at [620, 244] on span at bounding box center [608, 237] width 326 height 23
type input "412.5000 g"
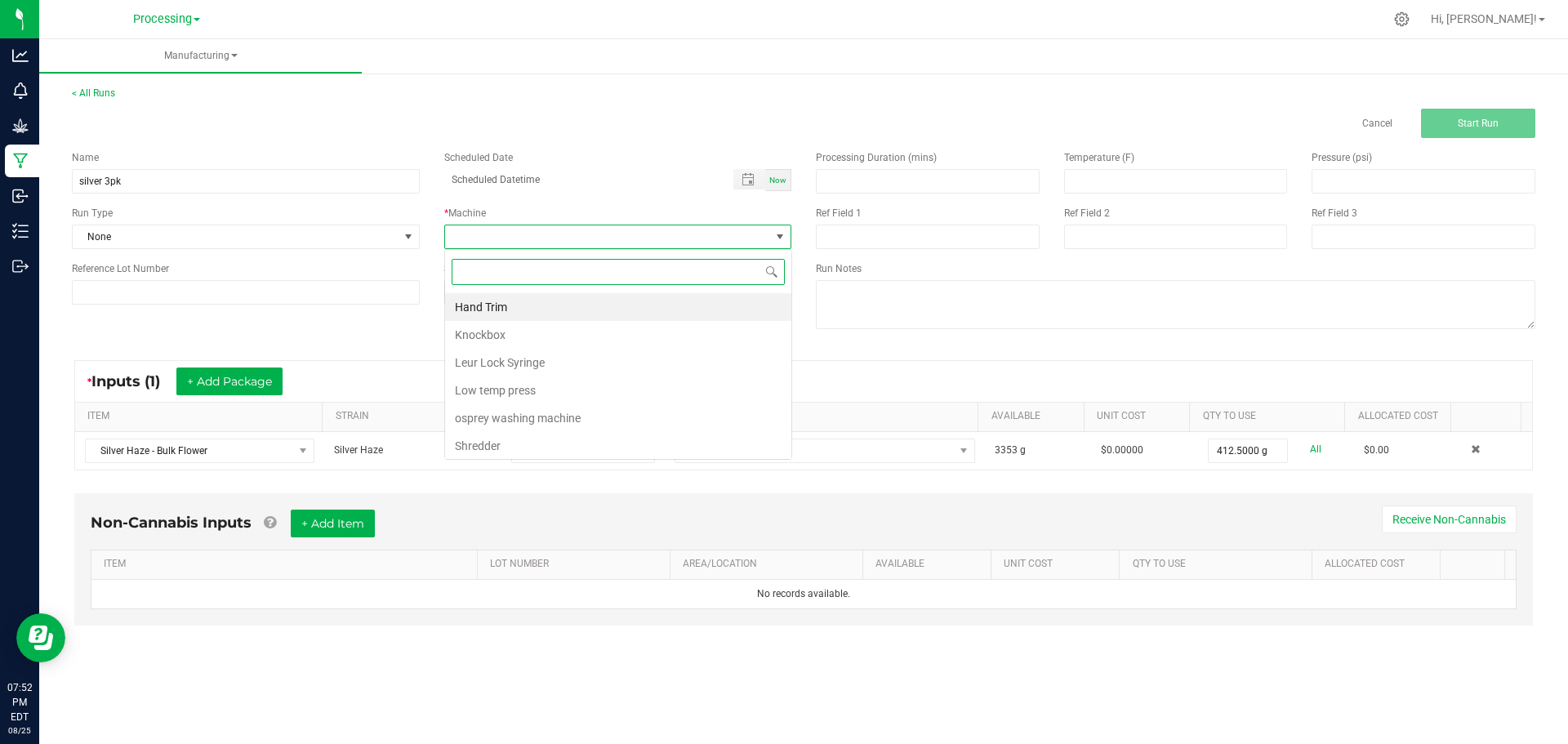
scroll to position [24, 347]
drag, startPoint x: 647, startPoint y: 338, endPoint x: 1316, endPoint y: 258, distance: 673.8
click at [648, 338] on li "Knockbox" at bounding box center [617, 335] width 346 height 28
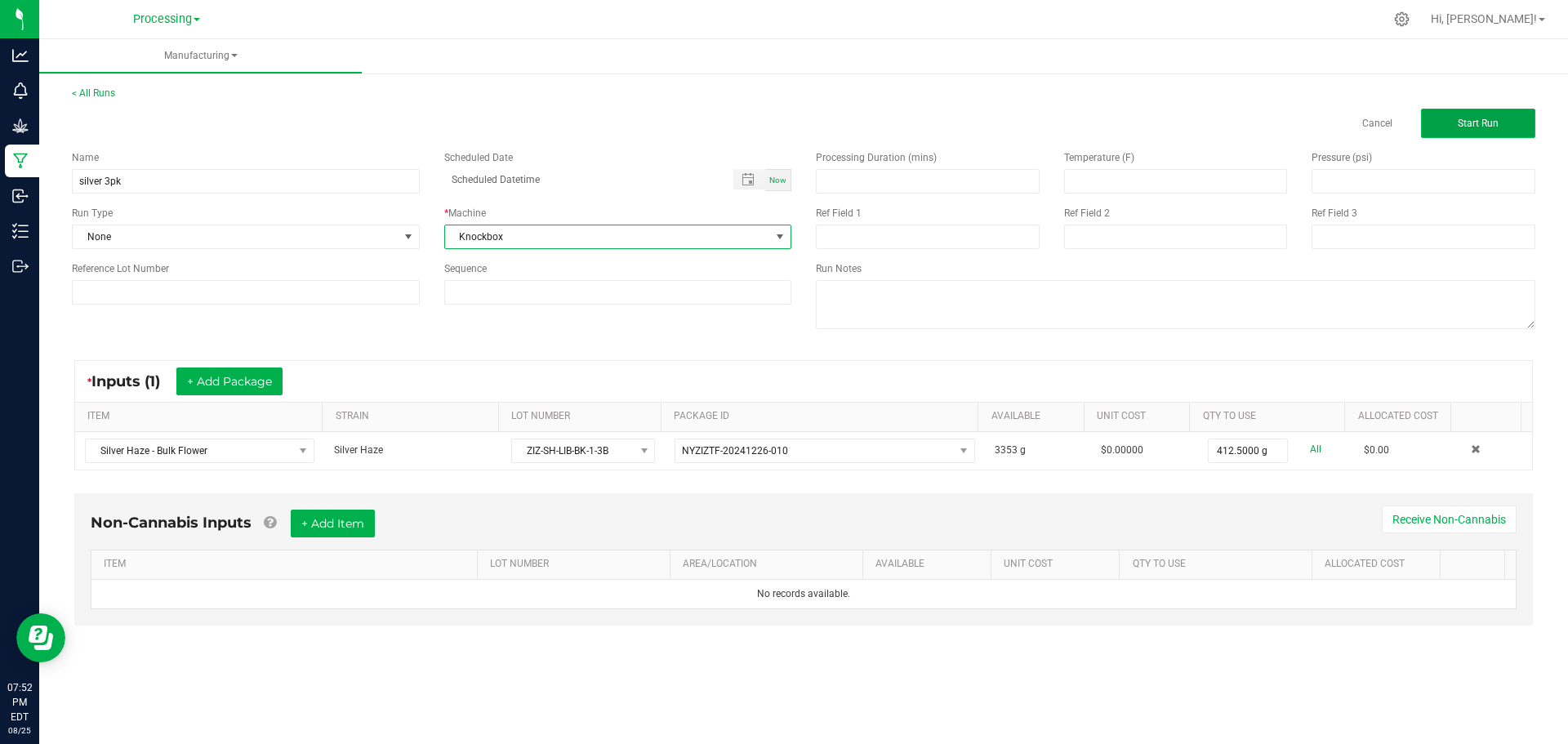
click at [1512, 119] on button "Start Run" at bounding box center [1478, 123] width 114 height 29
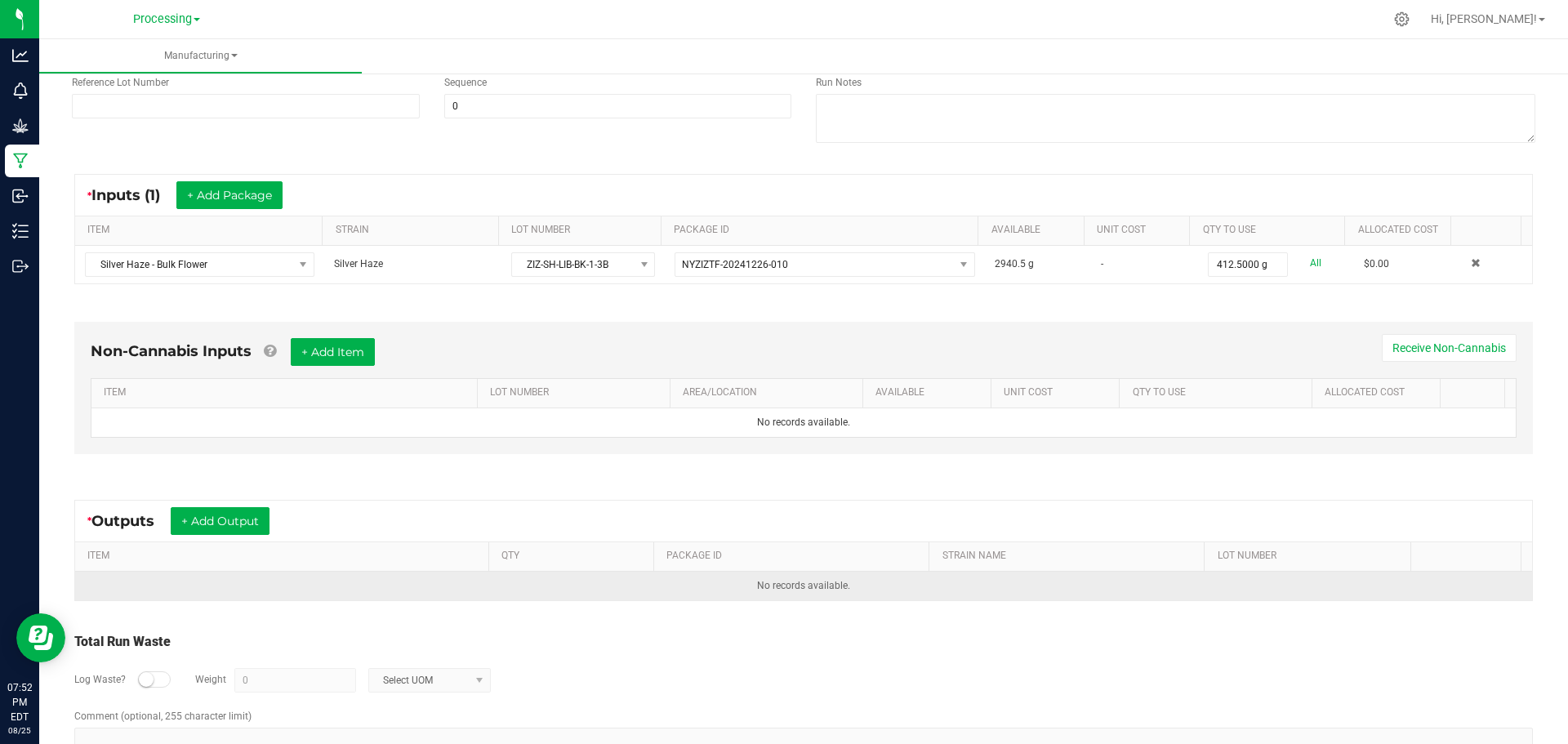
scroll to position [251, 0]
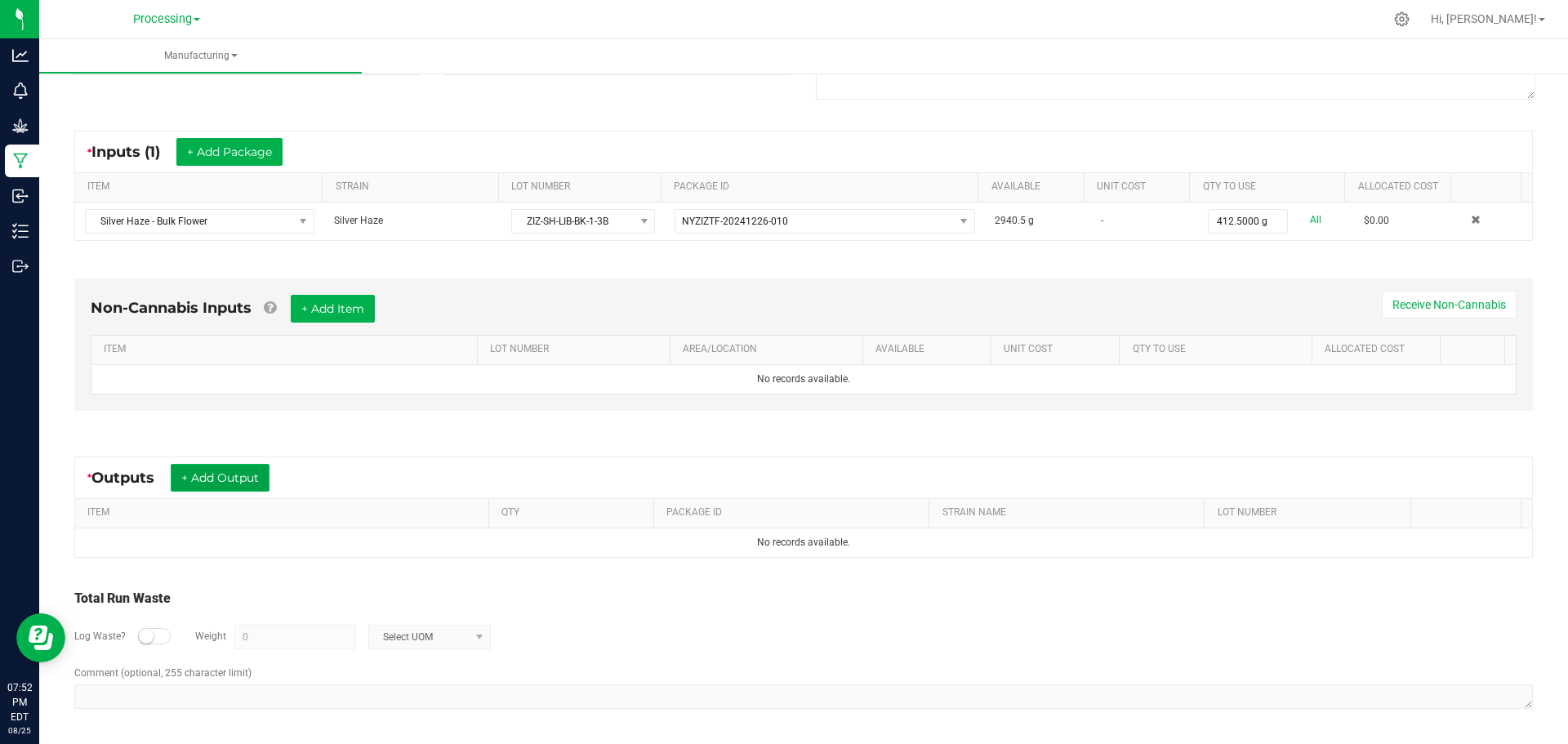
click at [267, 469] on button "+ Add Output" at bounding box center [220, 478] width 99 height 28
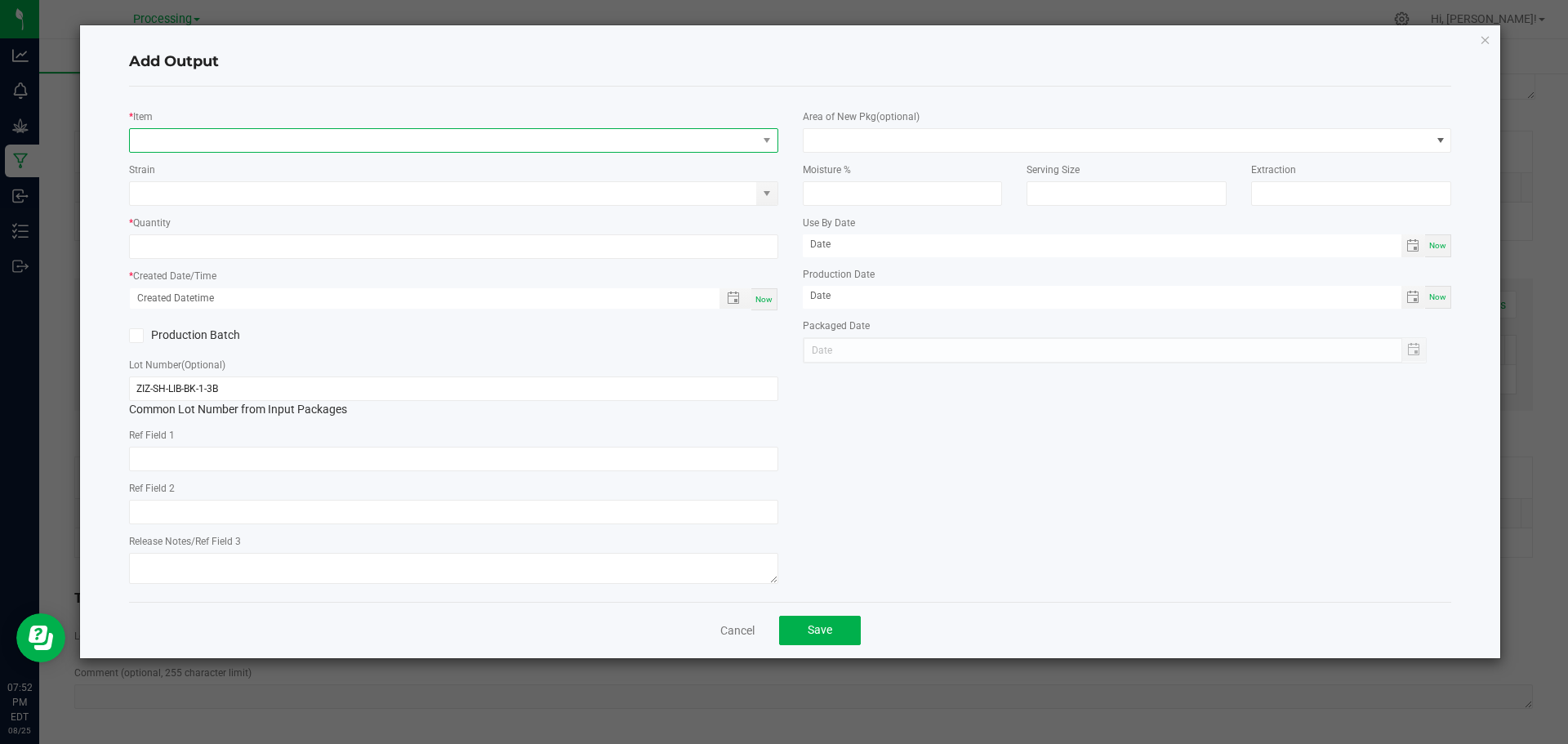
click at [439, 149] on span "NO DATA FOUND" at bounding box center [443, 140] width 627 height 23
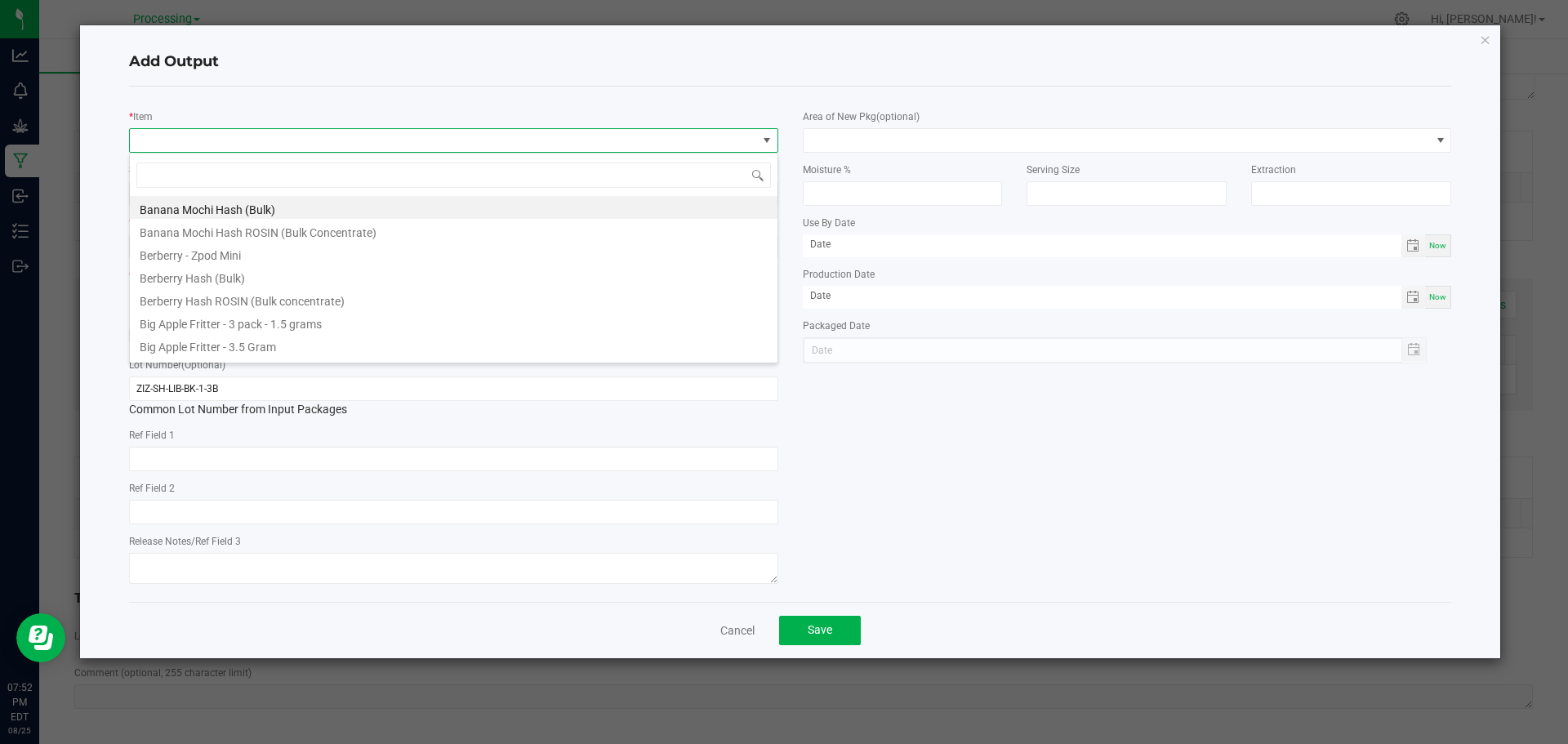
scroll to position [24, 649]
type input "Silver"
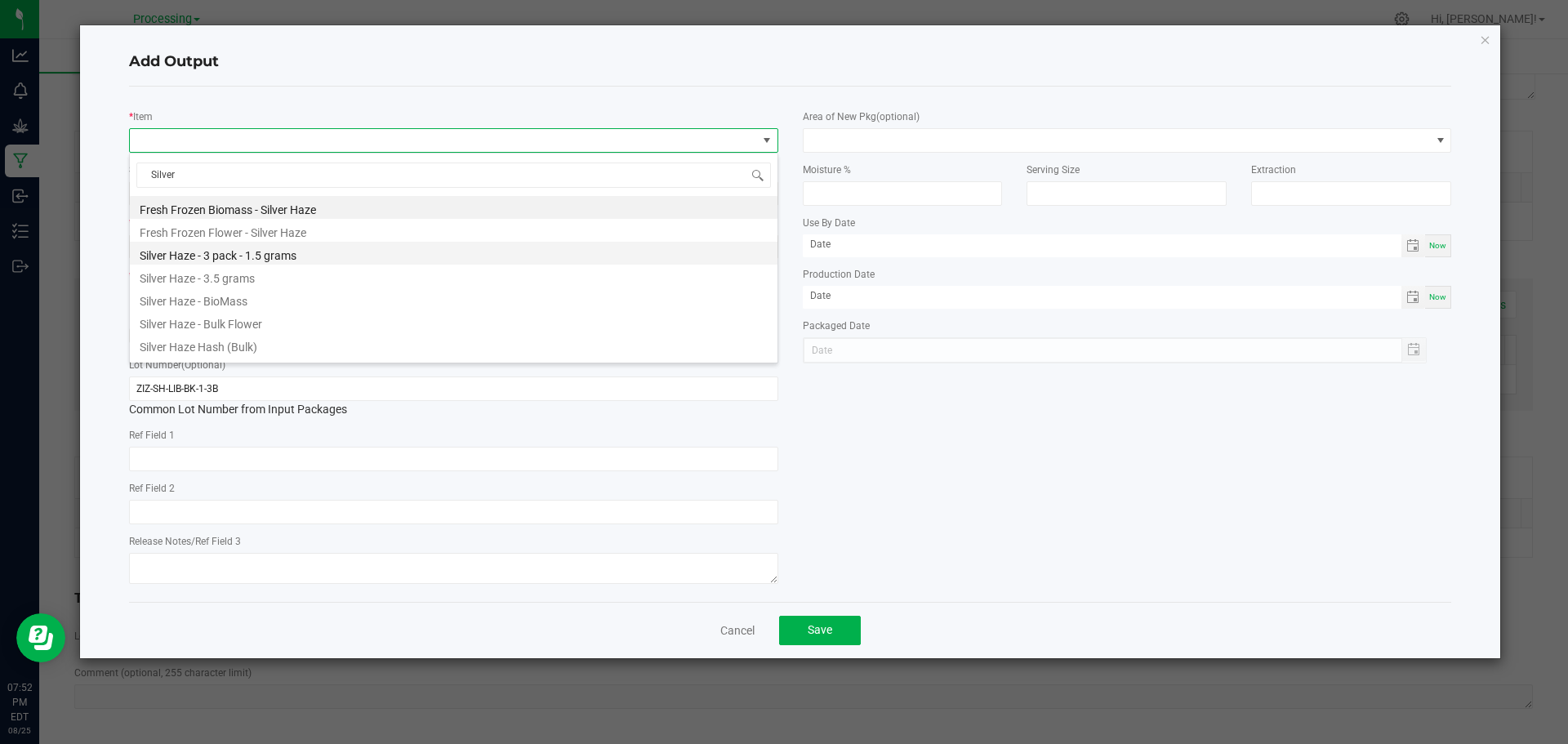
click at [349, 258] on li "Silver Haze - 3 pack - 1.5 grams" at bounding box center [454, 253] width 648 height 23
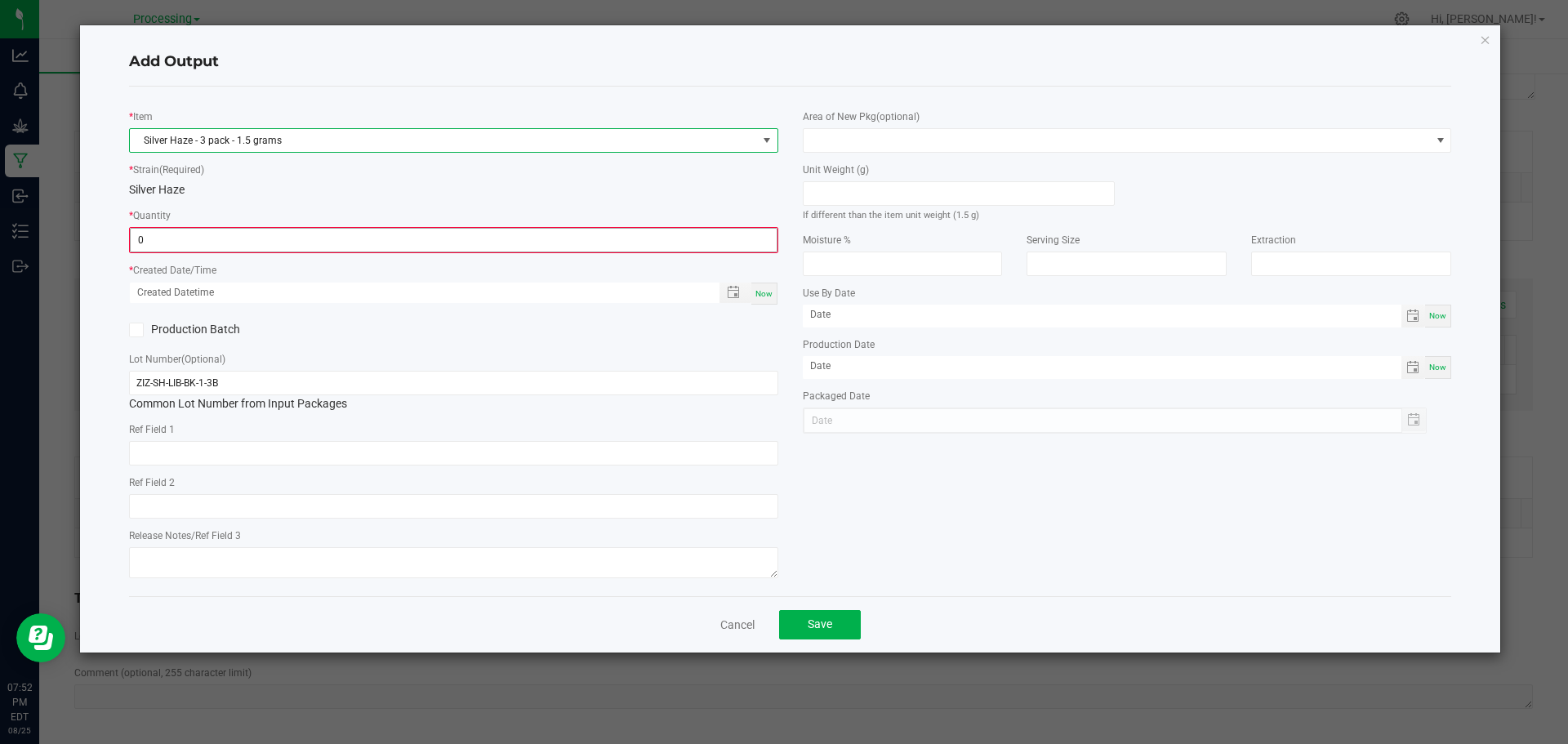
click at [363, 243] on input "0" at bounding box center [454, 240] width 646 height 23
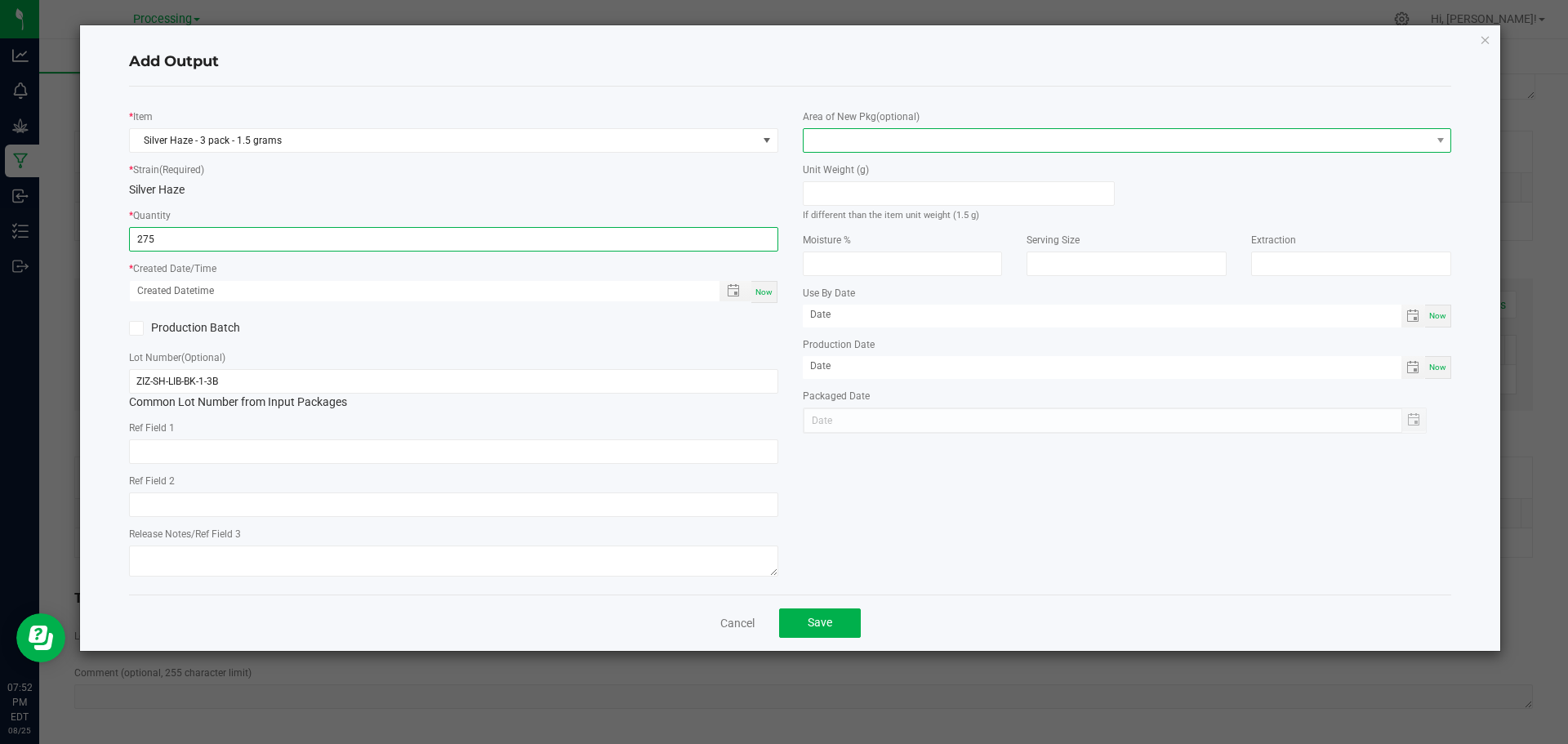
type input "275 ea"
click at [923, 140] on span at bounding box center [1116, 140] width 627 height 23
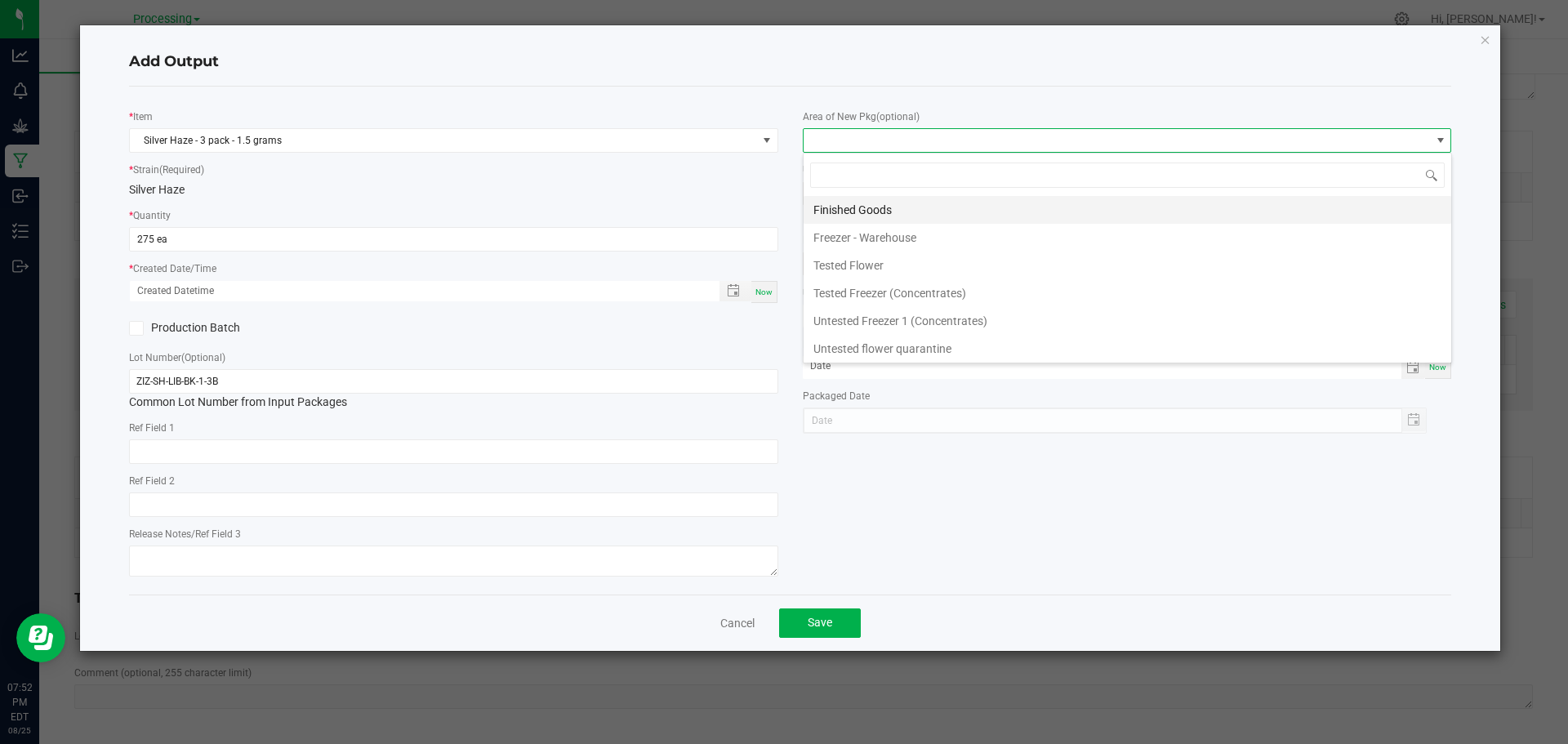
click at [887, 217] on li "Finished Goods" at bounding box center [1127, 210] width 648 height 28
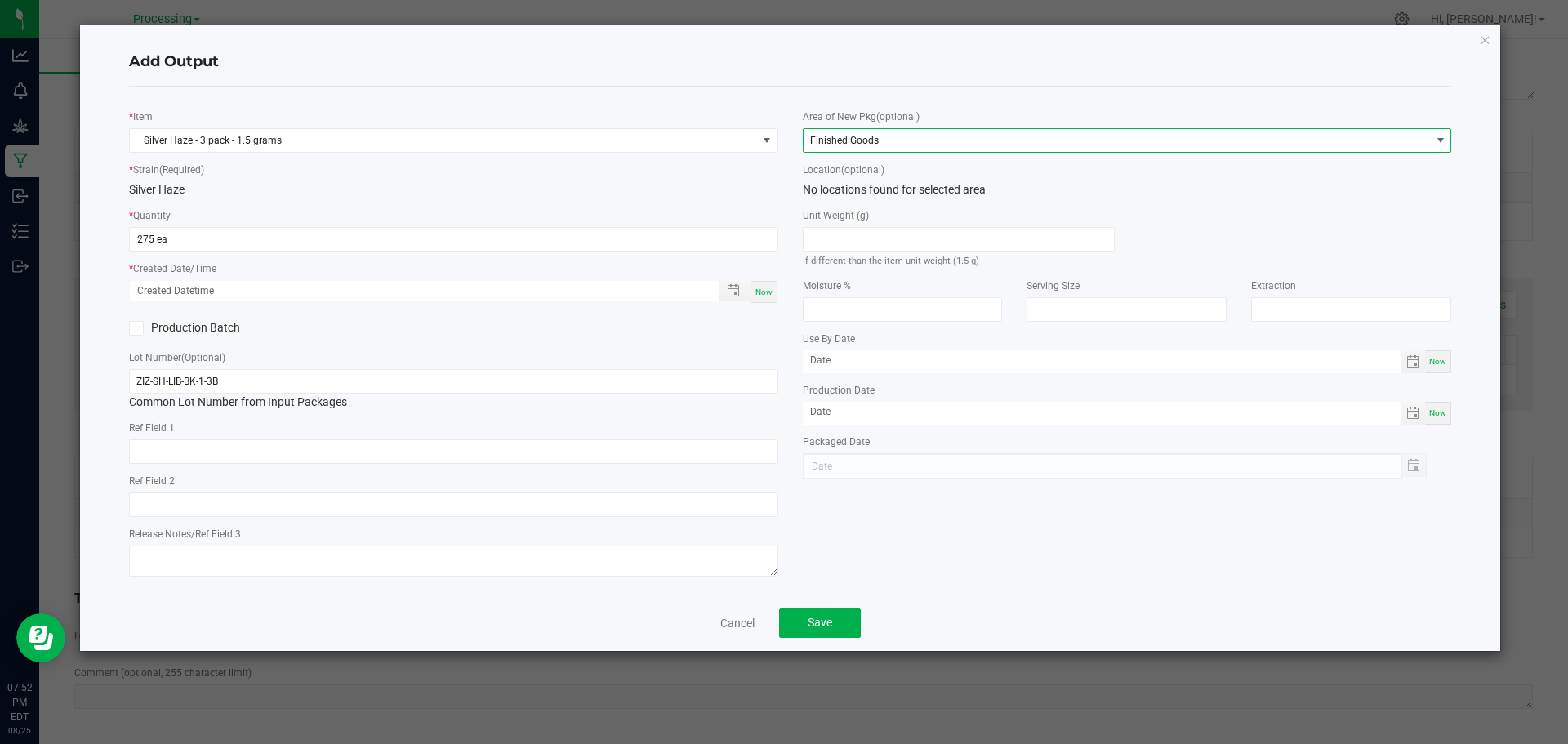
click at [768, 290] on span "Now" at bounding box center [764, 291] width 17 height 9
type input "[DATE] 7:52 PM"
type input "[DATE]"
click at [843, 631] on button "Save" at bounding box center [820, 623] width 82 height 29
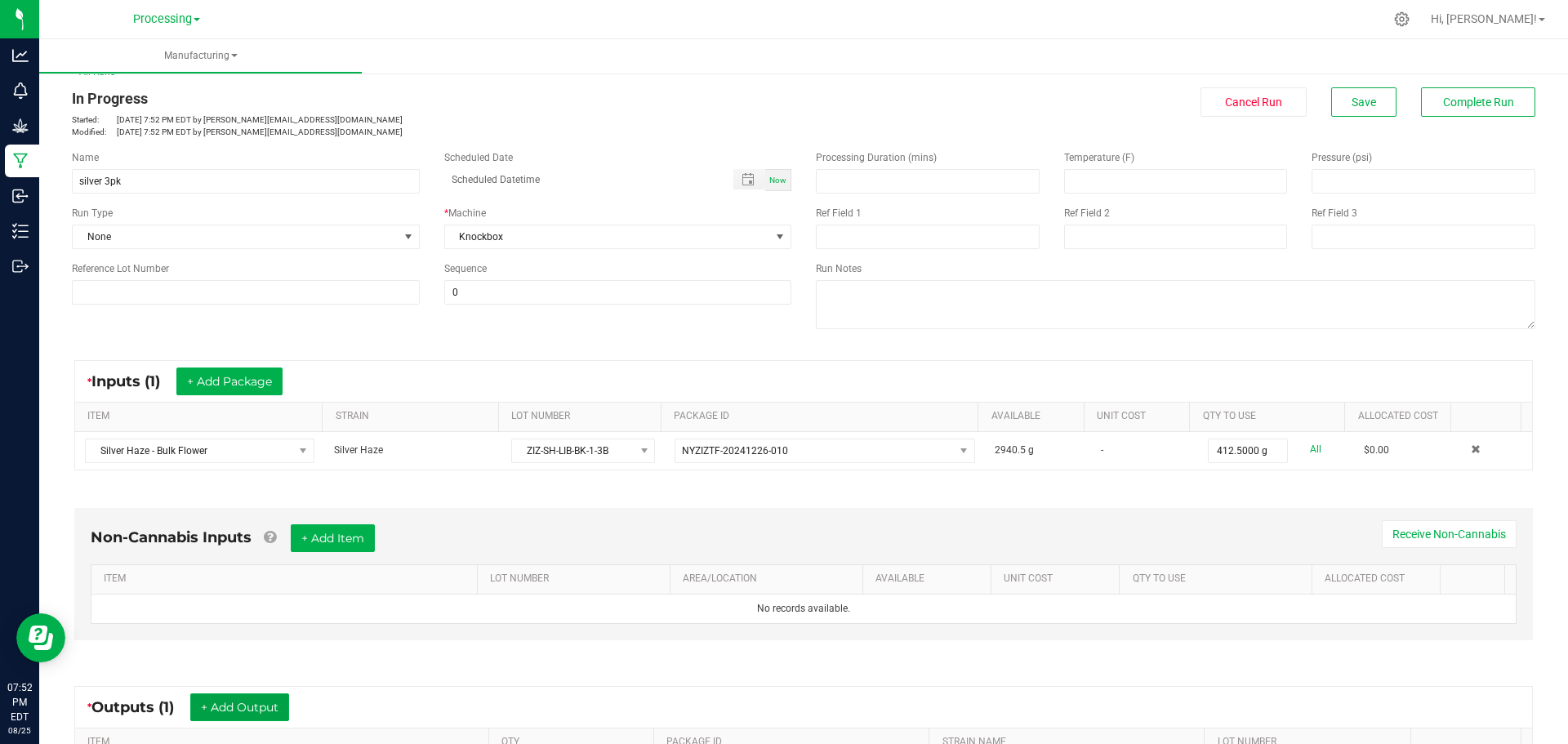
scroll to position [0, 0]
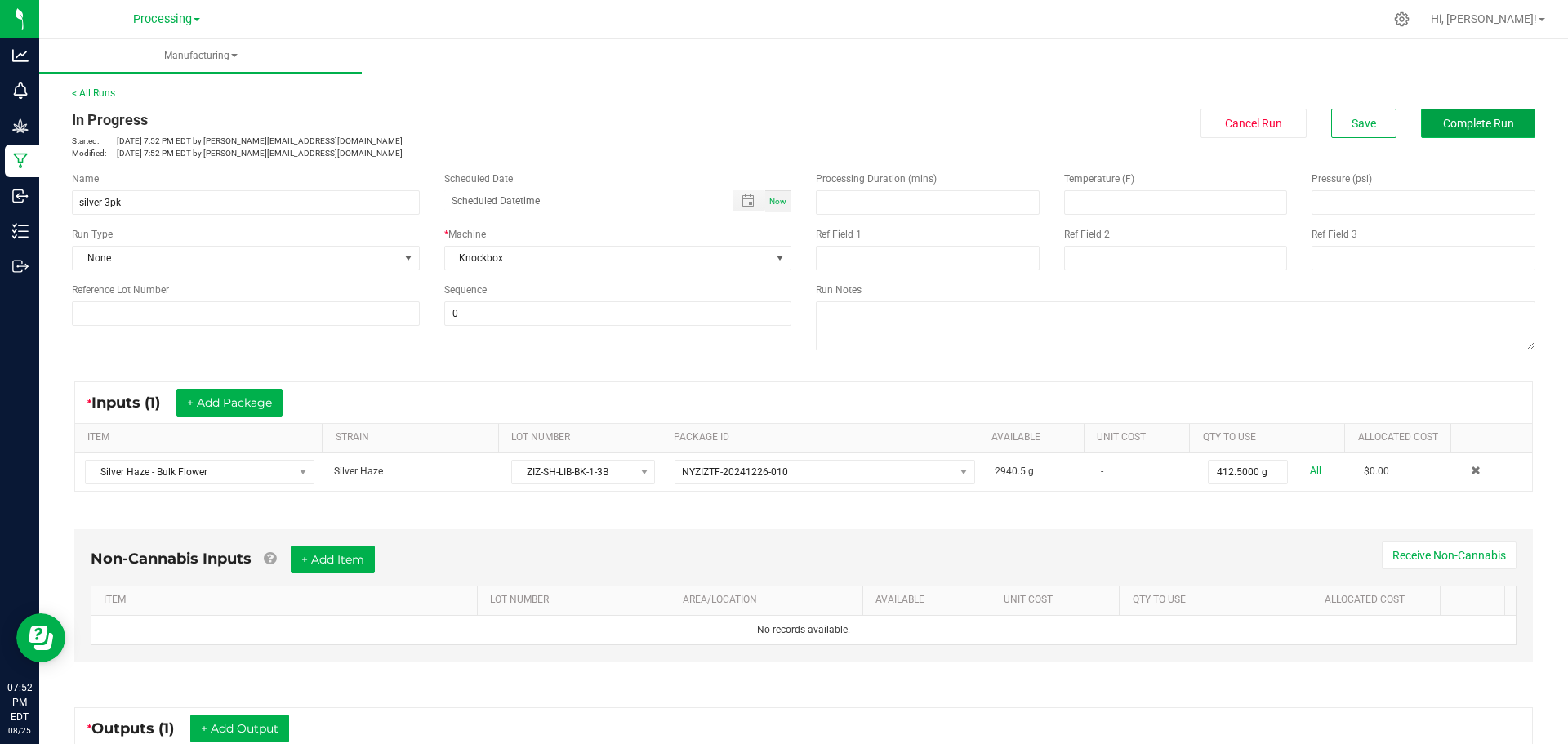
click at [1475, 121] on span "Complete Run" at bounding box center [1478, 123] width 71 height 13
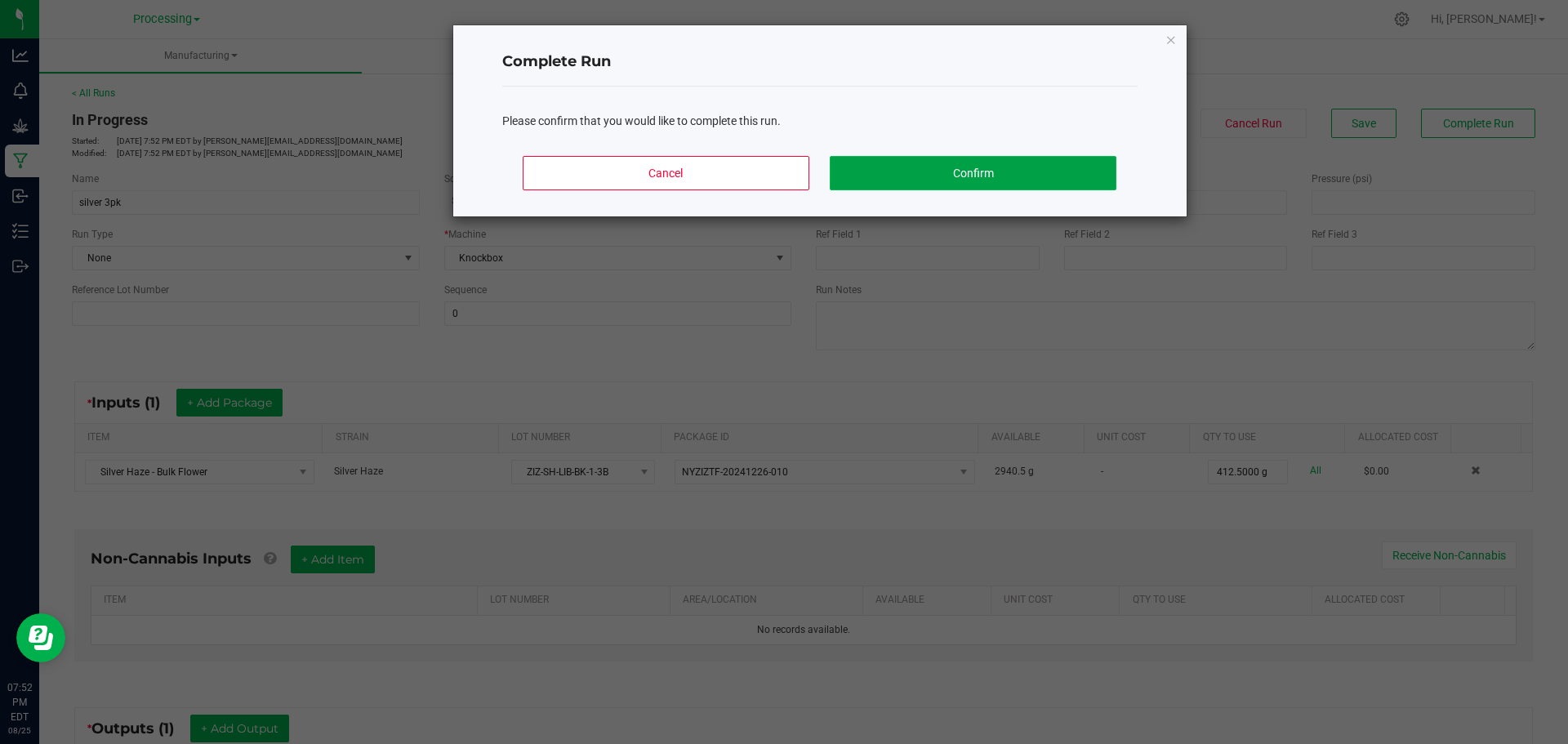
click at [926, 186] on button "Confirm" at bounding box center [971, 173] width 285 height 35
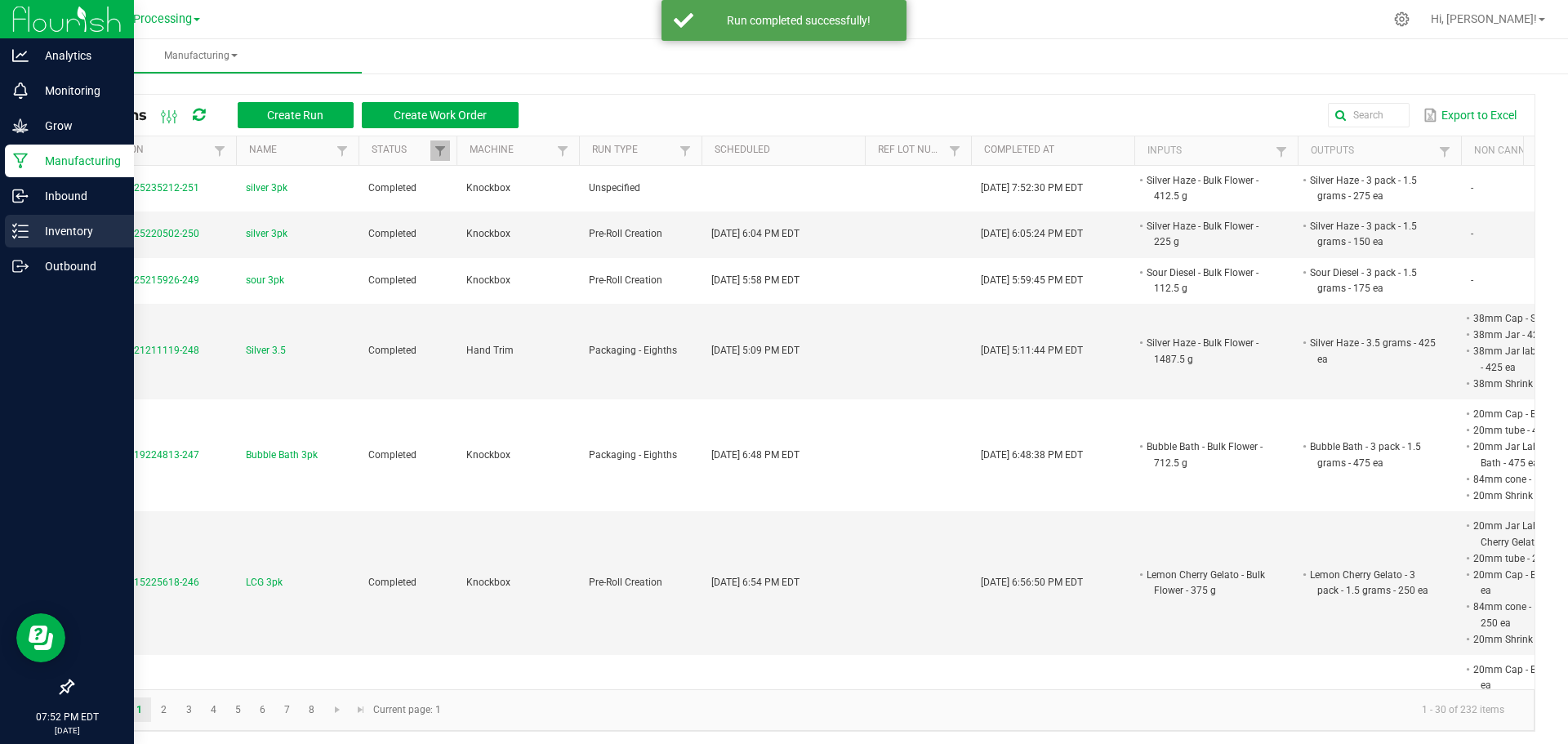
click at [34, 244] on div "Inventory" at bounding box center [69, 232] width 129 height 33
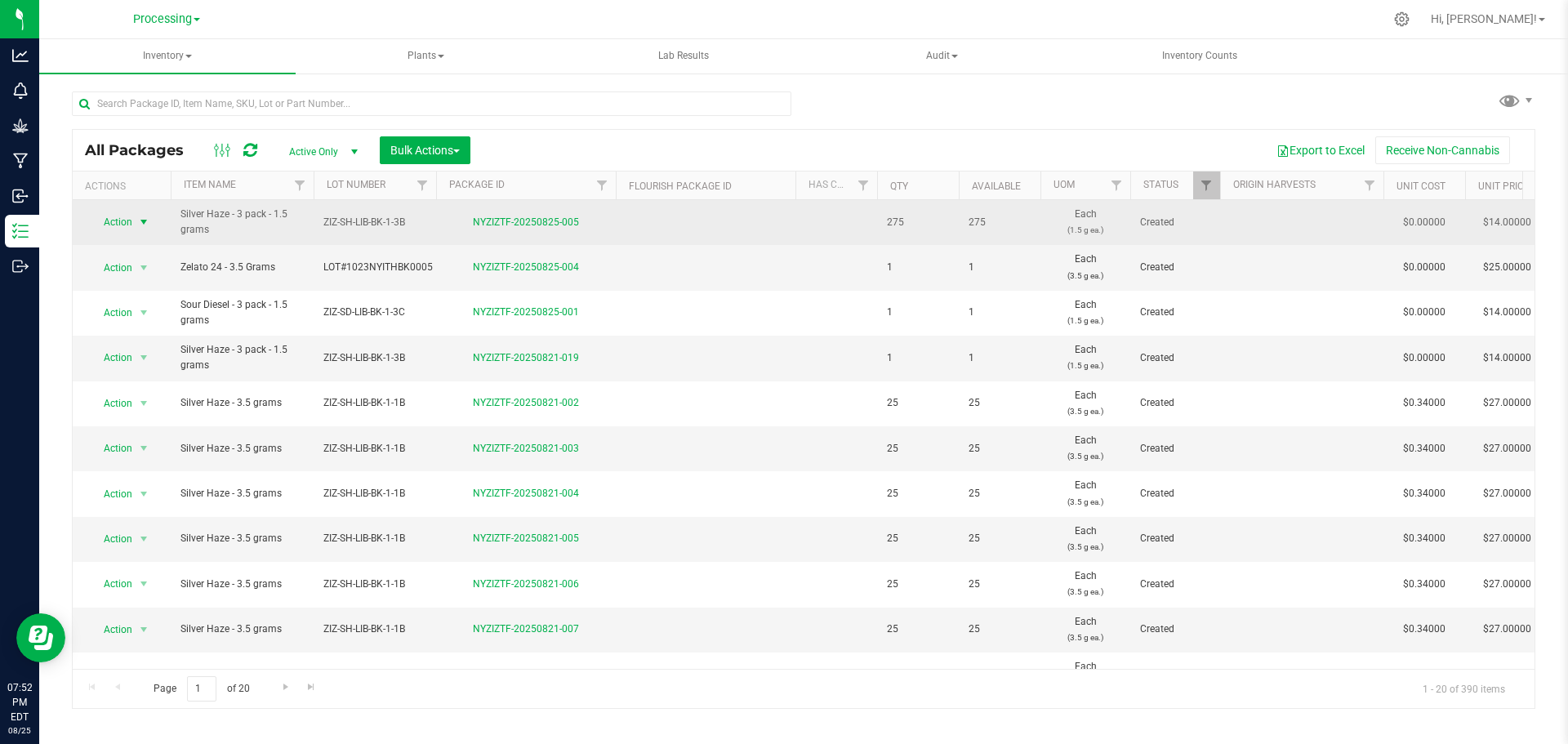
drag, startPoint x: 108, startPoint y: 220, endPoint x: 118, endPoint y: 222, distance: 10.2
click at [109, 220] on span "Action" at bounding box center [111, 222] width 44 height 23
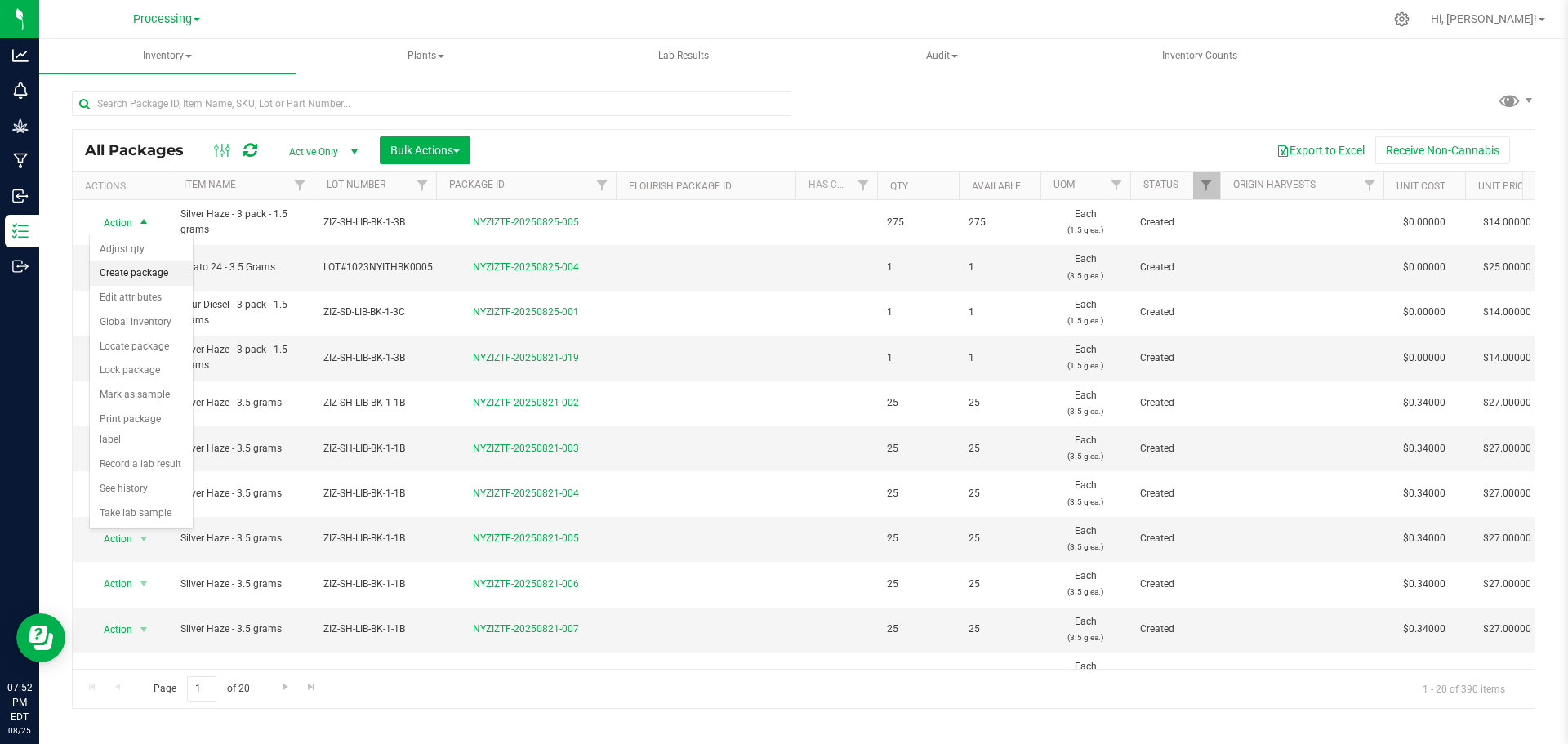
click at [128, 271] on li "Create package" at bounding box center [141, 273] width 103 height 24
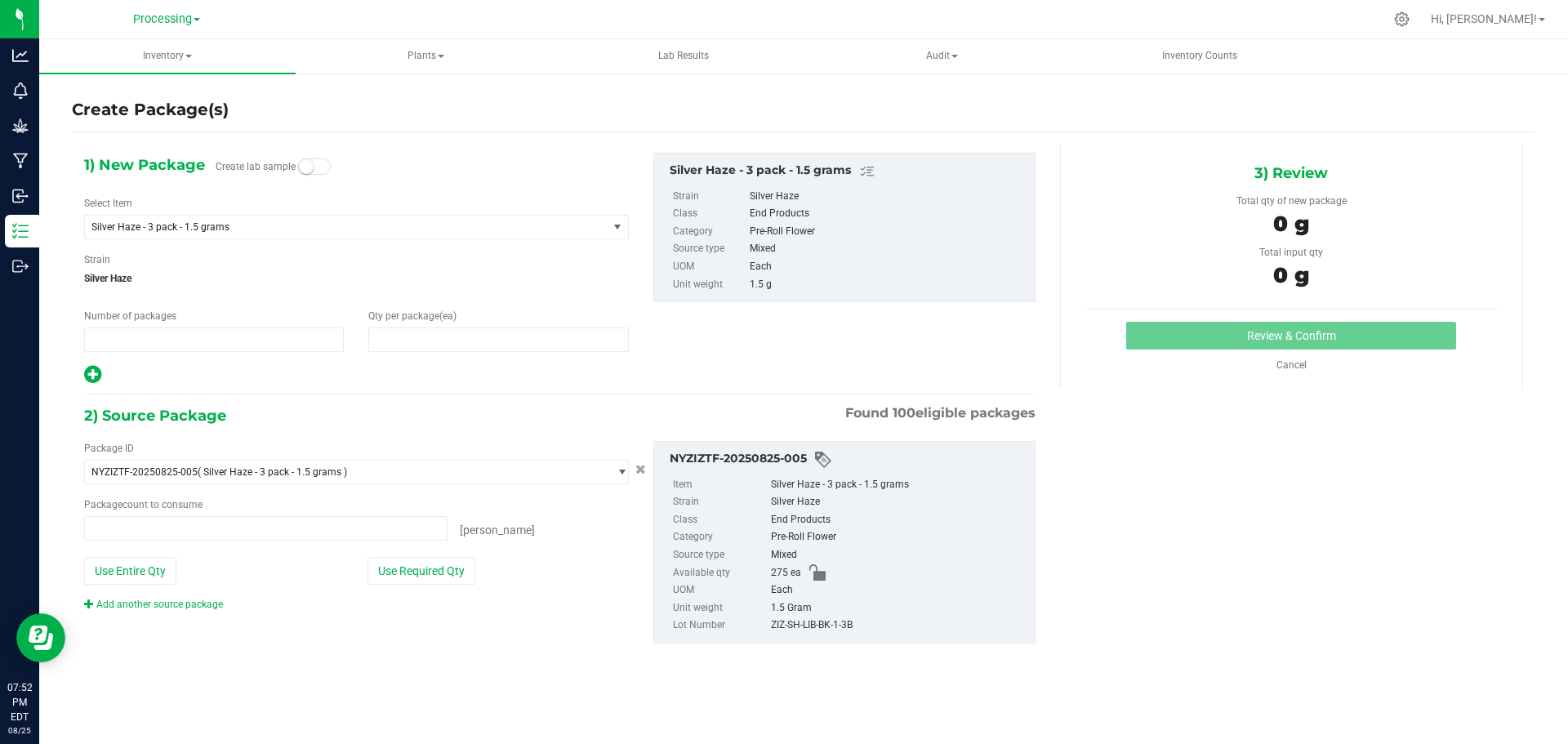
type input "1"
type input "0"
type input "0 ea"
click at [126, 336] on span "1 1" at bounding box center [213, 340] width 259 height 24
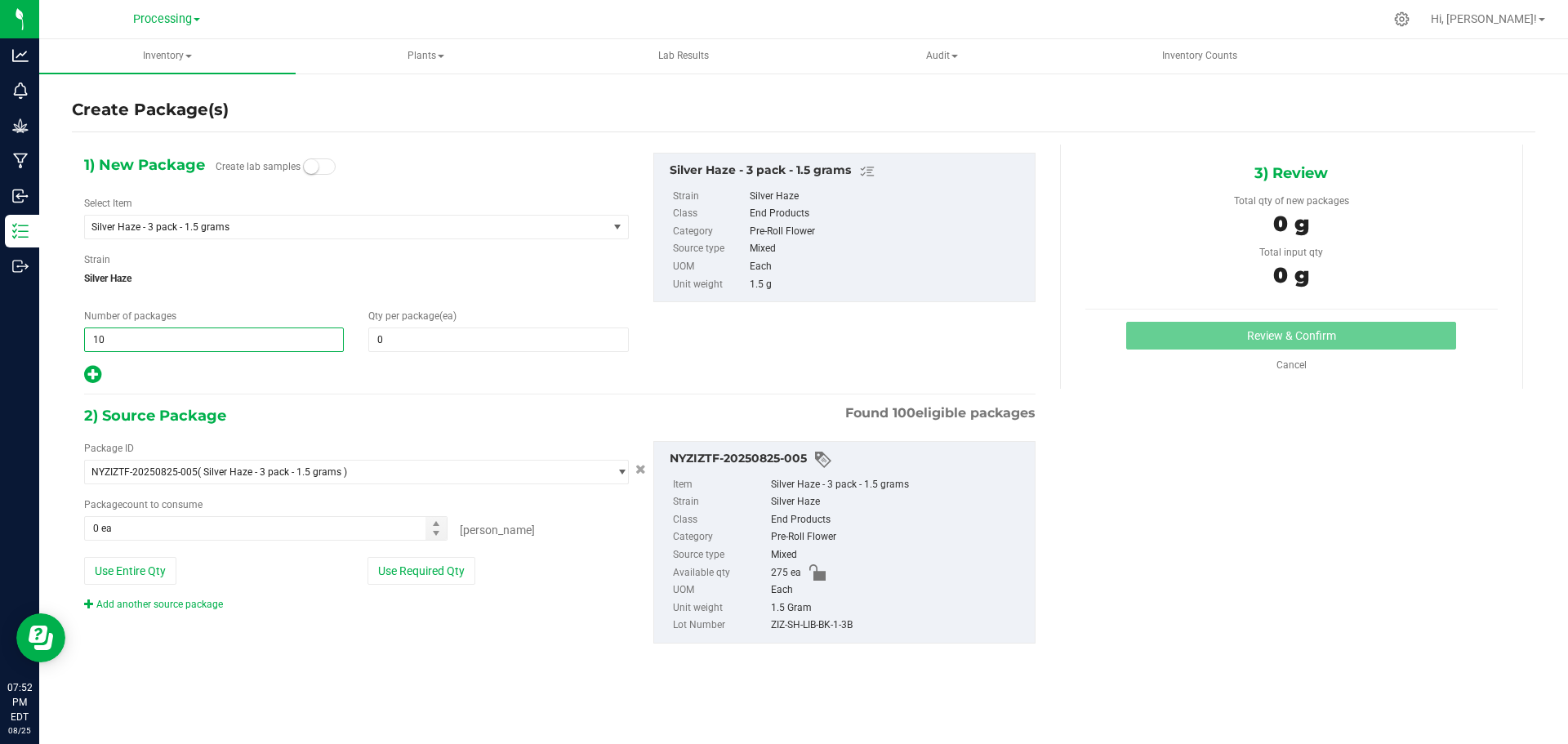
type input "1"
type input "11"
click at [460, 330] on input "0" at bounding box center [498, 339] width 258 height 23
type input "11"
type input "25"
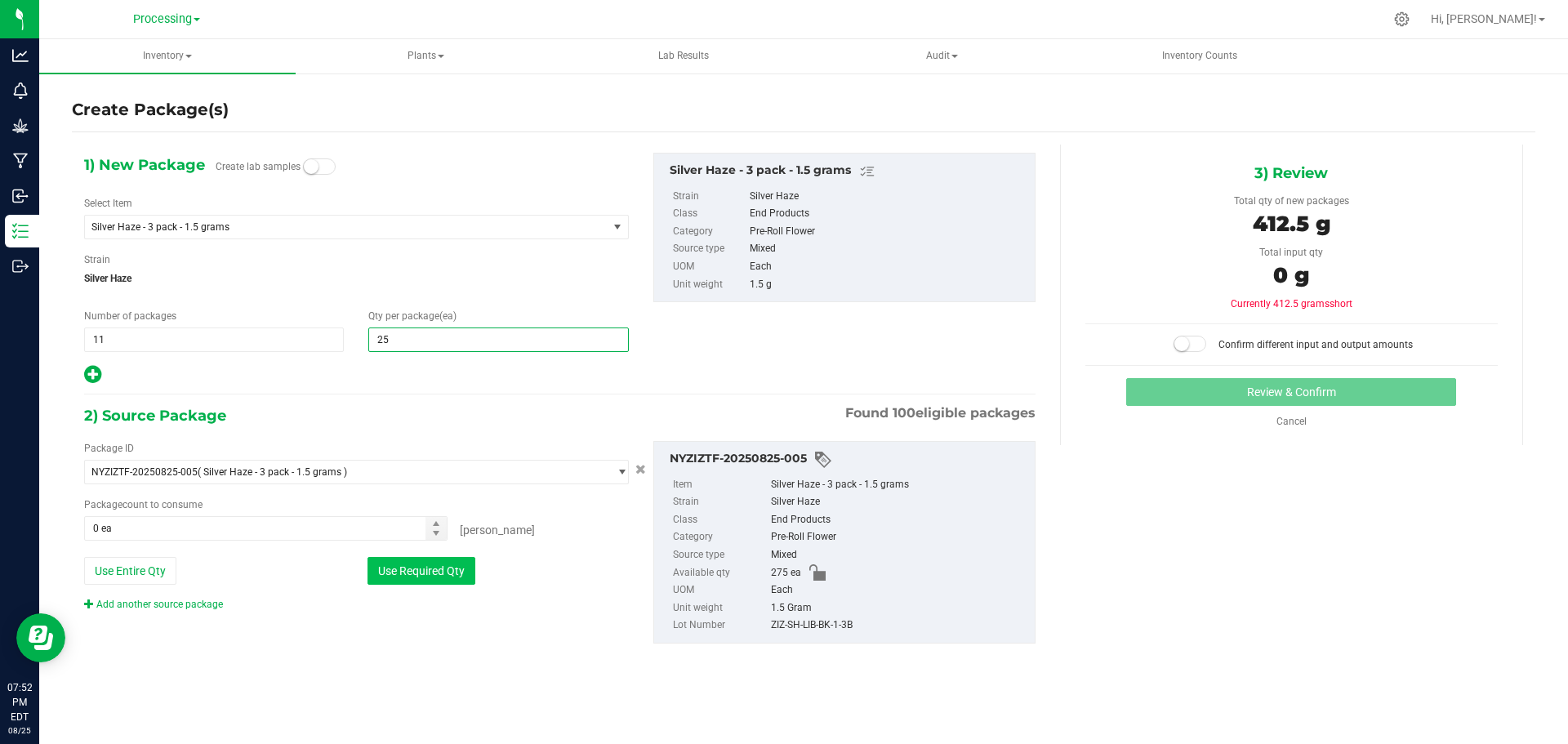
click at [448, 561] on button "Use Required Qty" at bounding box center [421, 571] width 108 height 28
type input "25"
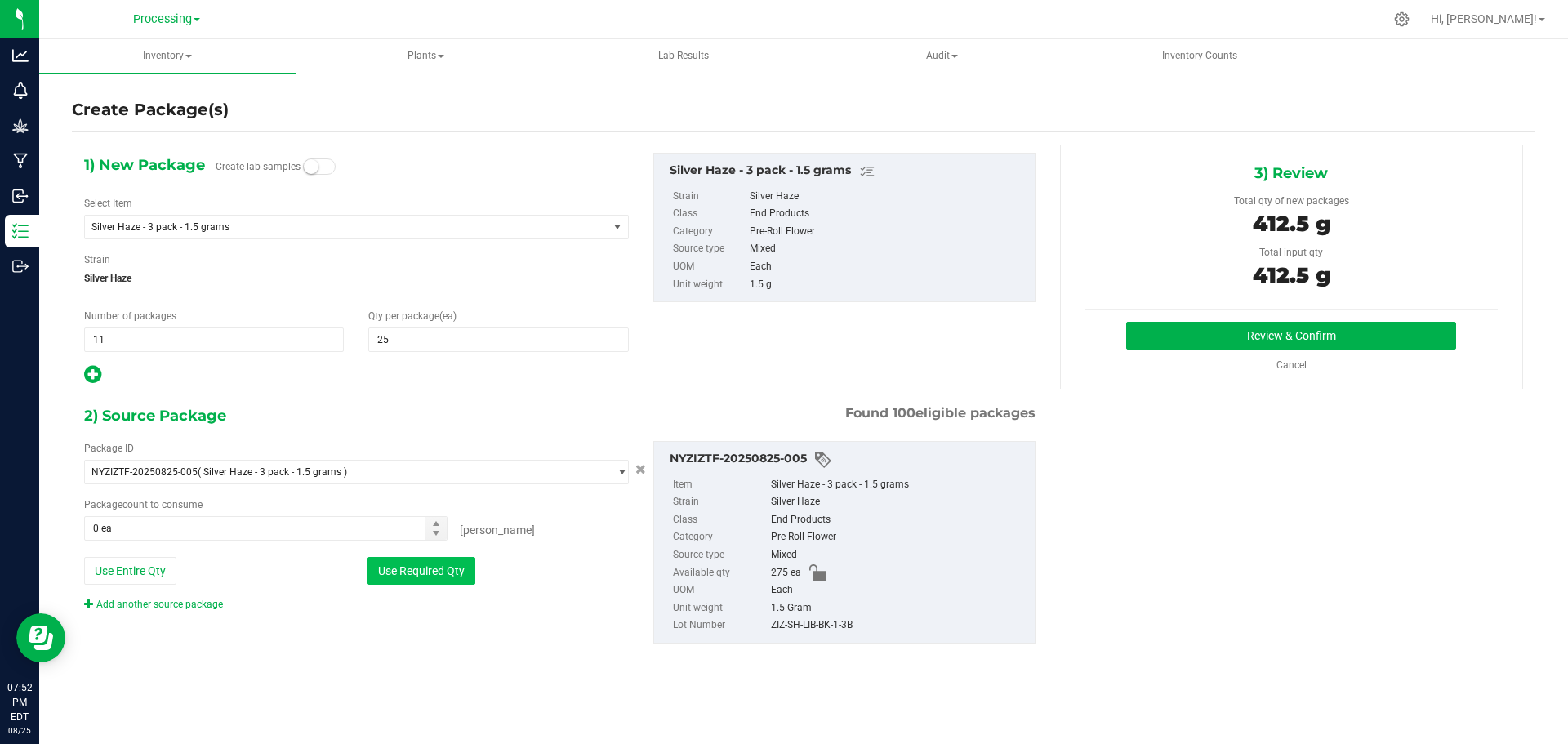
type input "275 ea"
click at [1224, 335] on button "Review & Confirm" at bounding box center [1290, 336] width 330 height 28
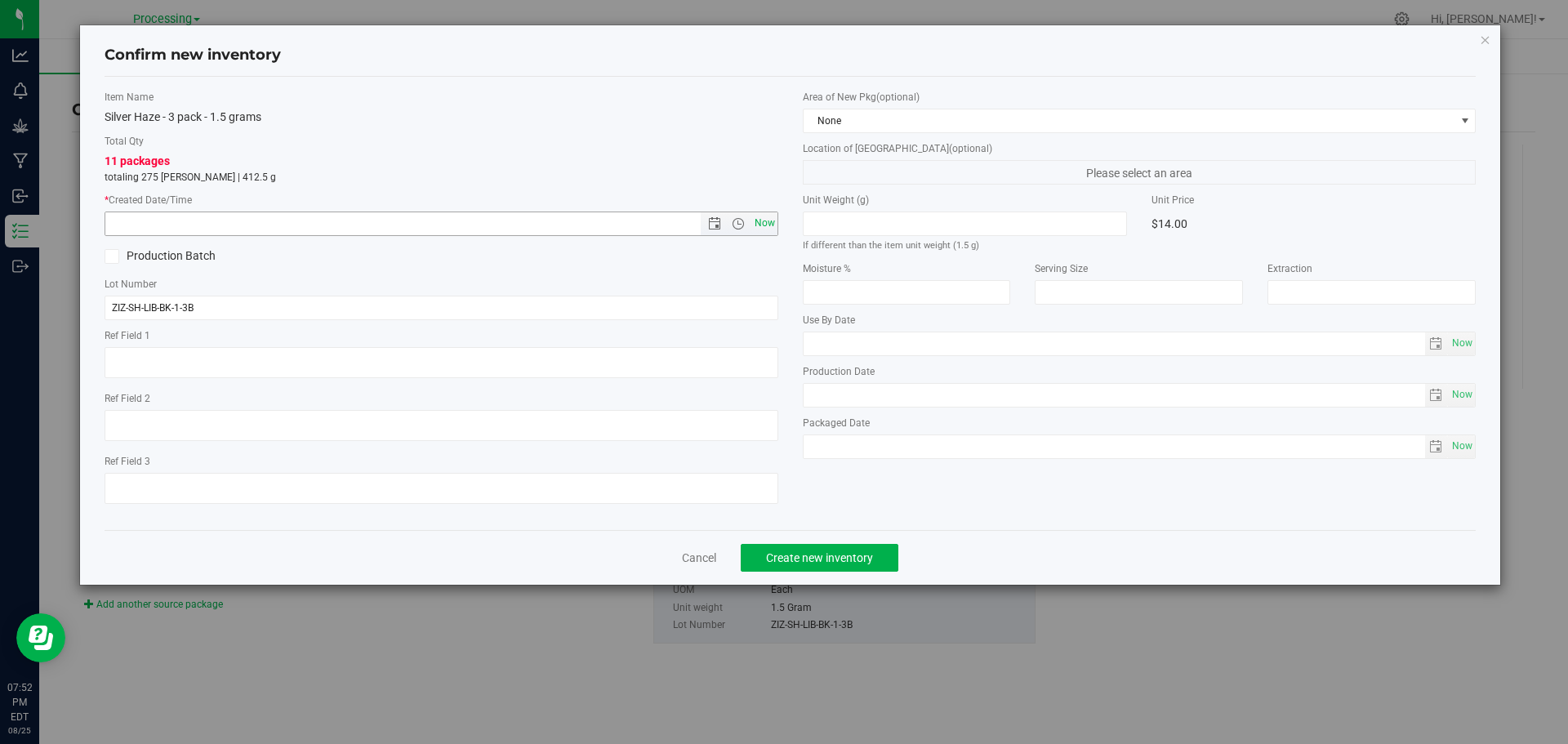
click at [756, 226] on span "Now" at bounding box center [764, 223] width 28 height 23
type input "[DATE] 7:52 PM"
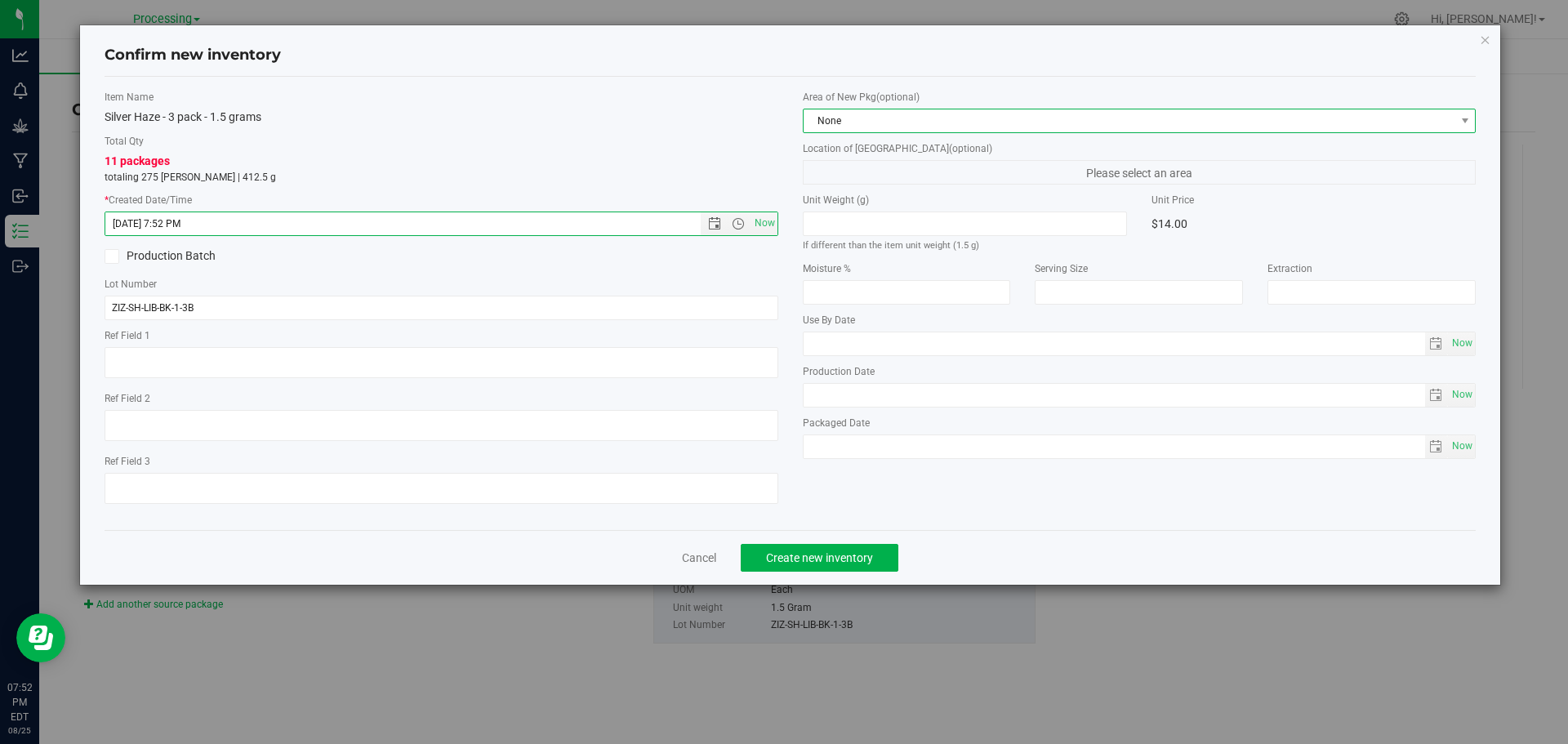
click at [917, 121] on span "None" at bounding box center [1128, 121] width 651 height 23
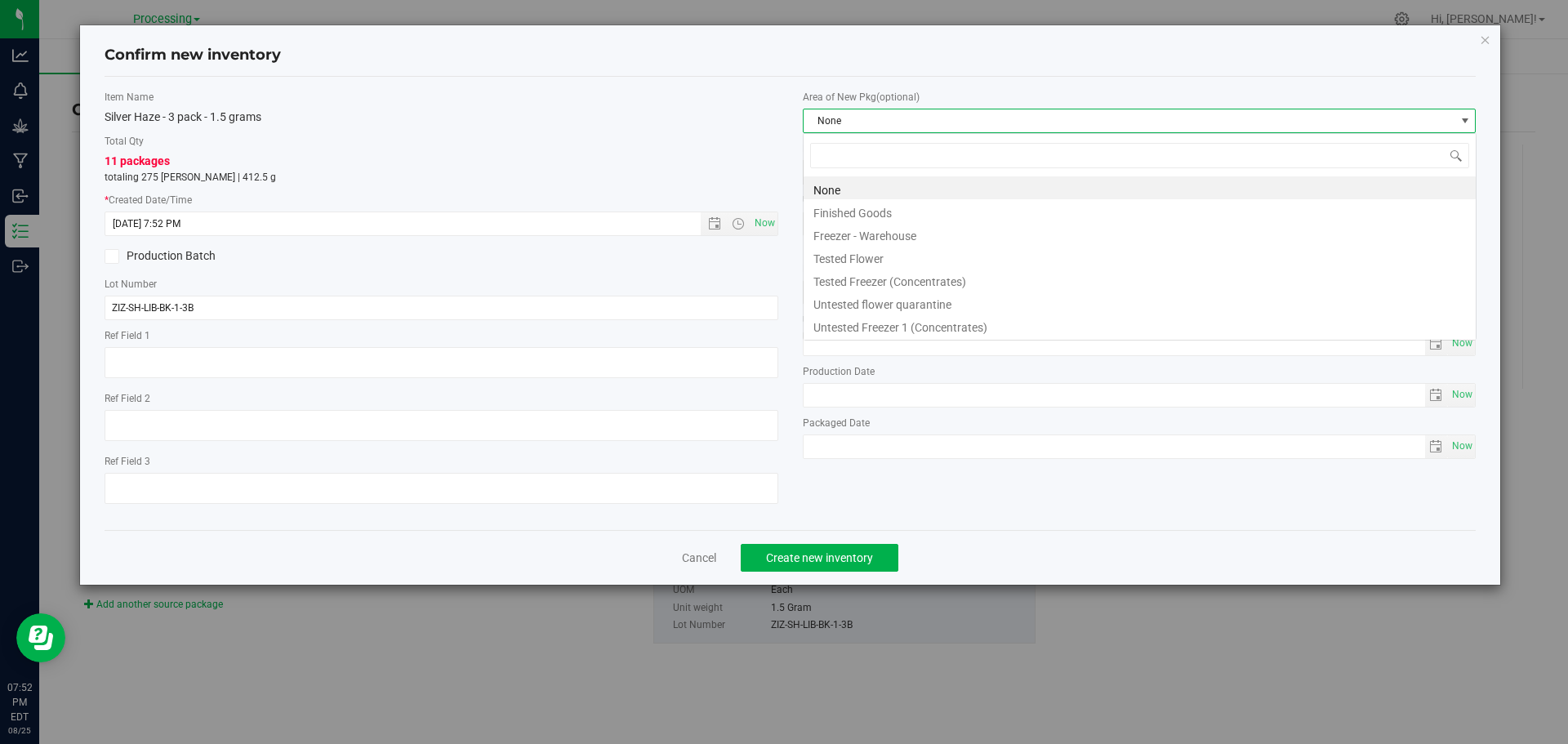
scroll to position [24, 674]
click at [899, 212] on li "Finished Goods" at bounding box center [1139, 211] width 672 height 23
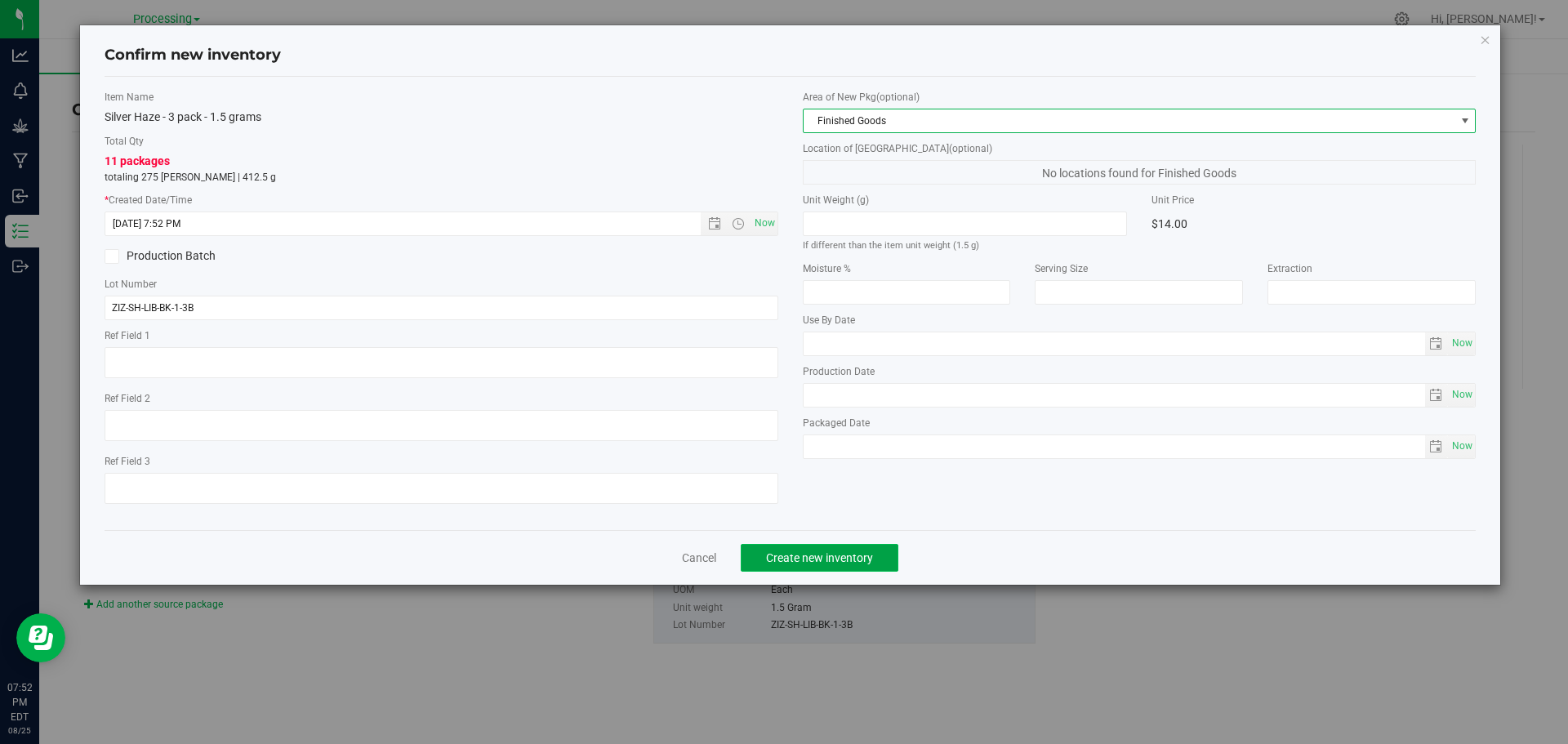
click at [847, 554] on span "Create new inventory" at bounding box center [819, 557] width 107 height 13
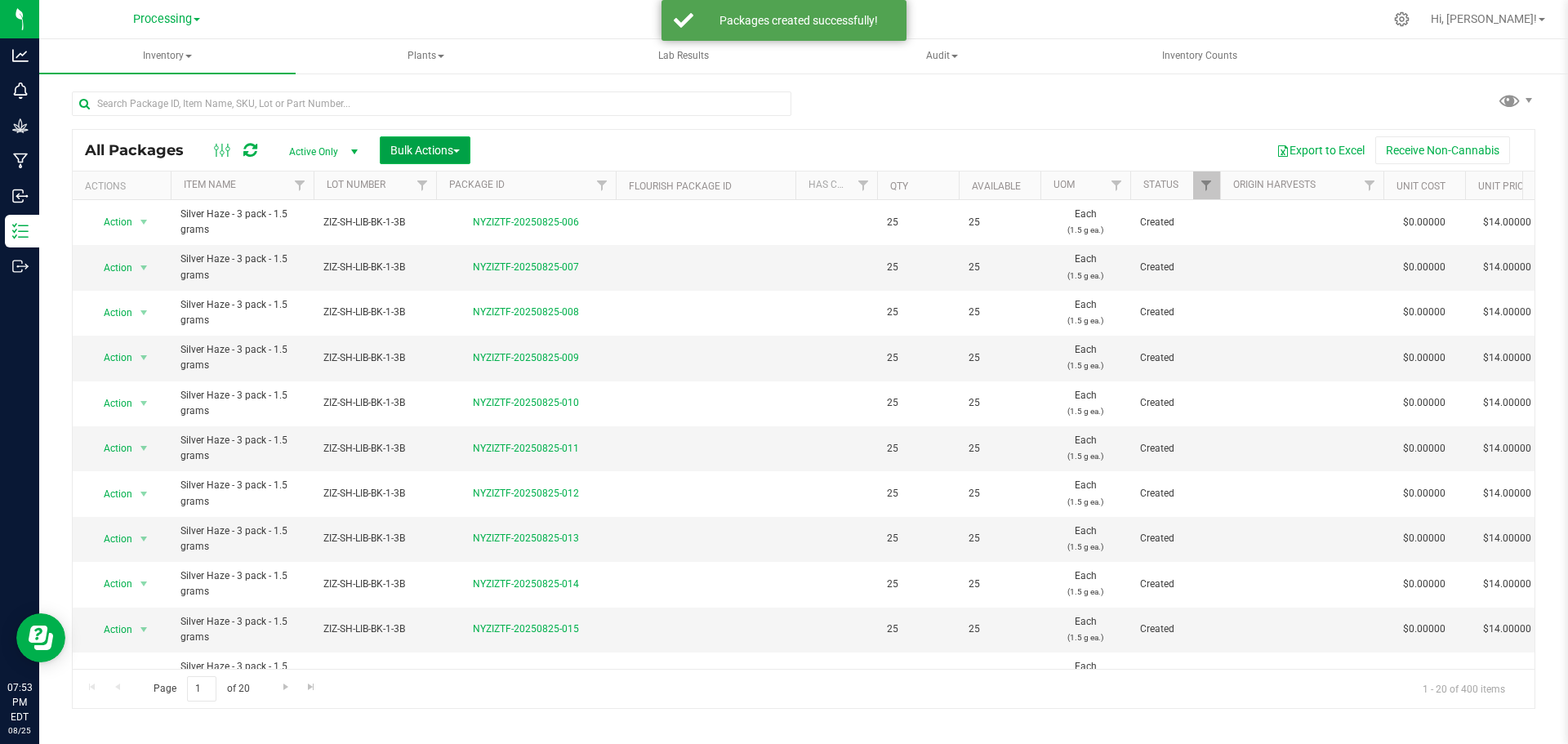
click at [460, 147] on span "Bulk Actions" at bounding box center [425, 150] width 69 height 13
click at [481, 333] on span "Print package labels" at bounding box center [438, 336] width 98 height 13
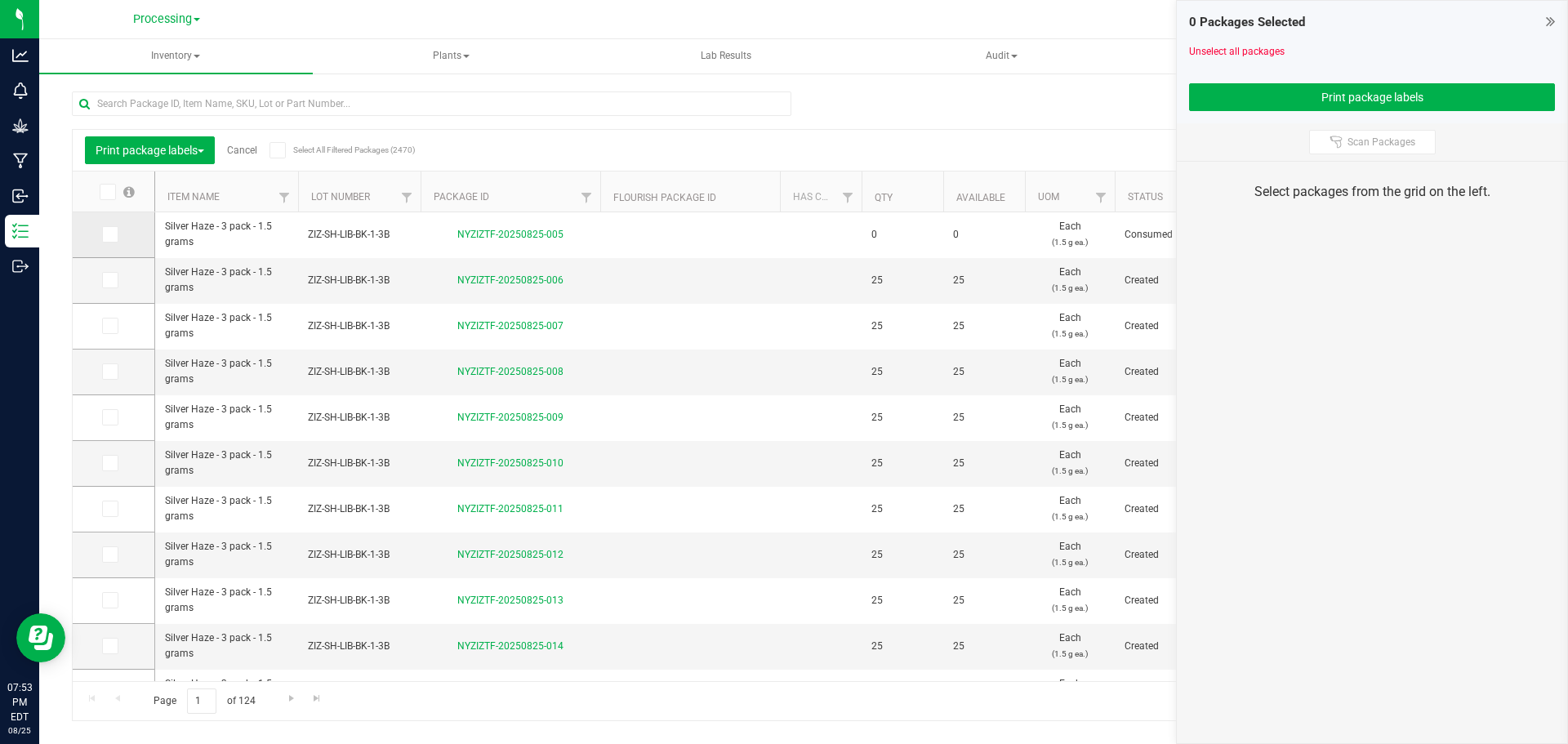
click at [115, 237] on span at bounding box center [110, 234] width 16 height 16
click at [0, 0] on input "checkbox" at bounding box center [0, 0] width 0 height 0
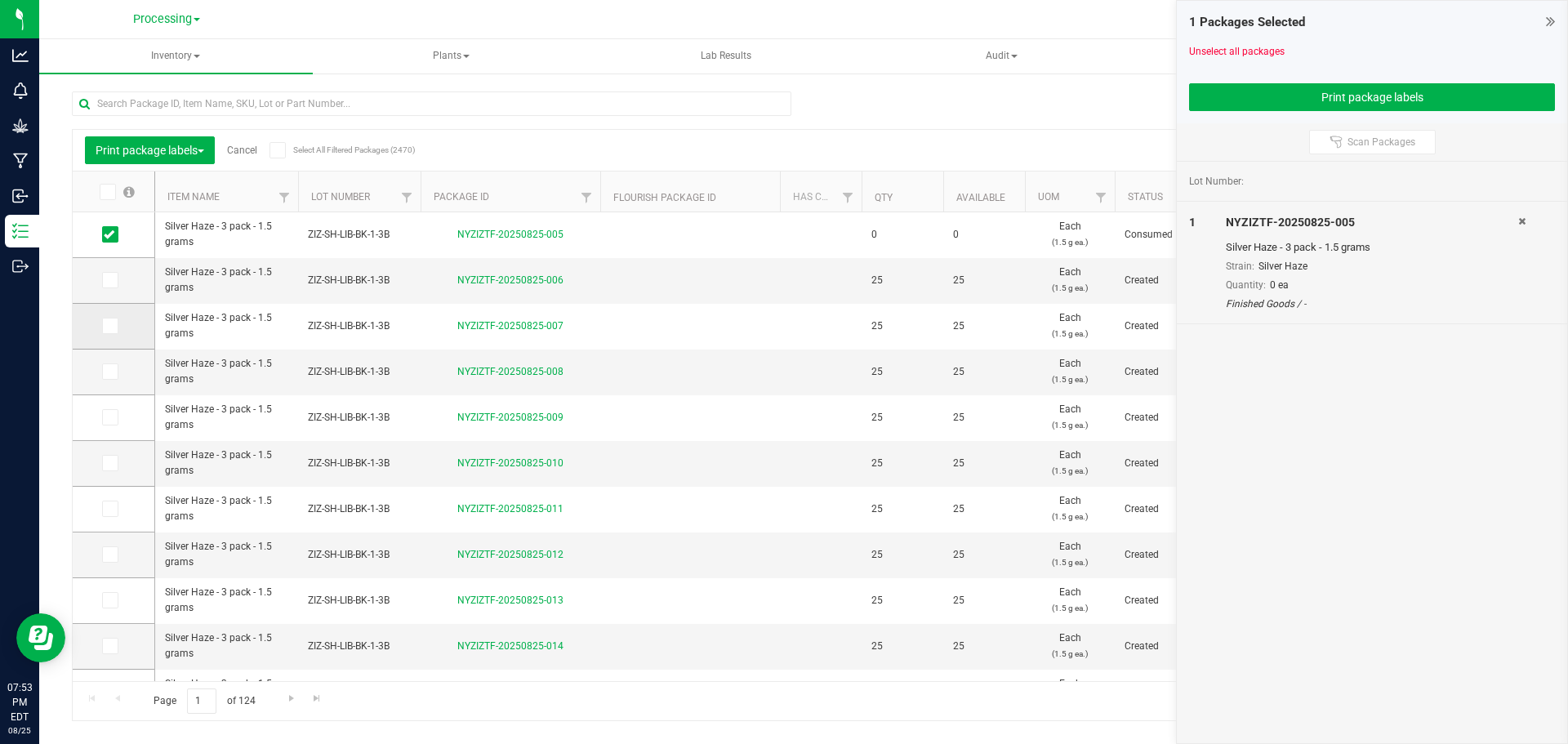
drag, startPoint x: 111, startPoint y: 281, endPoint x: 114, endPoint y: 334, distance: 53.1
click at [110, 280] on icon at bounding box center [109, 280] width 10 height 0
click at [0, 0] on input "checkbox" at bounding box center [0, 0] width 0 height 0
click at [114, 317] on span at bounding box center [110, 325] width 16 height 16
click at [0, 0] on input "checkbox" at bounding box center [0, 0] width 0 height 0
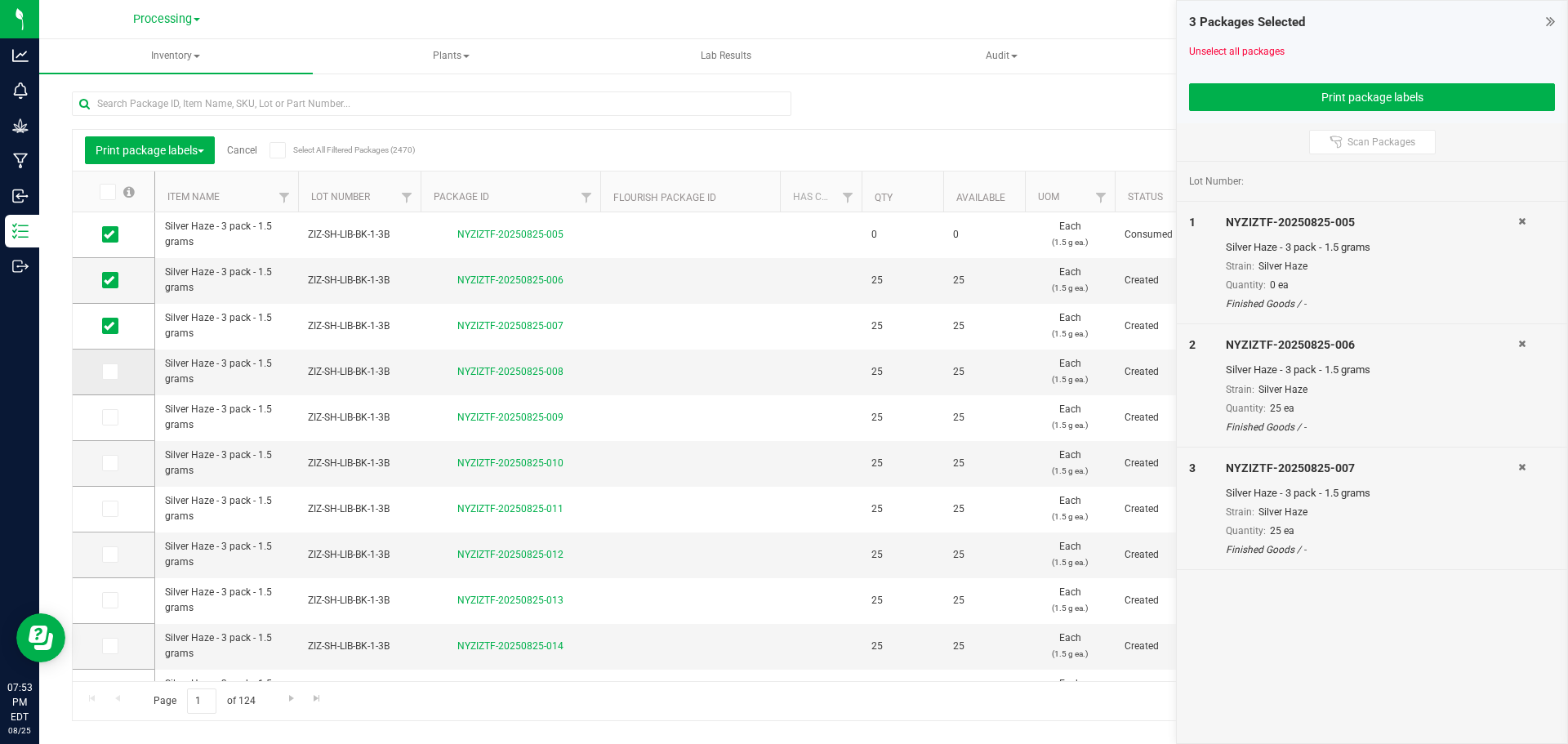
click at [111, 371] on icon at bounding box center [109, 371] width 10 height 0
click at [0, 0] on input "checkbox" at bounding box center [0, 0] width 0 height 0
click at [115, 424] on span at bounding box center [110, 417] width 16 height 16
click at [0, 0] on input "checkbox" at bounding box center [0, 0] width 0 height 0
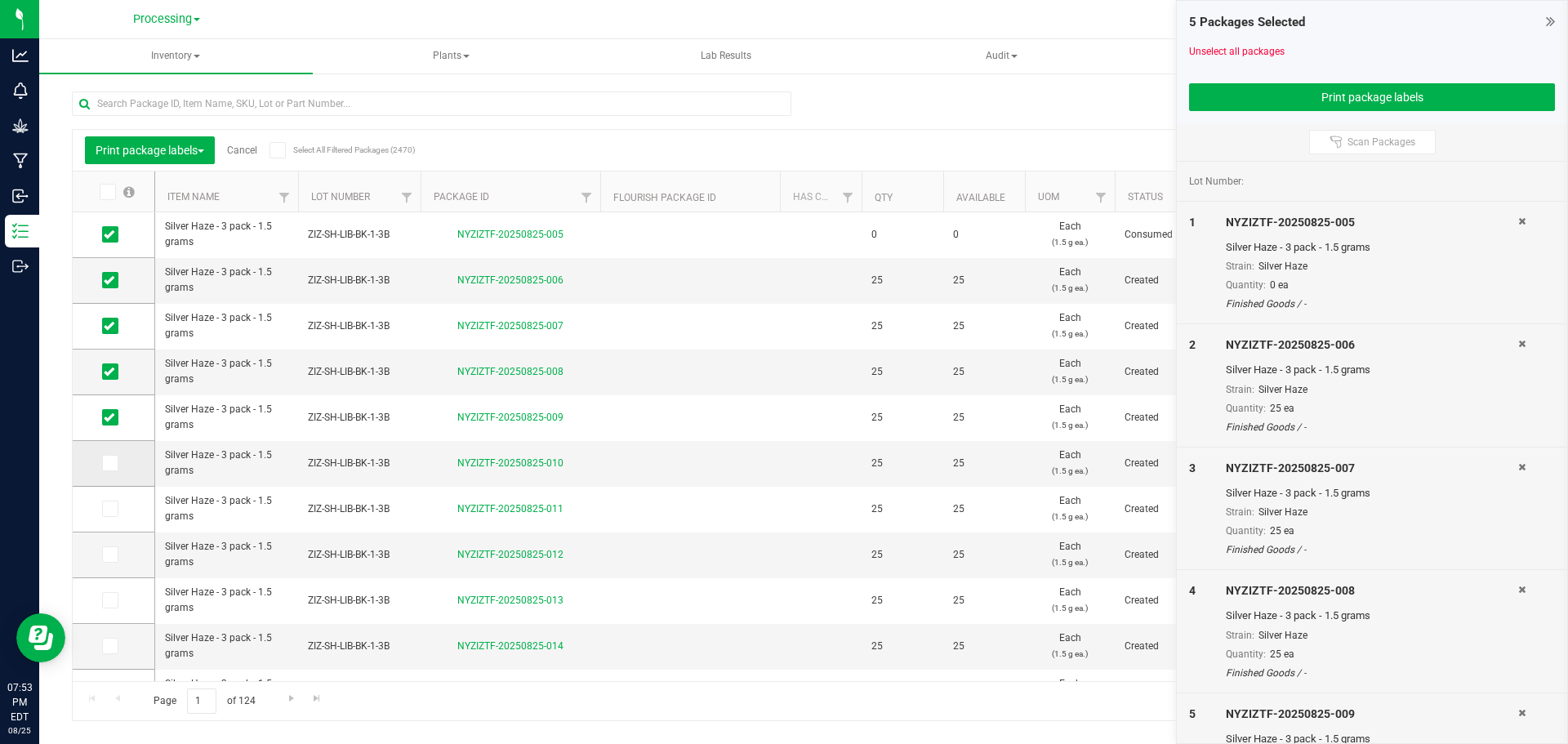
click at [108, 471] on td at bounding box center [114, 463] width 82 height 46
click at [109, 463] on icon at bounding box center [109, 463] width 10 height 0
click at [0, 0] on input "checkbox" at bounding box center [0, 0] width 0 height 0
click at [109, 509] on icon at bounding box center [109, 509] width 10 height 0
click at [0, 0] on input "checkbox" at bounding box center [0, 0] width 0 height 0
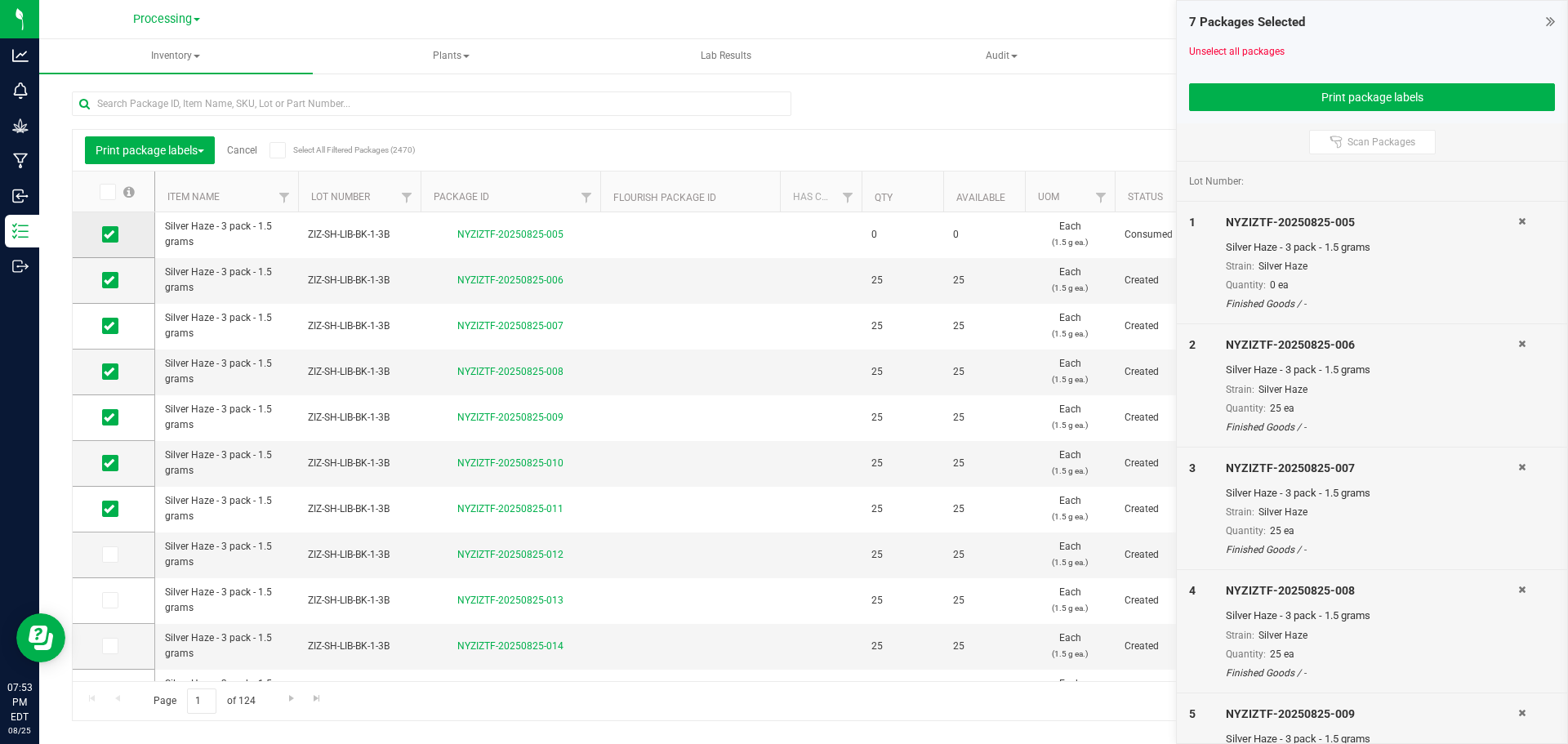
click at [113, 234] on icon at bounding box center [109, 234] width 10 height 0
click at [0, 0] on input "checkbox" at bounding box center [0, 0] width 0 height 0
click at [114, 561] on span at bounding box center [110, 554] width 16 height 16
click at [0, 0] on input "checkbox" at bounding box center [0, 0] width 0 height 0
click at [114, 610] on td at bounding box center [114, 601] width 82 height 46
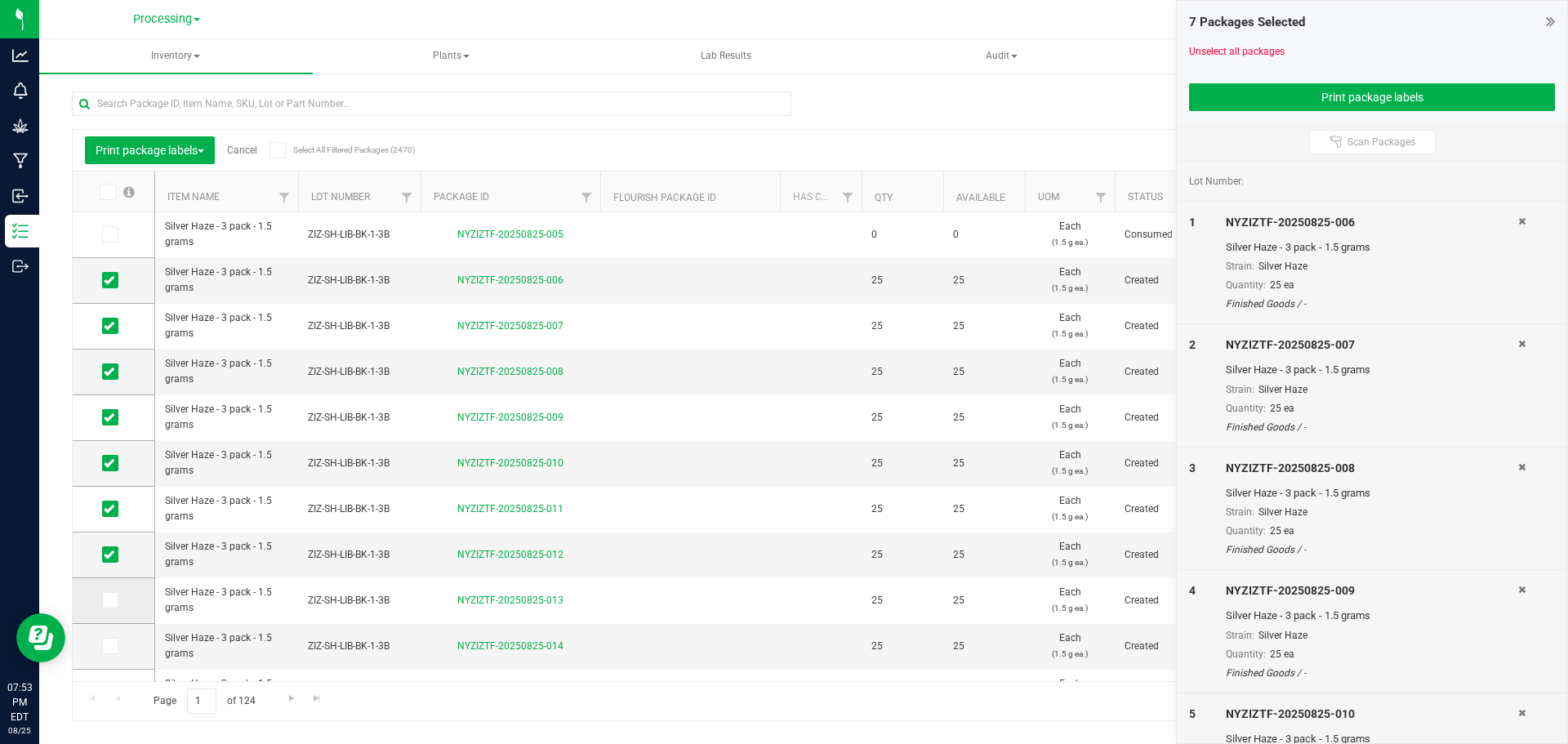
click at [113, 600] on icon at bounding box center [109, 600] width 10 height 0
click at [0, 0] on input "checkbox" at bounding box center [0, 0] width 0 height 0
click at [112, 646] on icon at bounding box center [109, 646] width 10 height 0
click at [0, 0] on input "checkbox" at bounding box center [0, 0] width 0 height 0
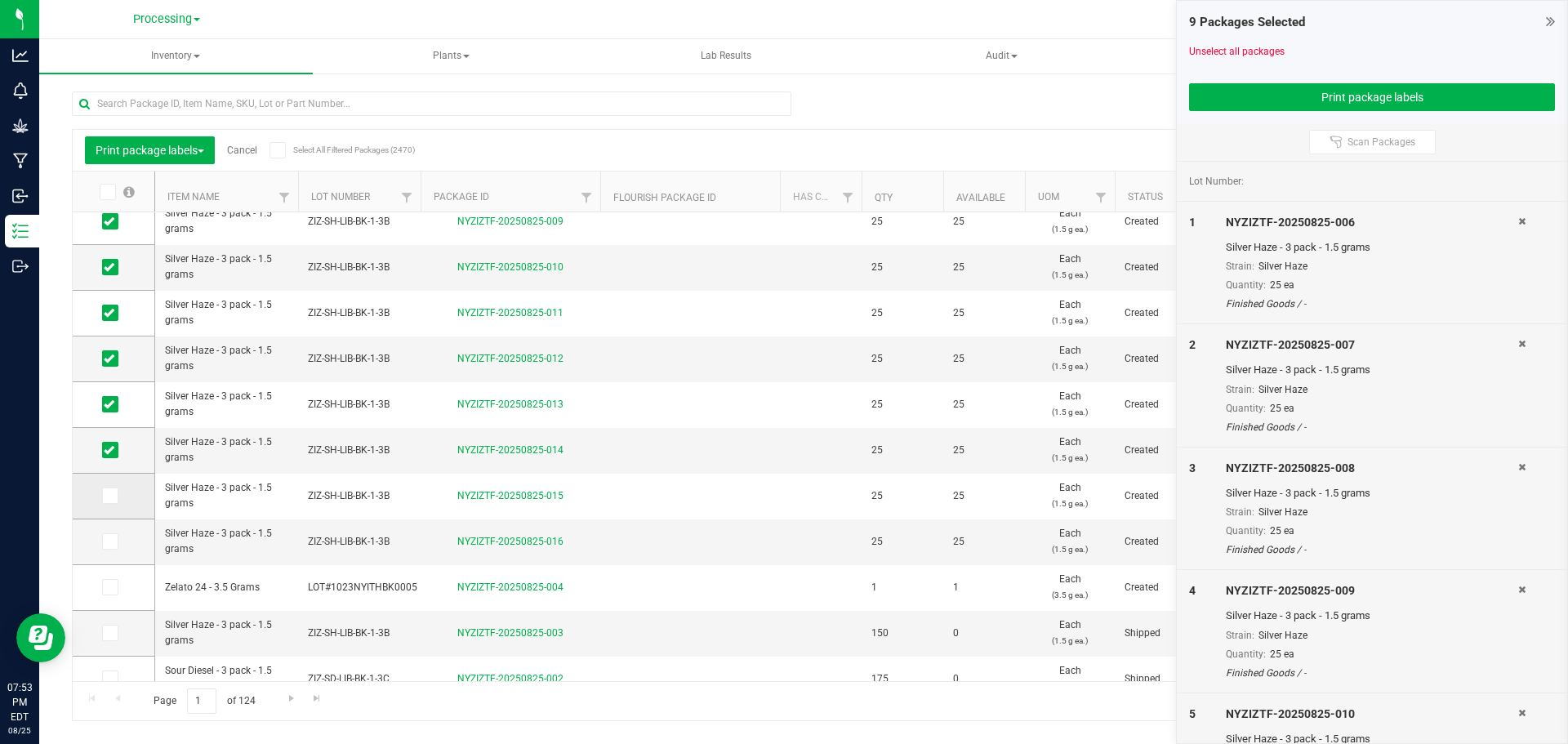
click at [115, 495] on span at bounding box center [110, 495] width 16 height 16
click at [0, 0] on input "checkbox" at bounding box center [0, 0] width 0 height 0
click at [117, 549] on span at bounding box center [110, 541] width 16 height 16
click at [0, 0] on input "checkbox" at bounding box center [0, 0] width 0 height 0
click at [1382, 98] on button "Print package labels" at bounding box center [1372, 97] width 366 height 28
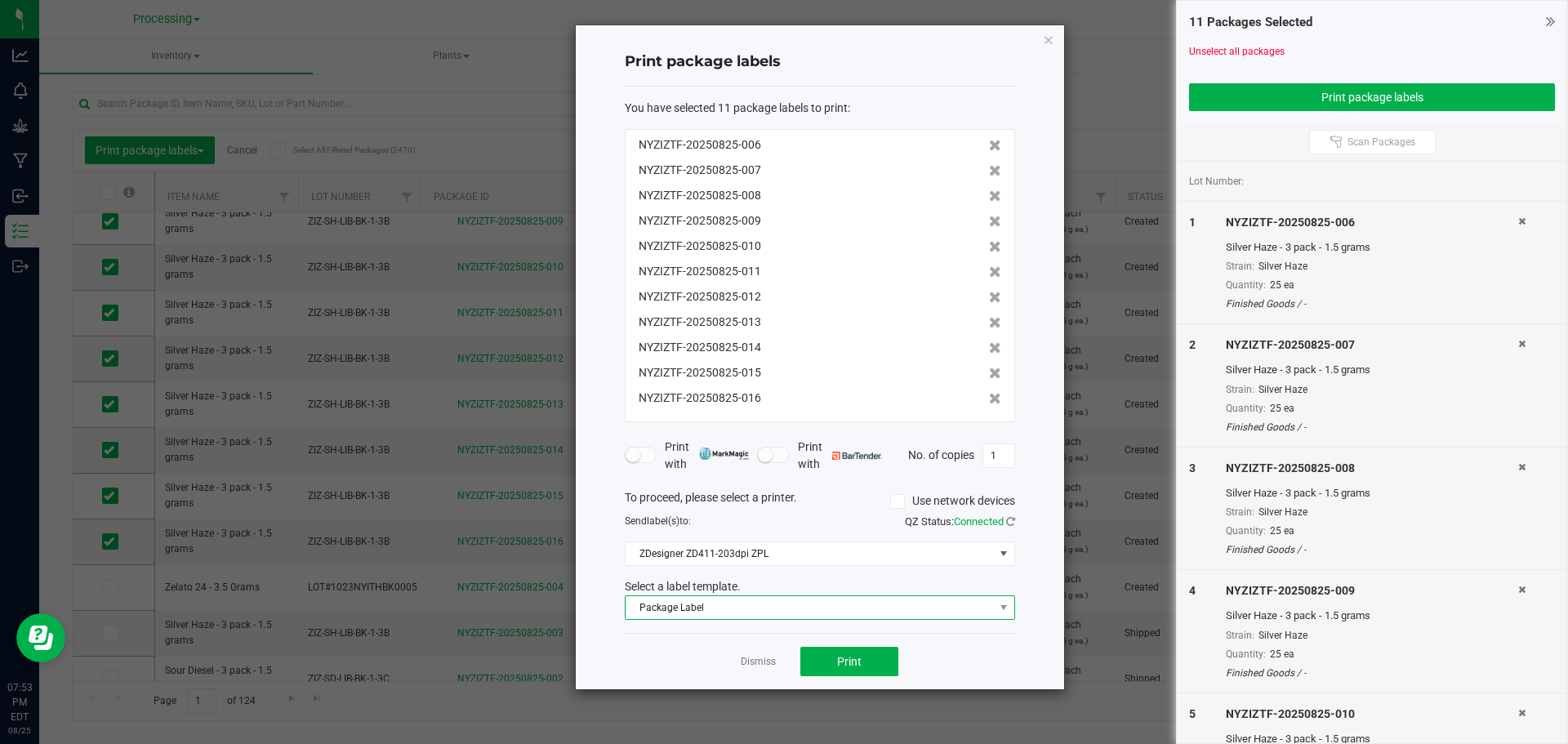
click at [699, 612] on span "Package Label" at bounding box center [809, 607] width 369 height 23
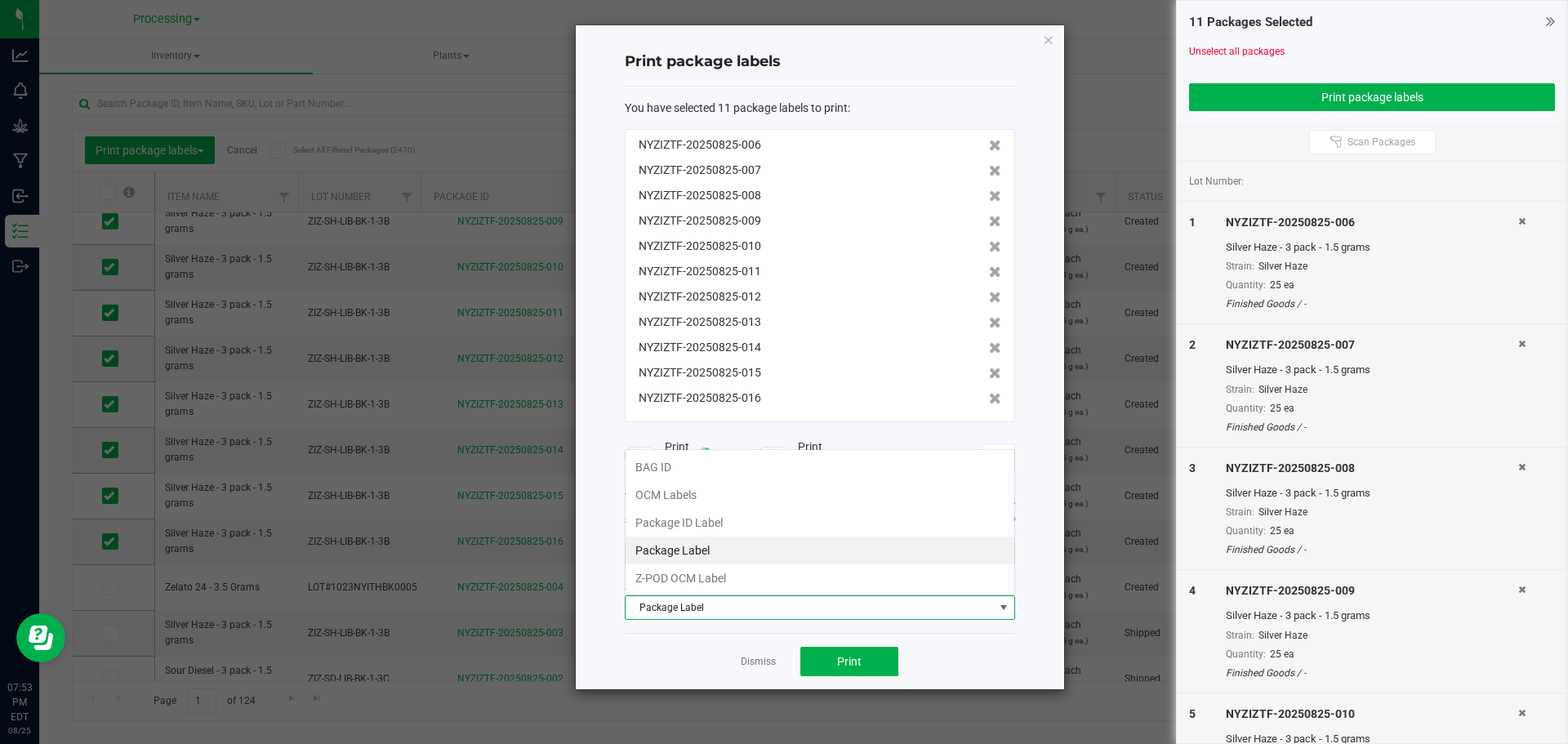
scroll to position [24, 390]
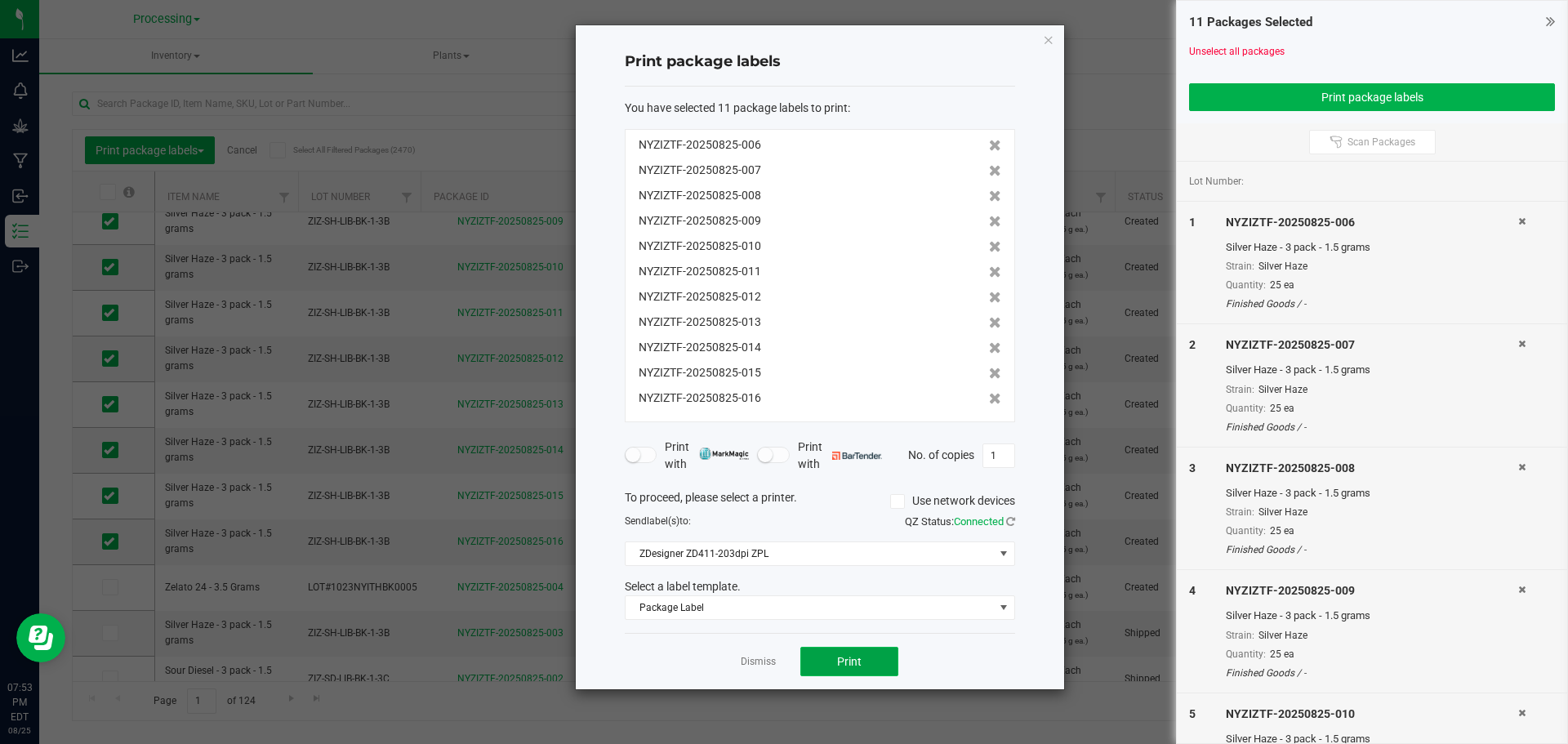
click at [873, 666] on button "Print" at bounding box center [849, 662] width 98 height 29
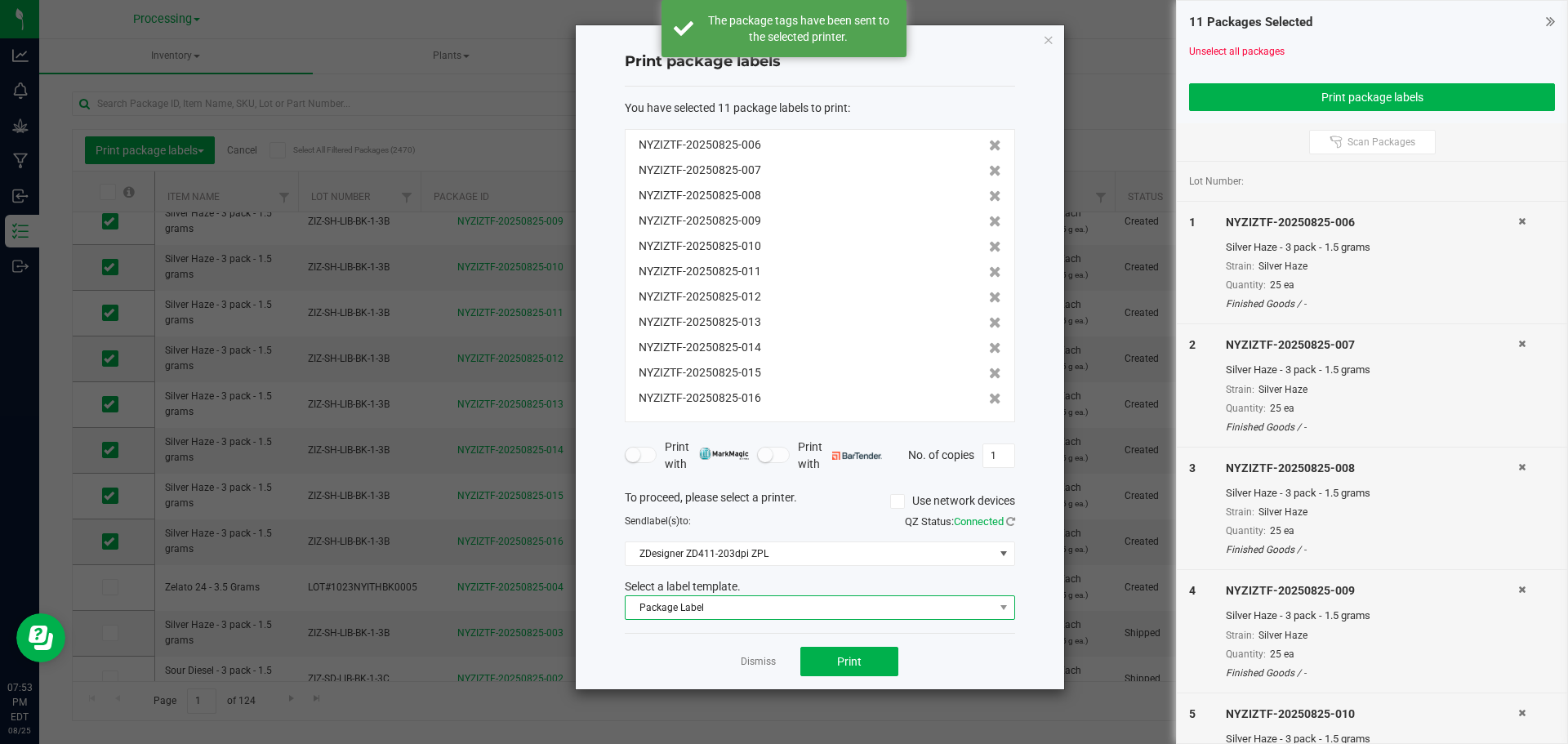
click at [832, 613] on span "Package Label" at bounding box center [809, 607] width 369 height 23
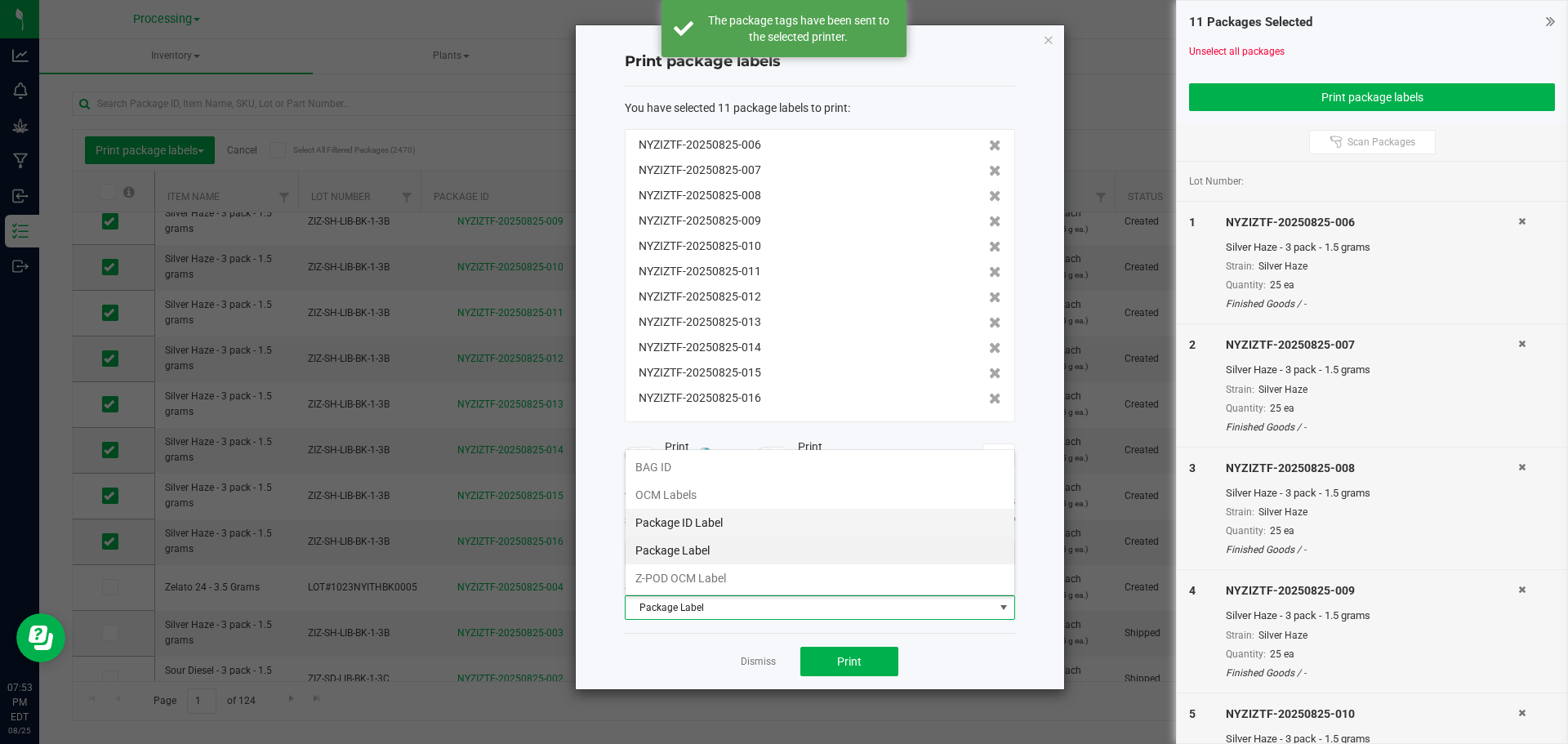
click at [692, 523] on li "Package ID Label" at bounding box center [820, 523] width 389 height 28
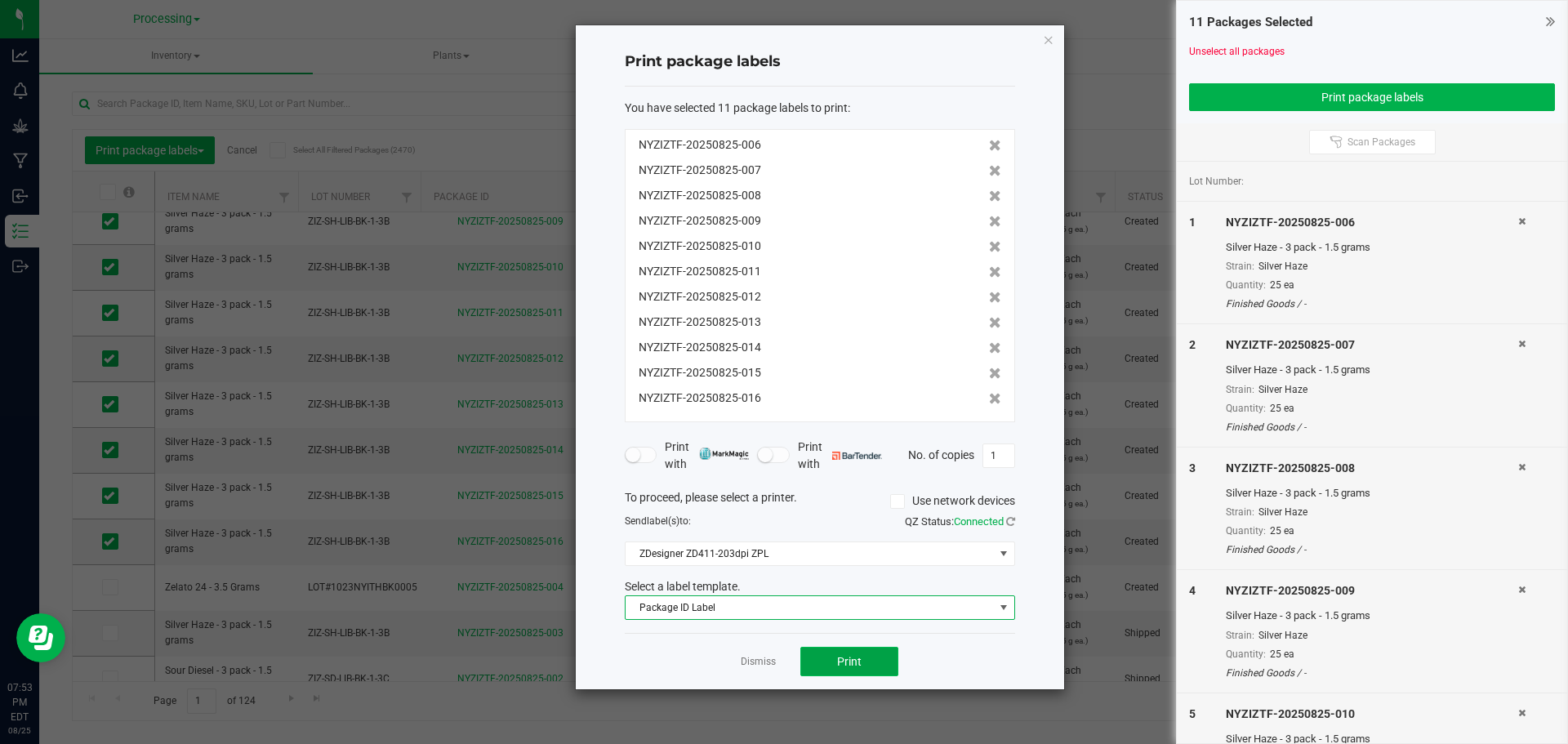
click at [892, 673] on button "Print" at bounding box center [849, 662] width 98 height 29
